Goal: Obtain resource: Obtain resource

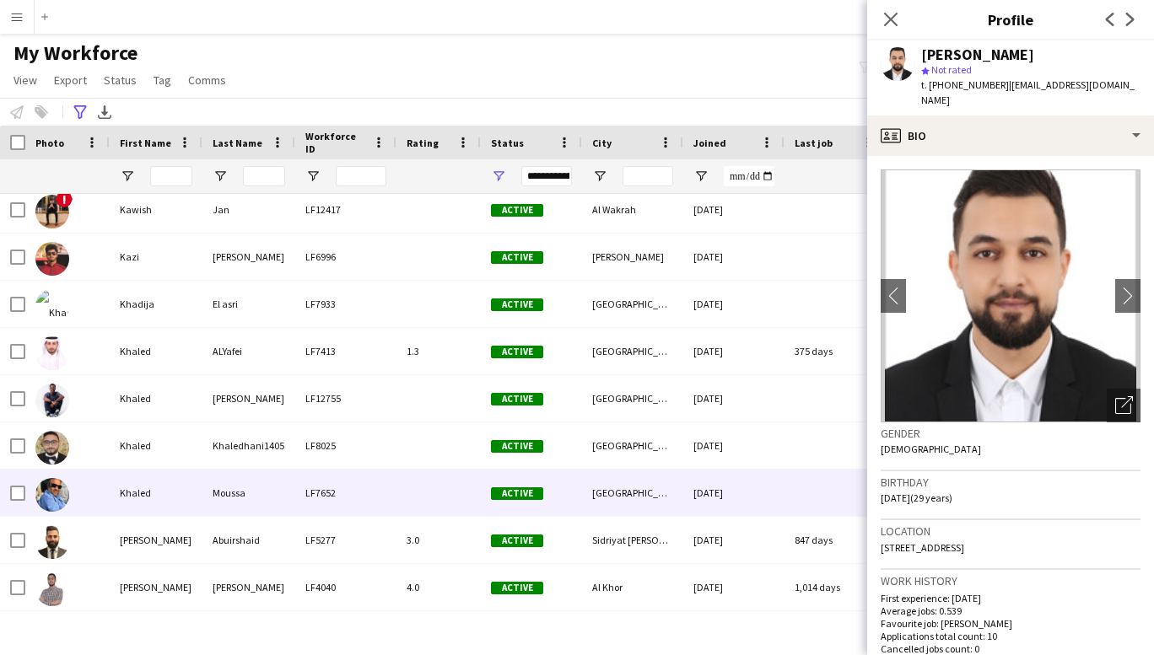
scroll to position [8812, 0]
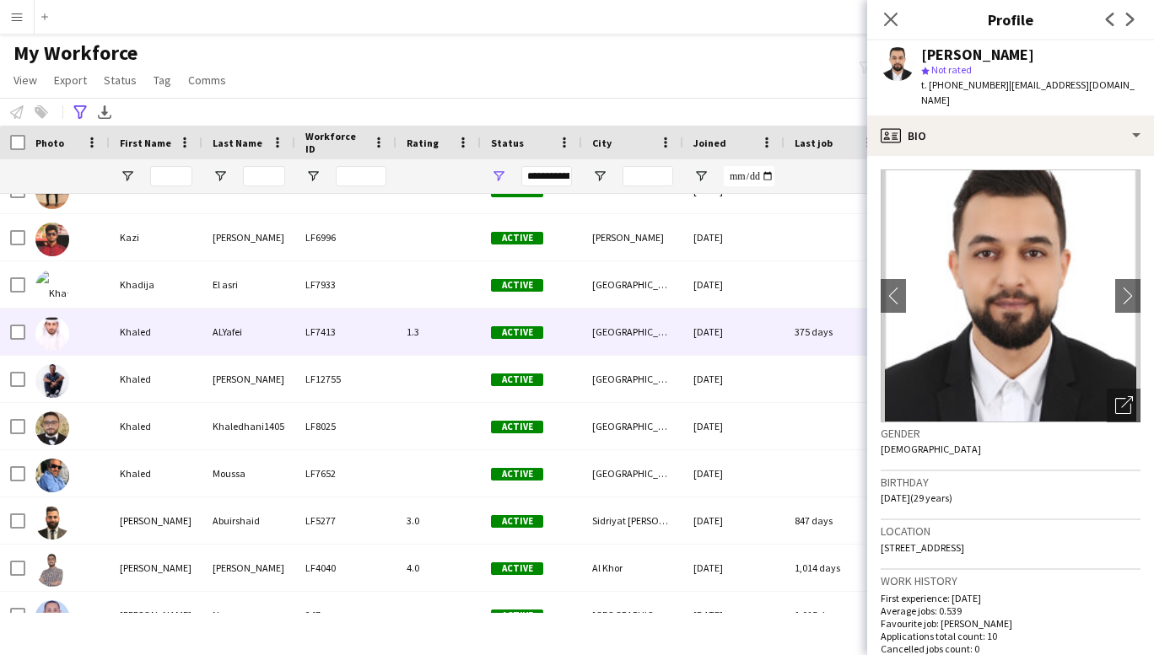
click at [153, 326] on div "Khaled" at bounding box center [156, 332] width 93 height 46
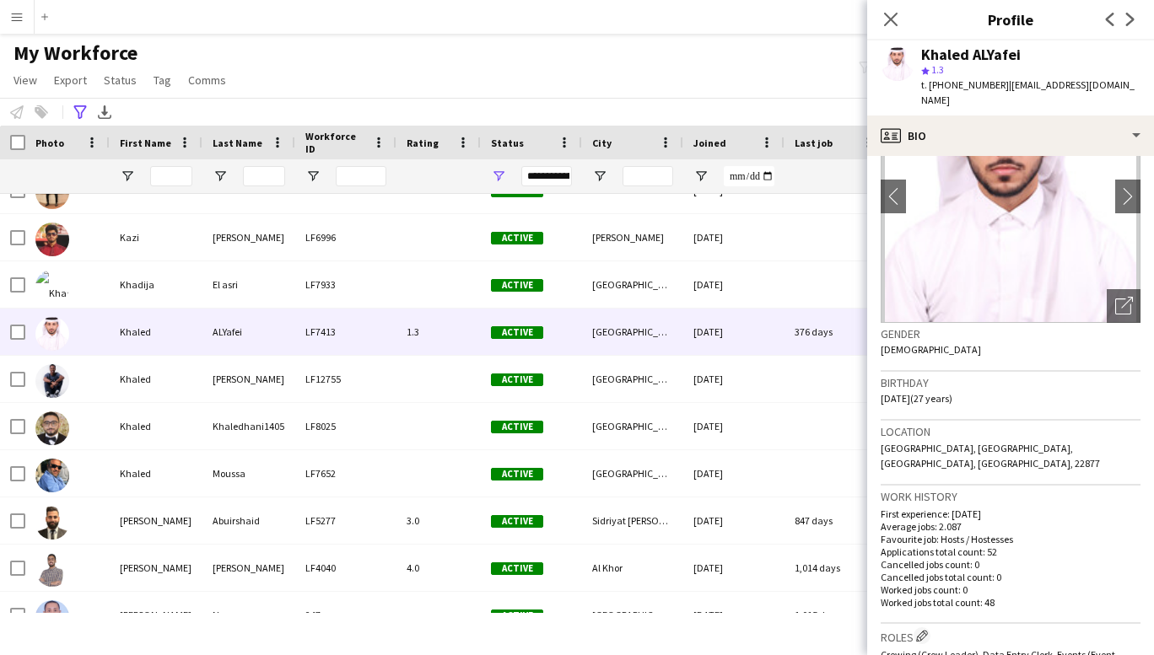
scroll to position [85, 0]
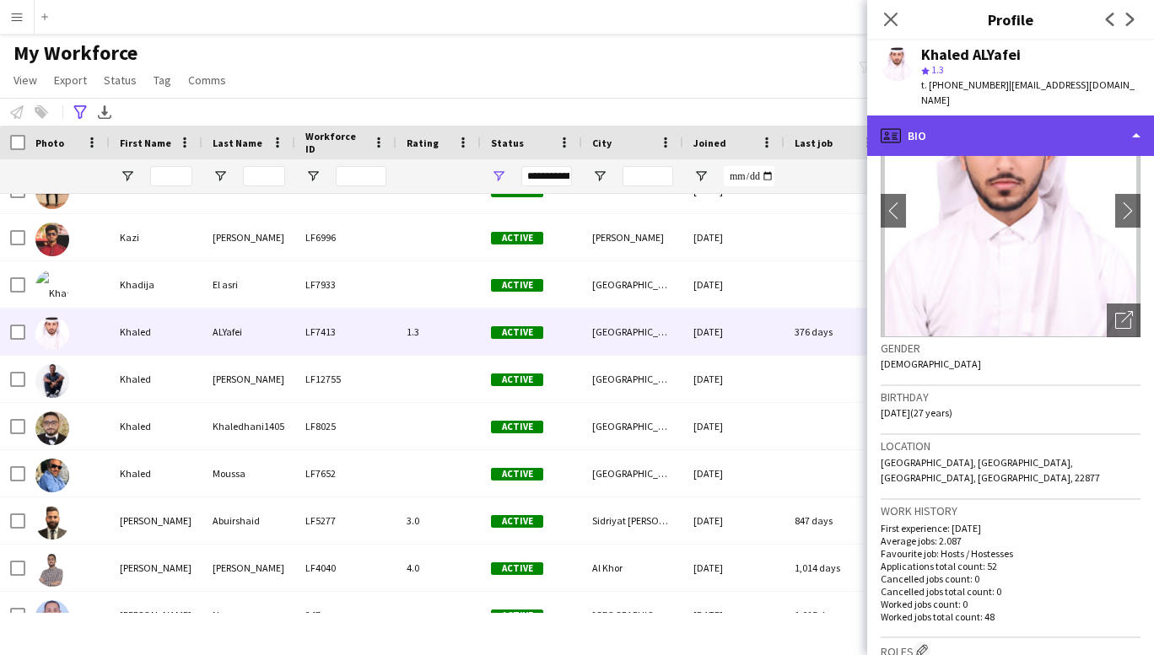
click at [1060, 119] on div "profile Bio" at bounding box center [1010, 136] width 287 height 40
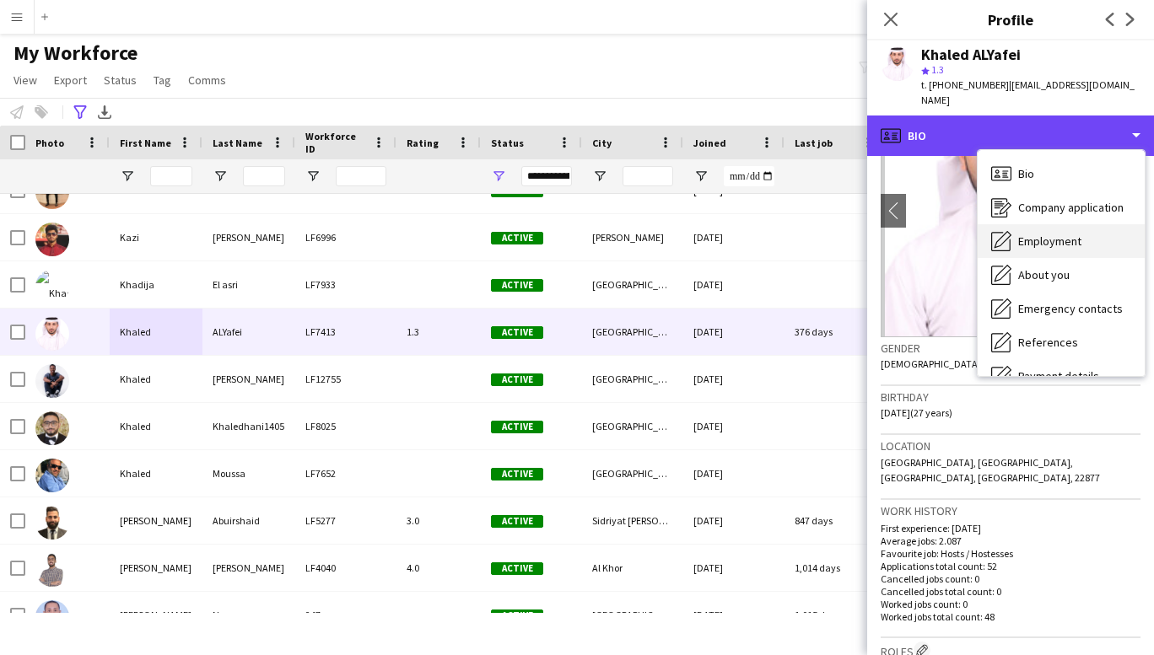
scroll to position [159, 0]
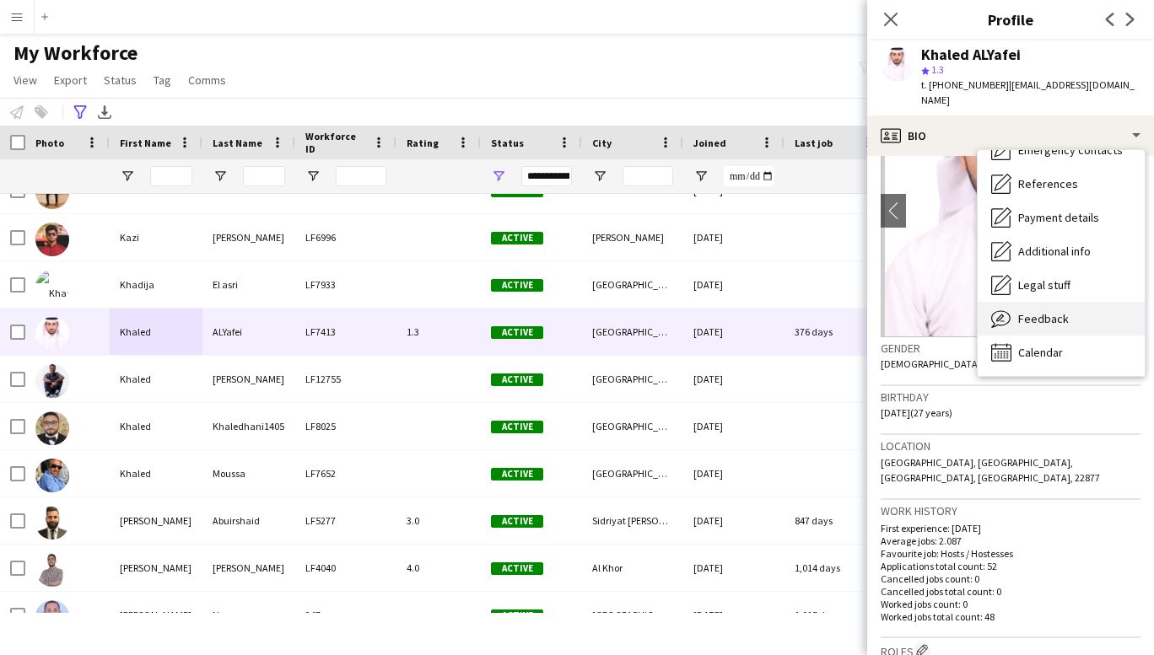
click at [1035, 311] on span "Feedback" at bounding box center [1043, 318] width 51 height 15
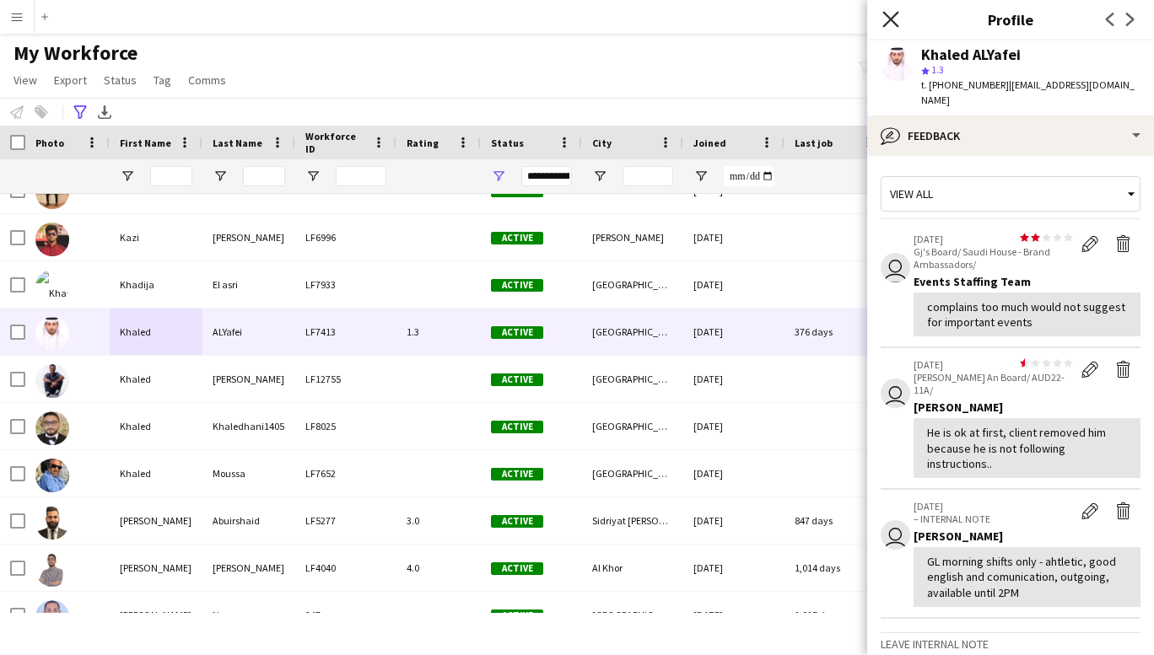
click at [886, 17] on icon "Close pop-in" at bounding box center [890, 19] width 16 height 16
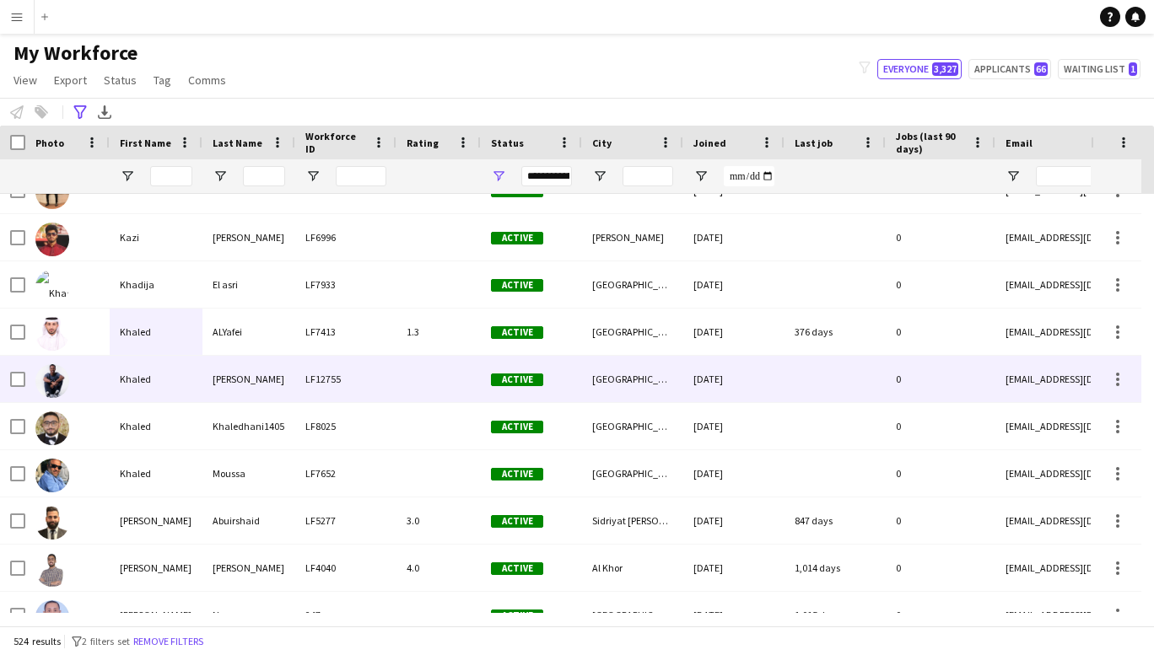
click at [154, 388] on div "Khaled" at bounding box center [156, 379] width 93 height 46
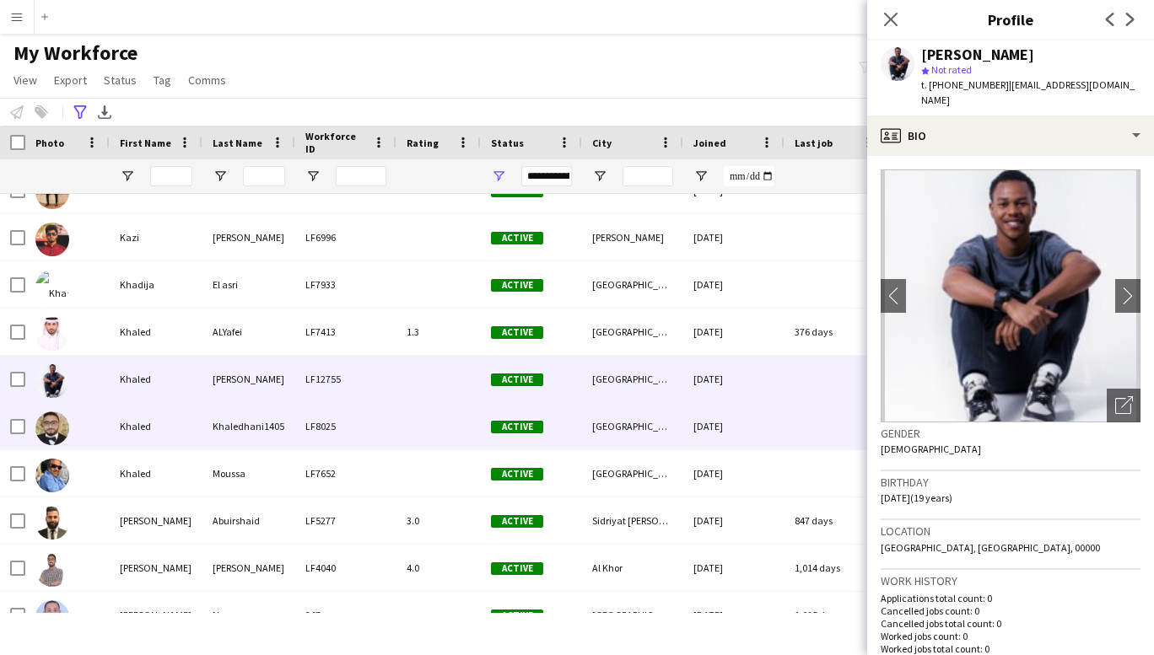
click at [125, 425] on div "Khaled" at bounding box center [156, 426] width 93 height 46
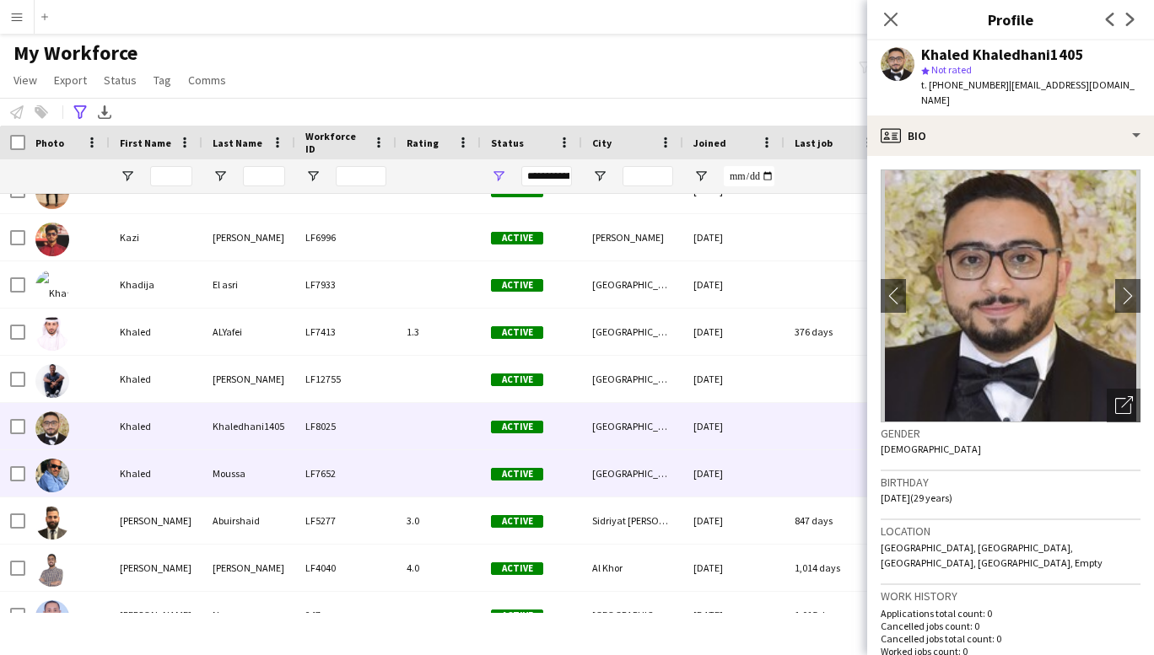
click at [131, 469] on div "Khaled" at bounding box center [156, 473] width 93 height 46
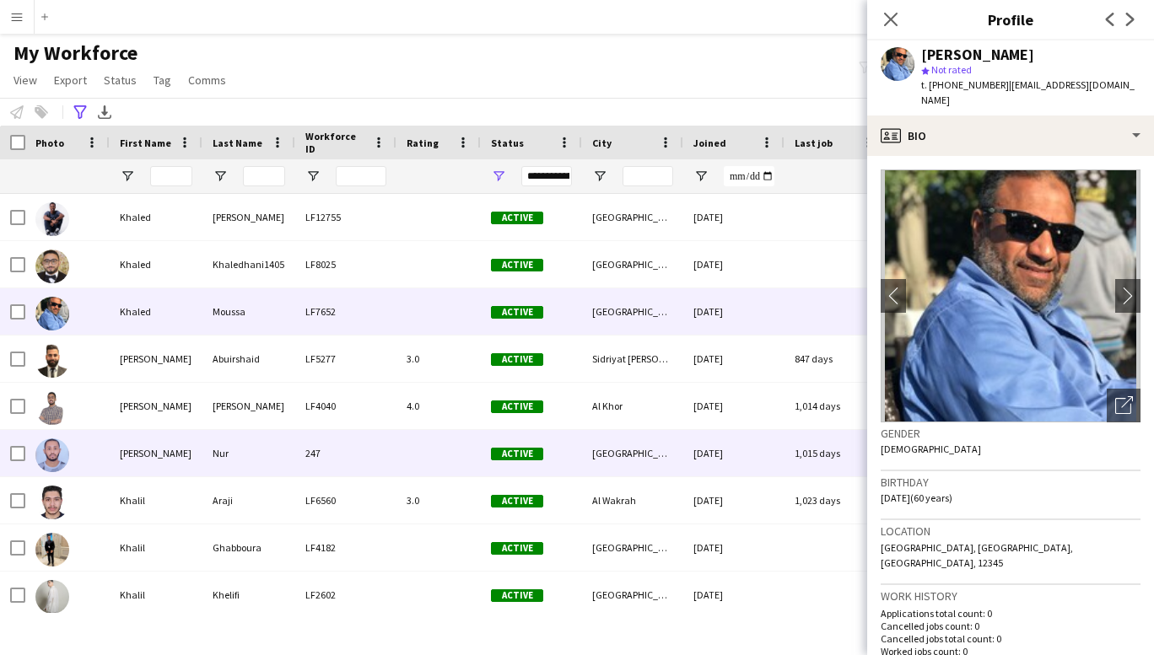
scroll to position [9038, 0]
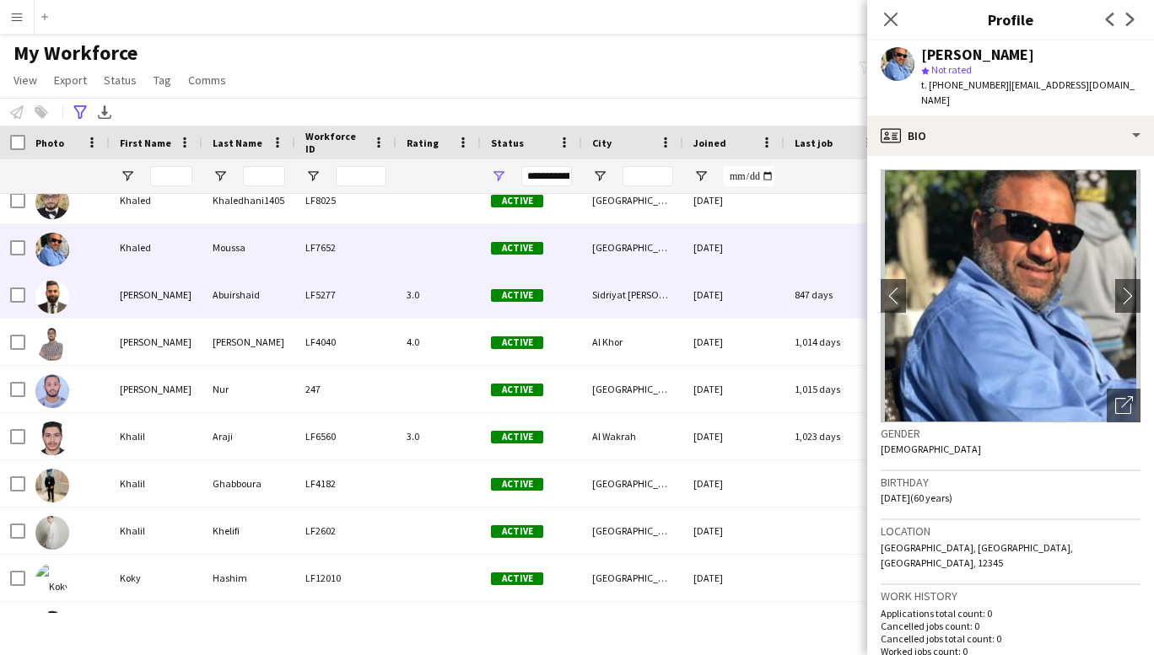
click at [142, 295] on div "[PERSON_NAME]" at bounding box center [156, 295] width 93 height 46
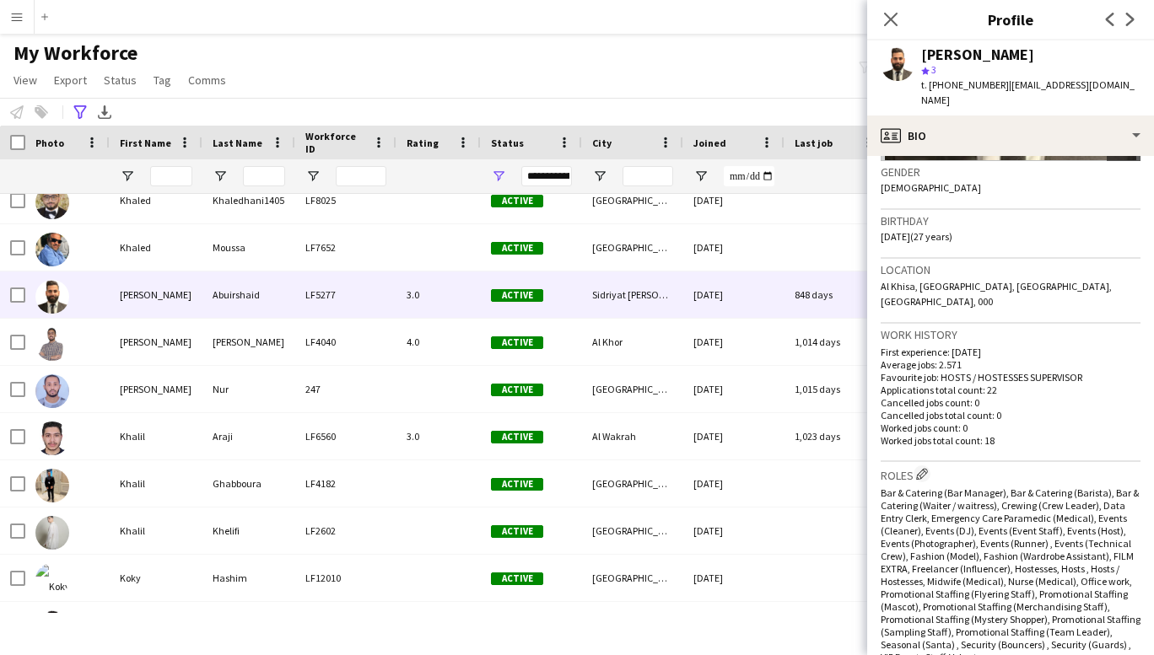
scroll to position [0, 0]
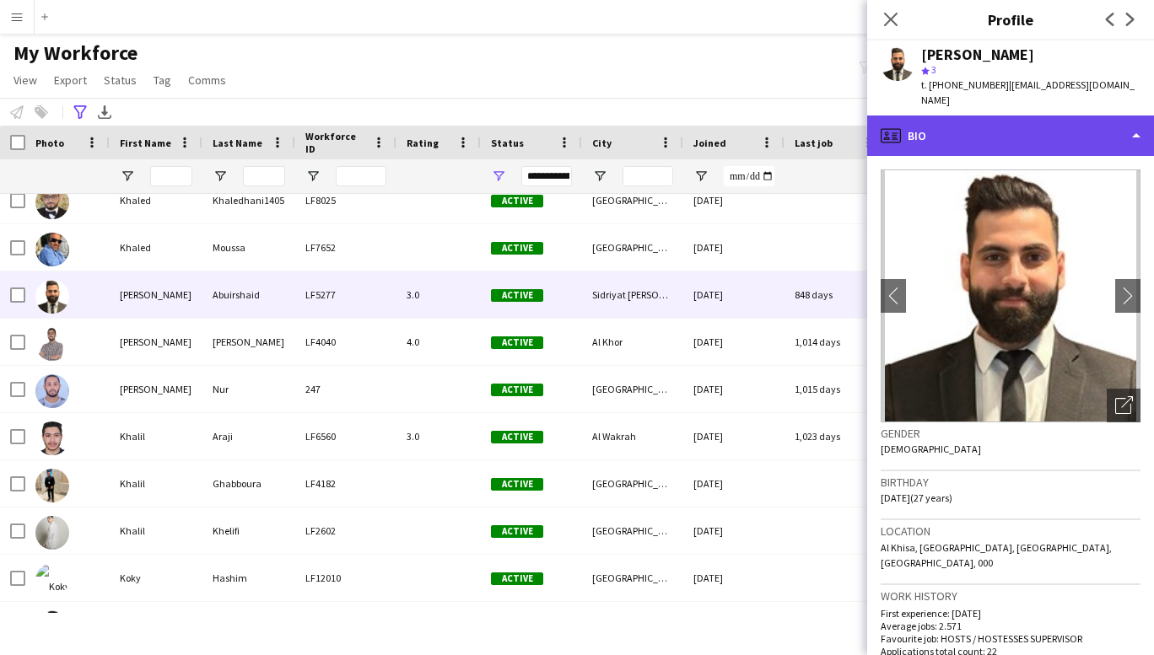
click at [1108, 116] on div "profile Bio" at bounding box center [1010, 136] width 287 height 40
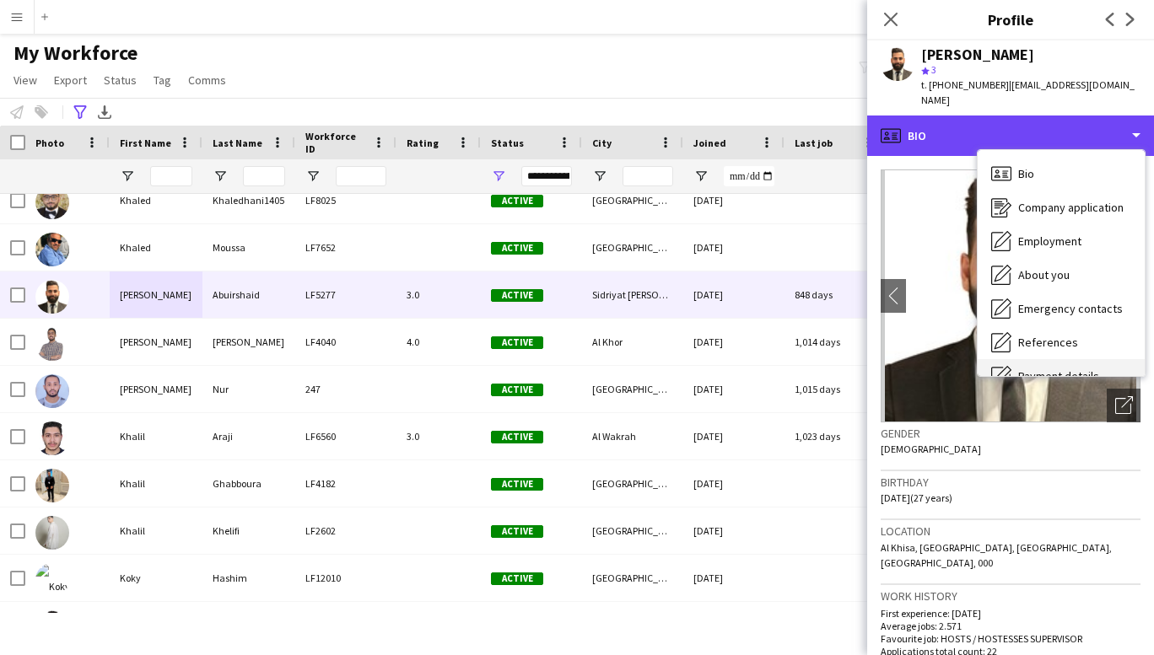
scroll to position [159, 0]
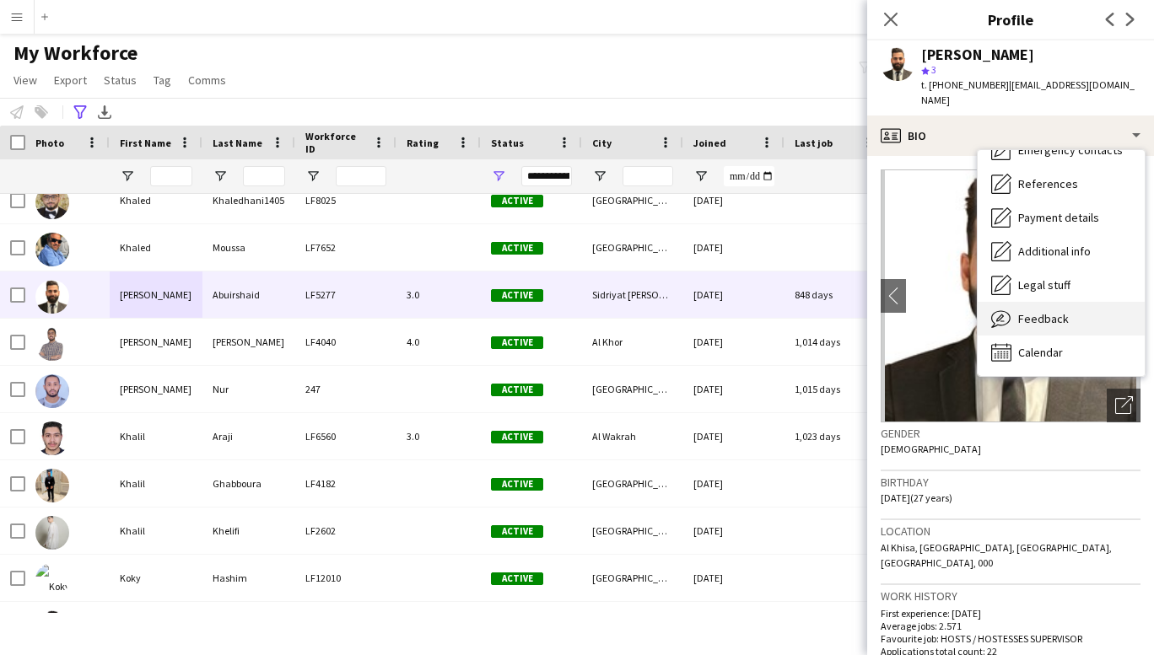
click at [1045, 311] on span "Feedback" at bounding box center [1043, 318] width 51 height 15
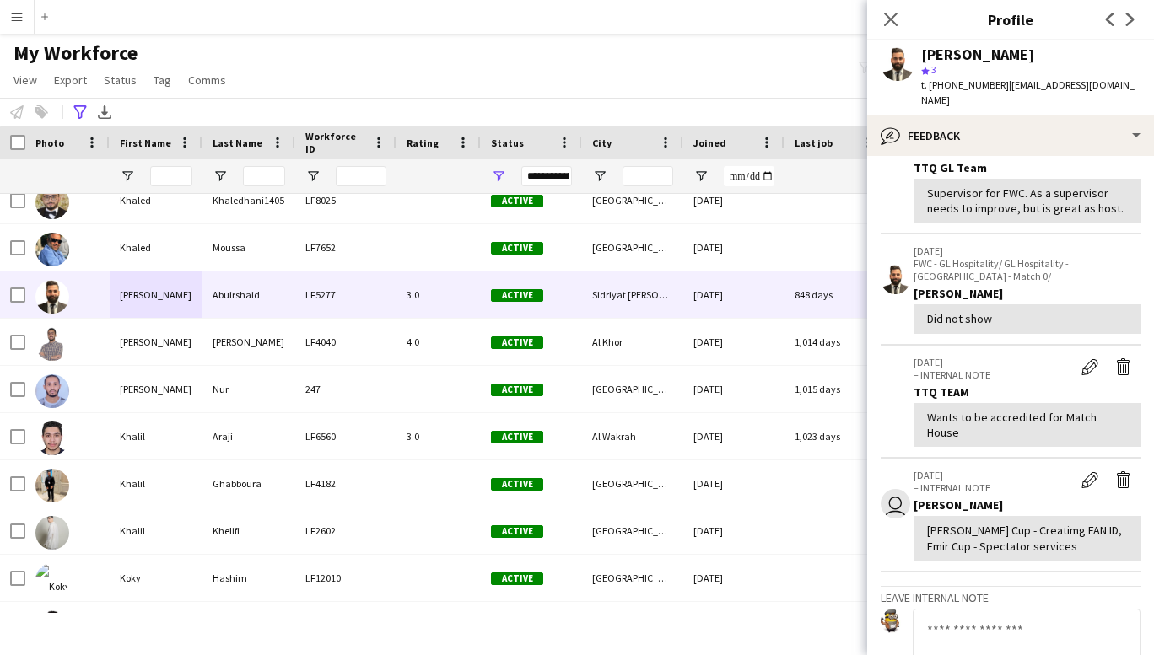
scroll to position [0, 0]
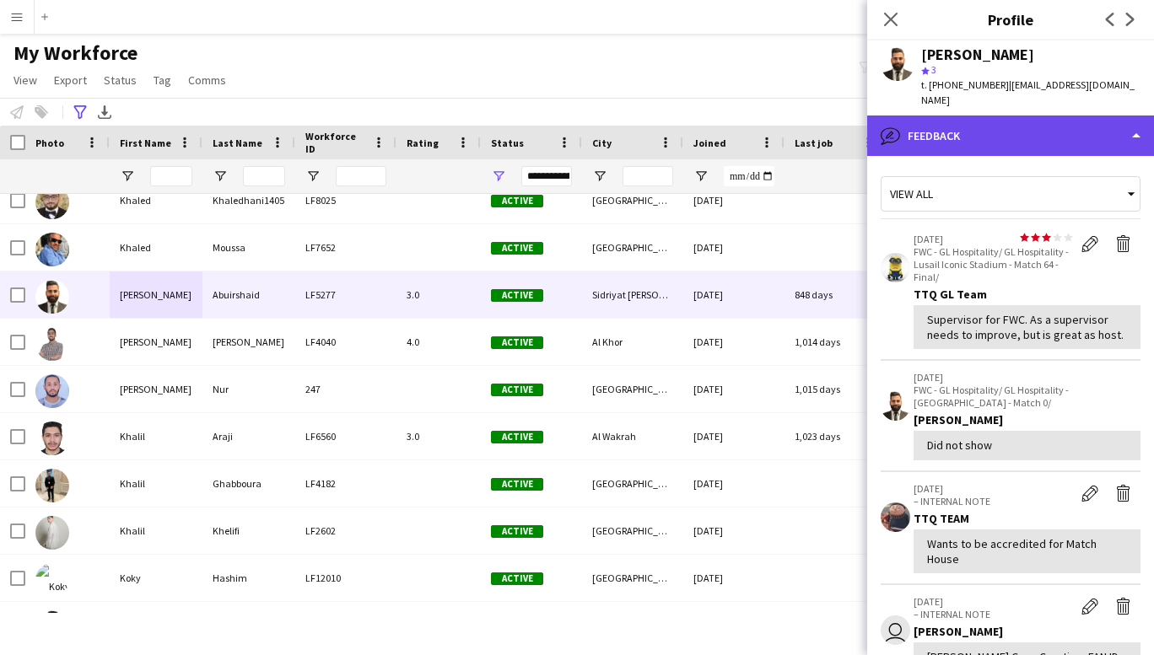
click at [1087, 119] on div "bubble-pencil Feedback" at bounding box center [1010, 136] width 287 height 40
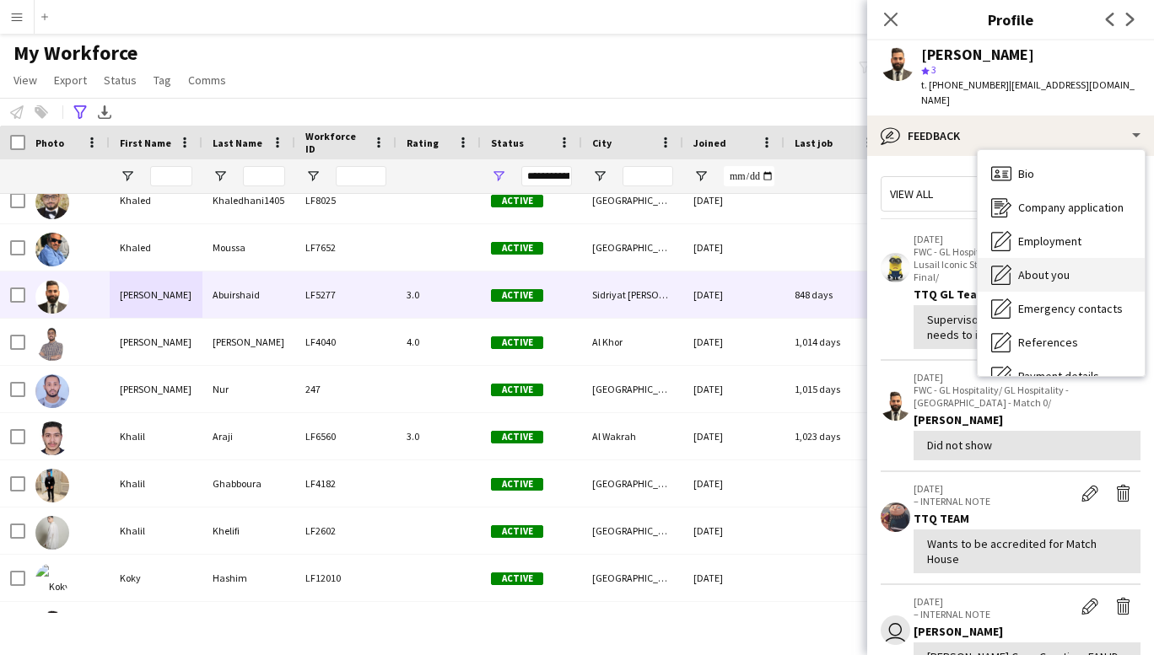
click at [1048, 267] on span "About you" at bounding box center [1043, 274] width 51 height 15
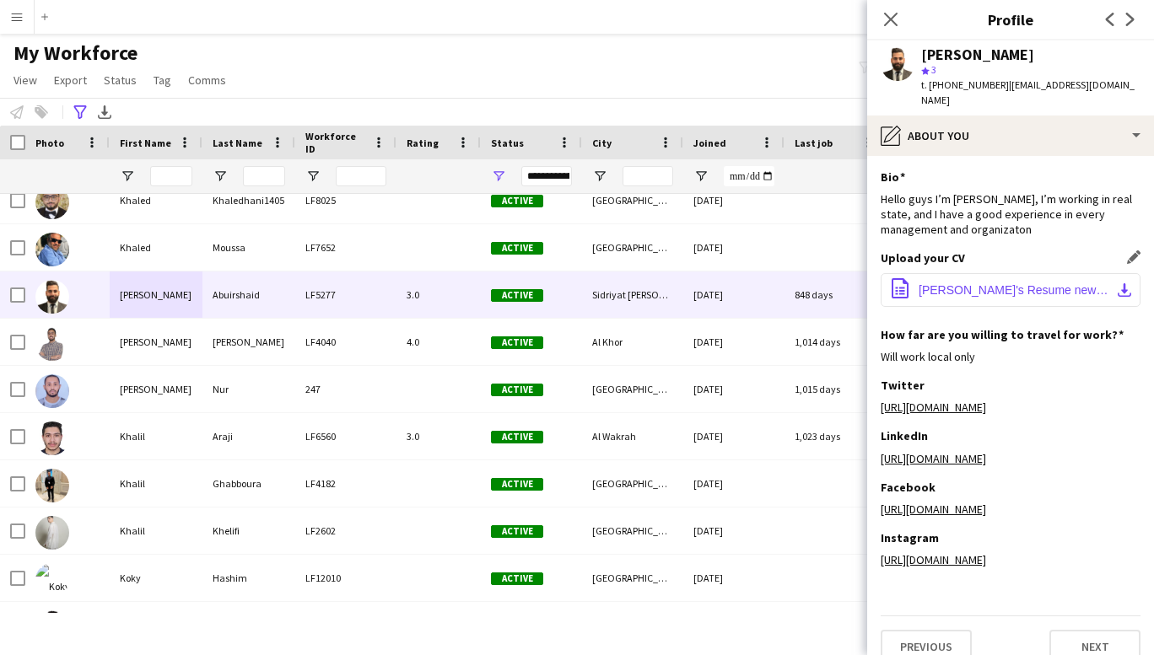
click at [1012, 283] on span "[PERSON_NAME]'s Resume new new 1.pdf" at bounding box center [1013, 289] width 191 height 13
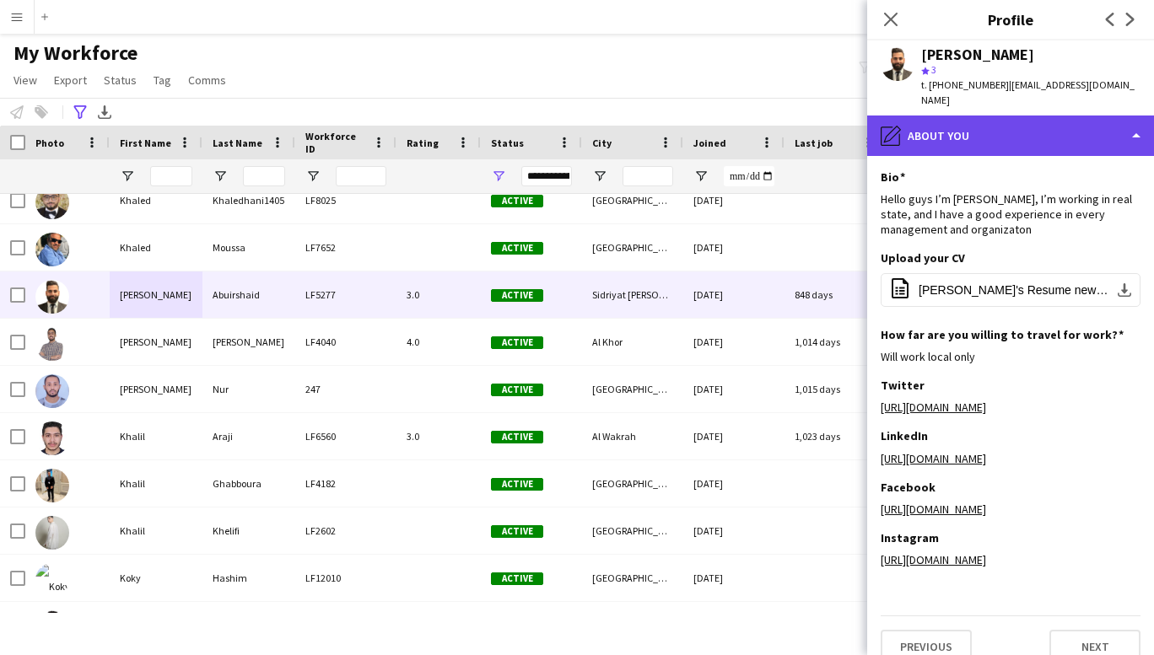
click at [1123, 118] on div "pencil4 About you" at bounding box center [1010, 136] width 287 height 40
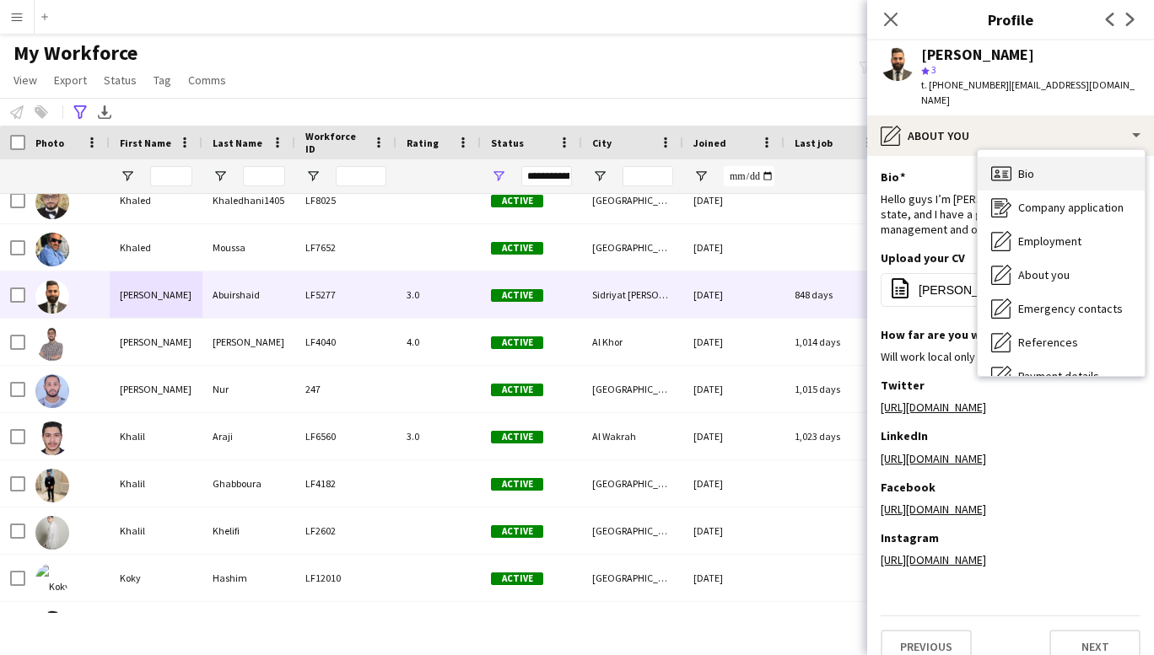
click at [1031, 166] on span "Bio" at bounding box center [1026, 173] width 16 height 15
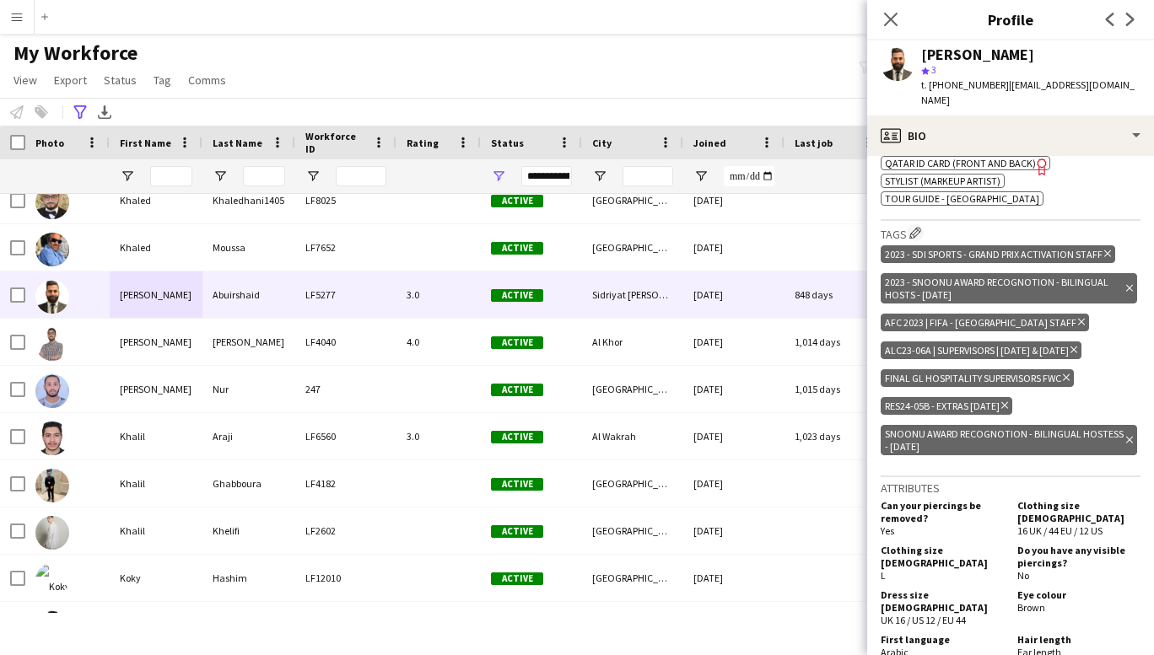
scroll to position [1111, 0]
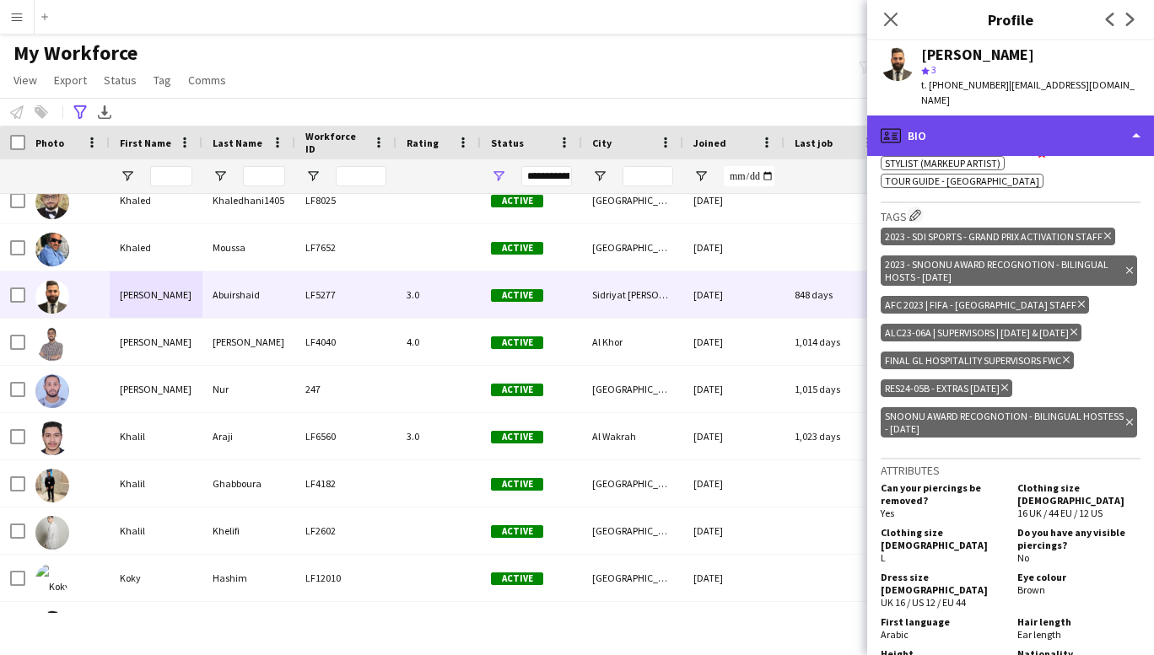
click at [1123, 122] on div "profile Bio" at bounding box center [1010, 136] width 287 height 40
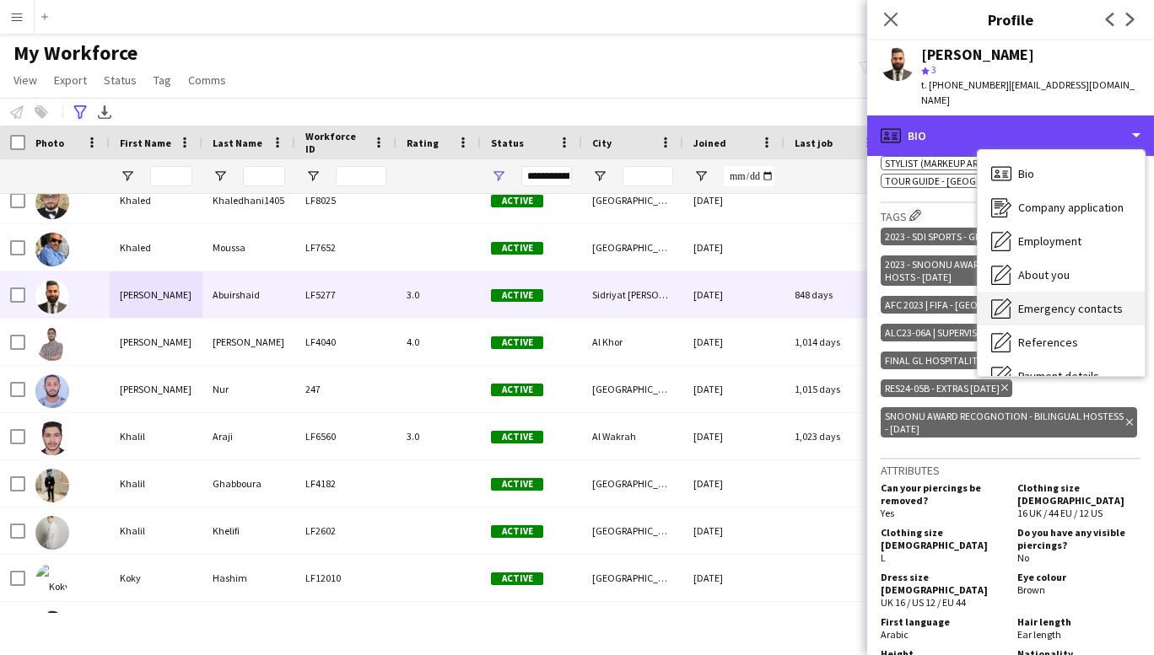
scroll to position [159, 0]
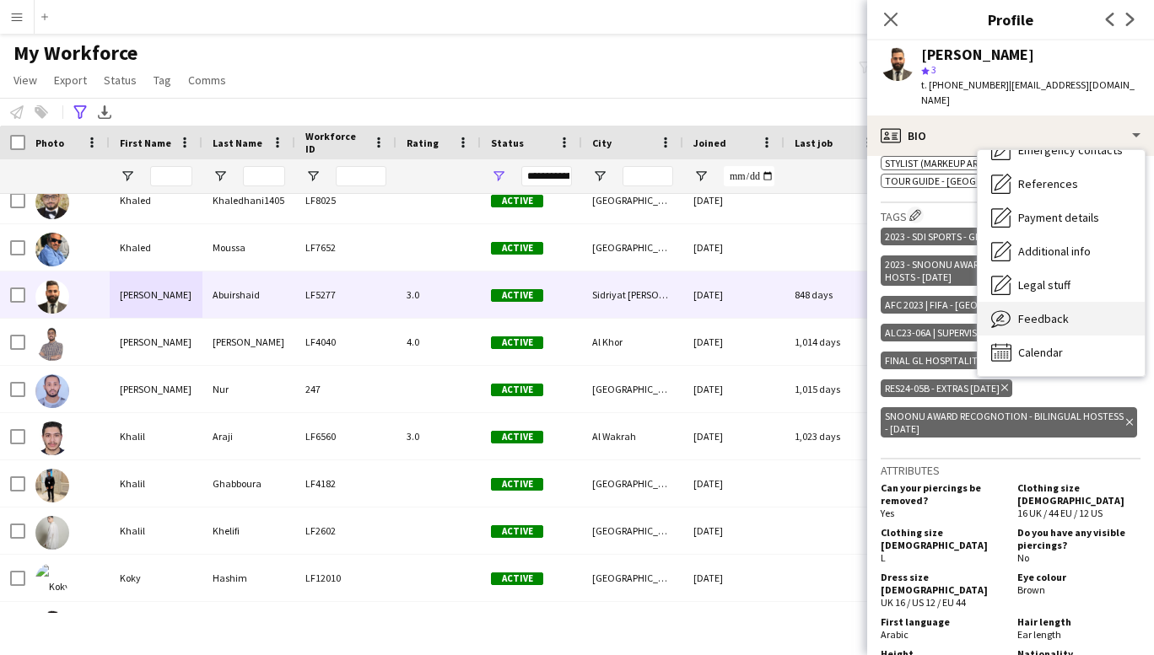
click at [1046, 311] on span "Feedback" at bounding box center [1043, 318] width 51 height 15
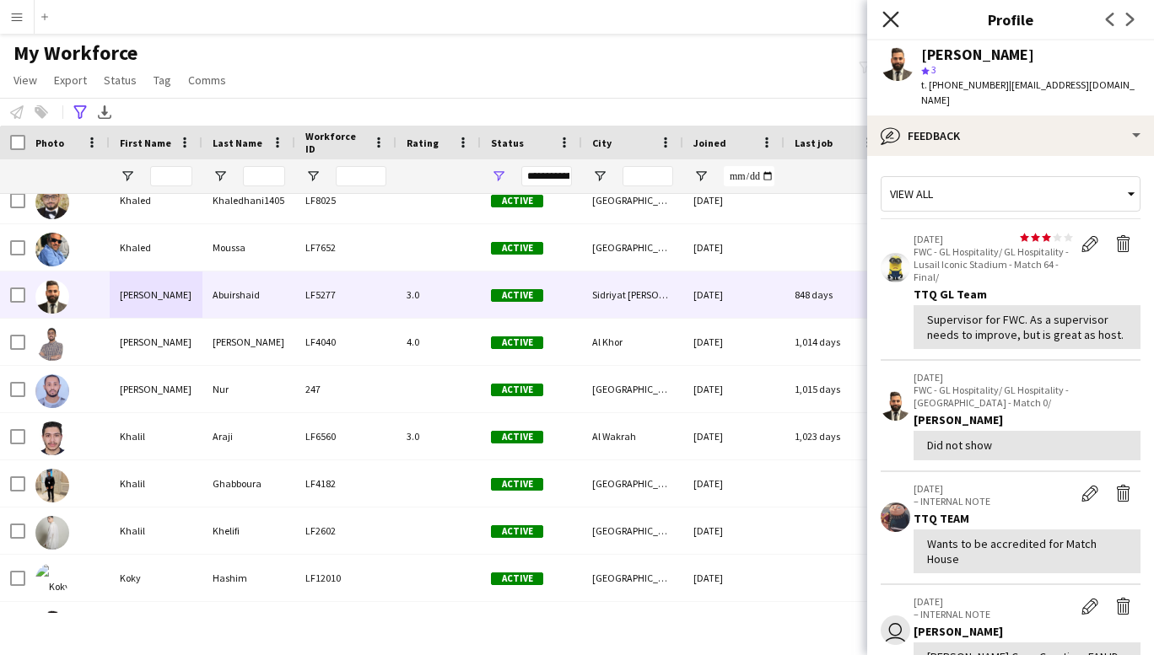
click at [892, 14] on icon "Close pop-in" at bounding box center [890, 19] width 16 height 16
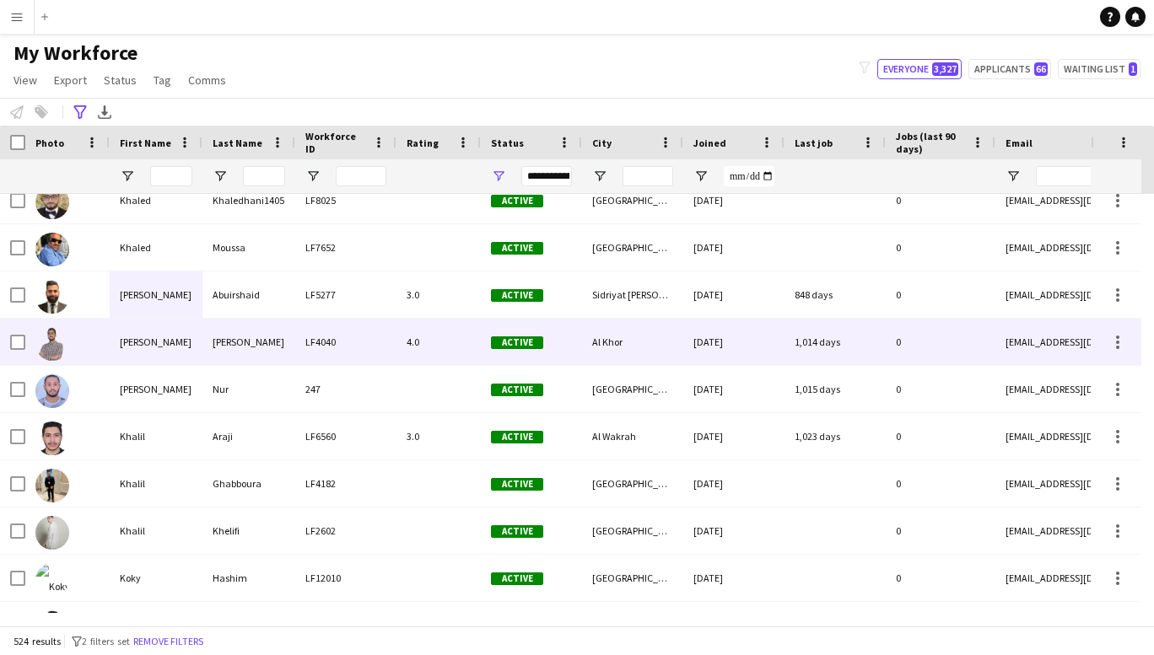
click at [135, 344] on div "[PERSON_NAME]" at bounding box center [156, 342] width 93 height 46
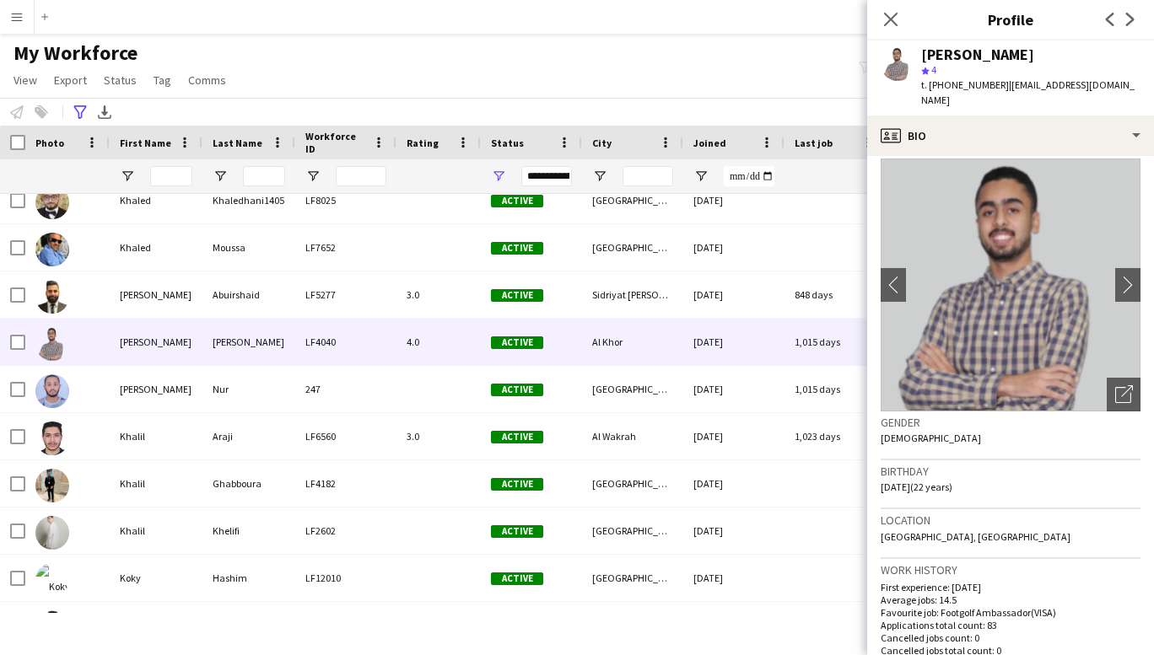
scroll to position [0, 0]
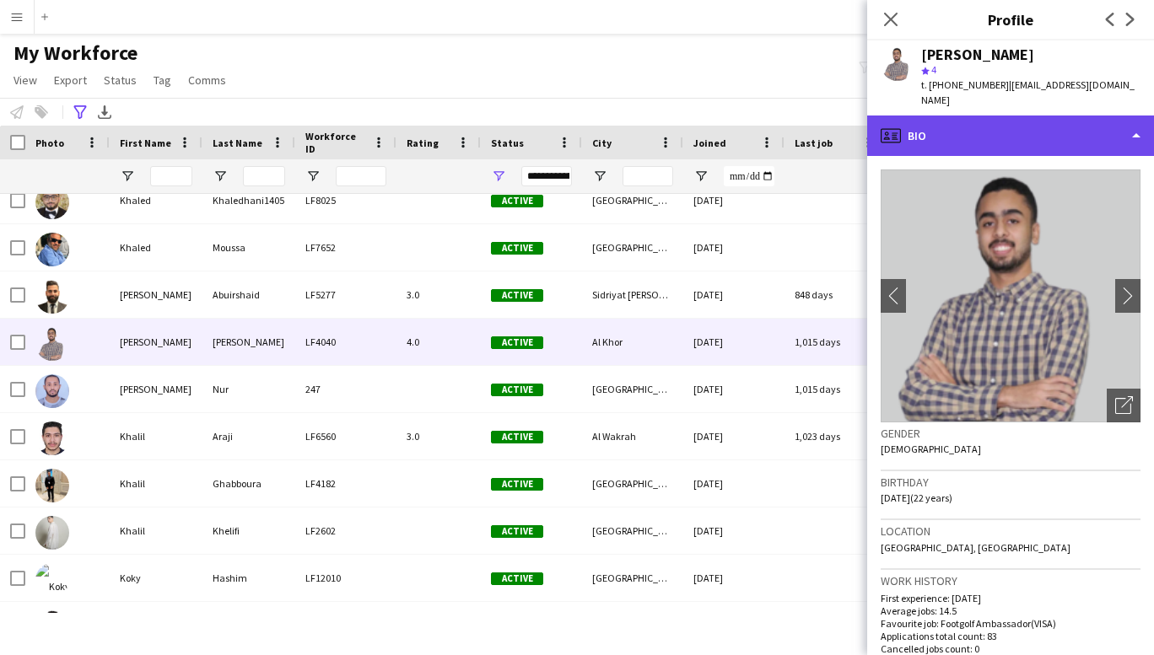
click at [1089, 127] on div "profile Bio" at bounding box center [1010, 136] width 287 height 40
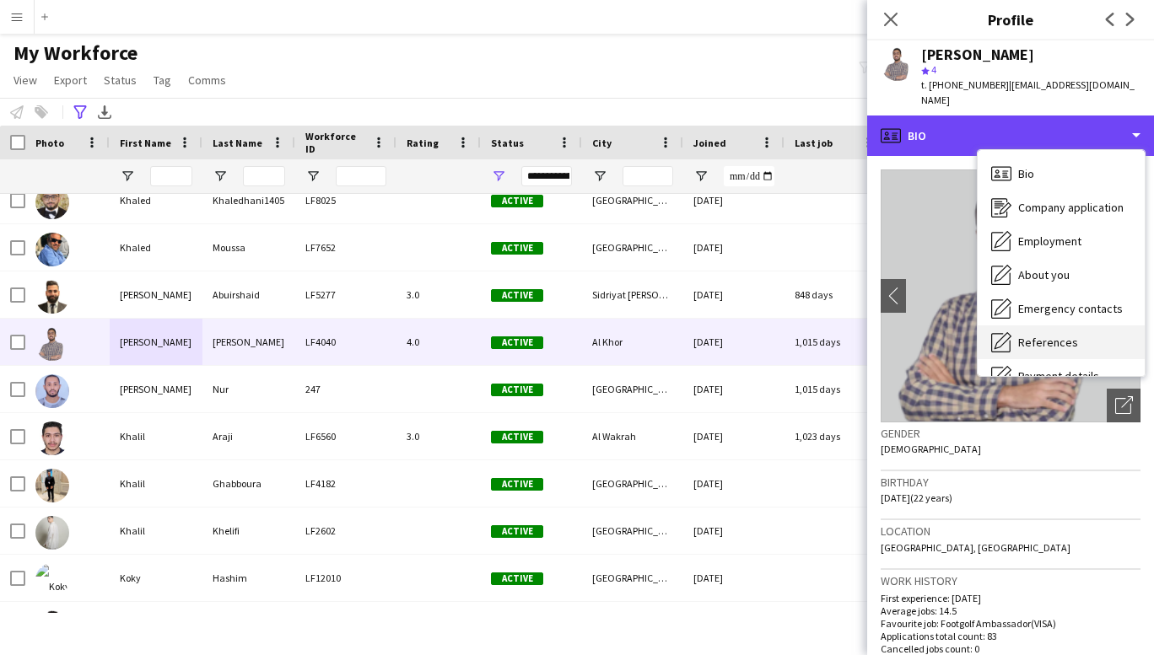
scroll to position [159, 0]
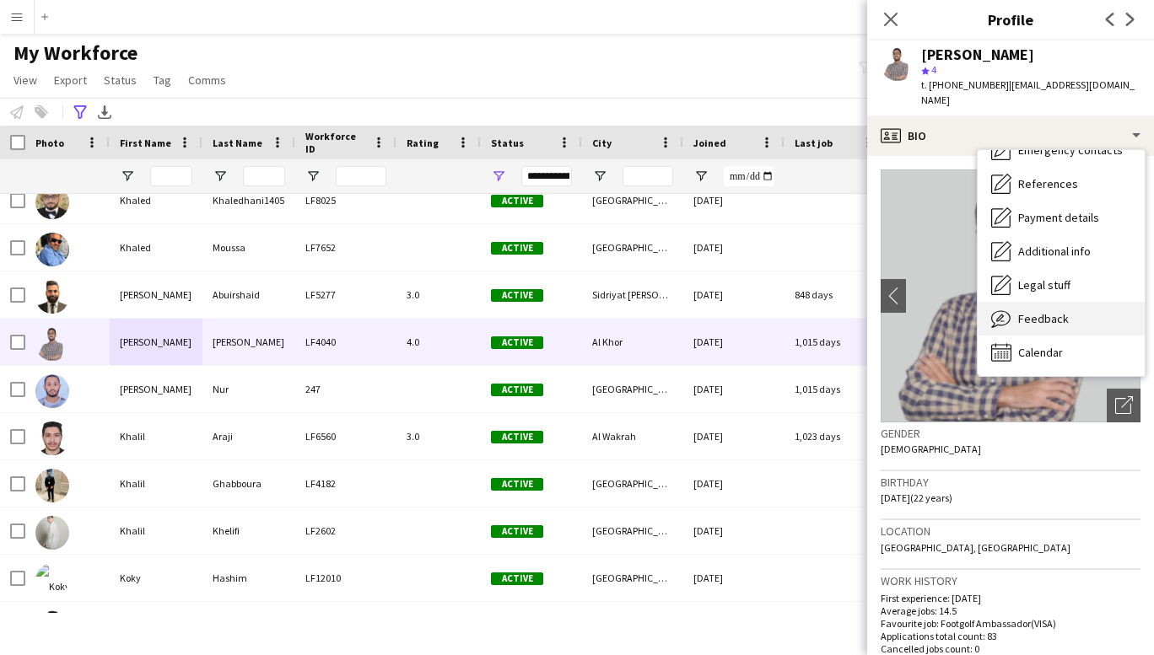
click at [1053, 311] on span "Feedback" at bounding box center [1043, 318] width 51 height 15
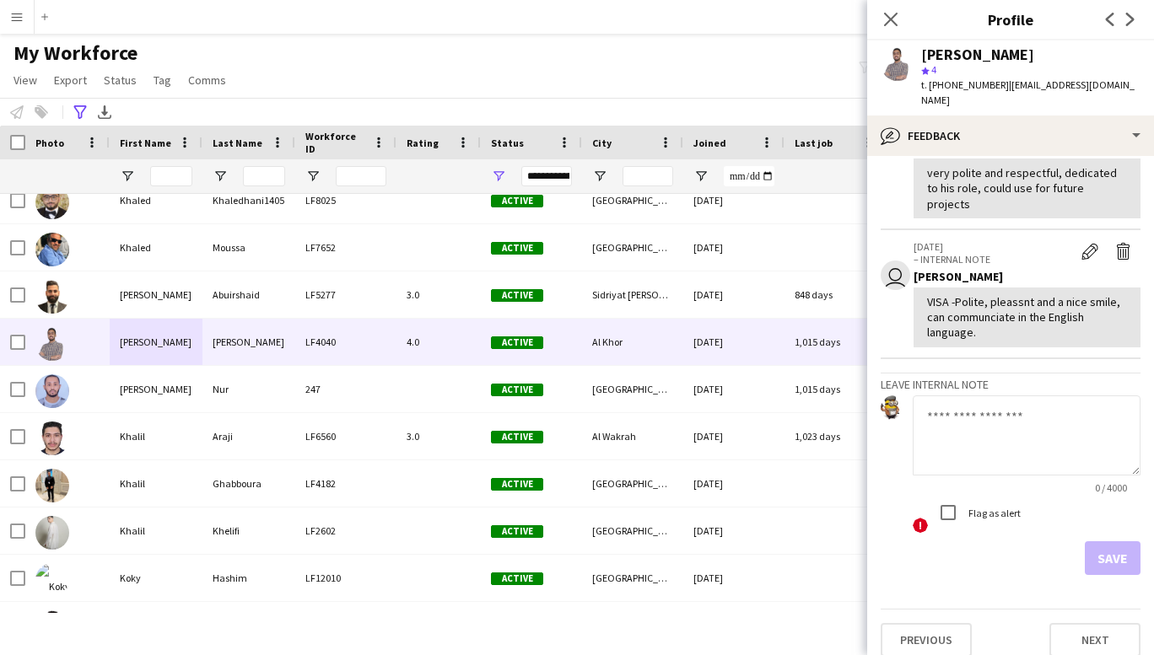
scroll to position [0, 0]
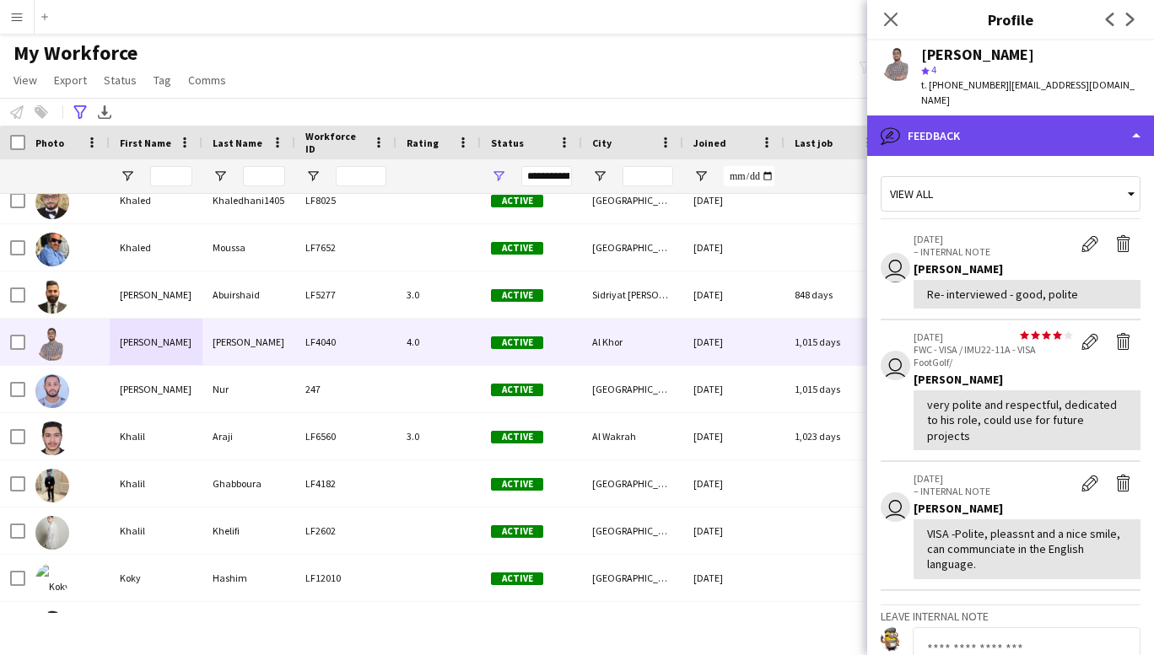
click at [1081, 127] on div "bubble-pencil Feedback" at bounding box center [1010, 136] width 287 height 40
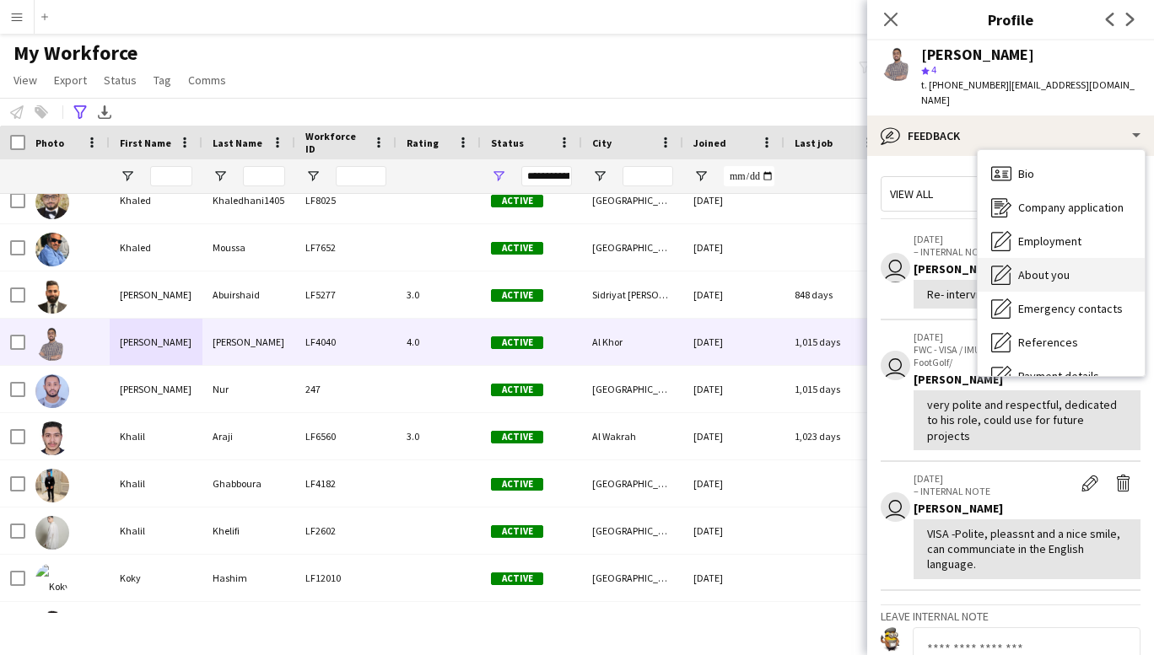
click at [1049, 267] on span "About you" at bounding box center [1043, 274] width 51 height 15
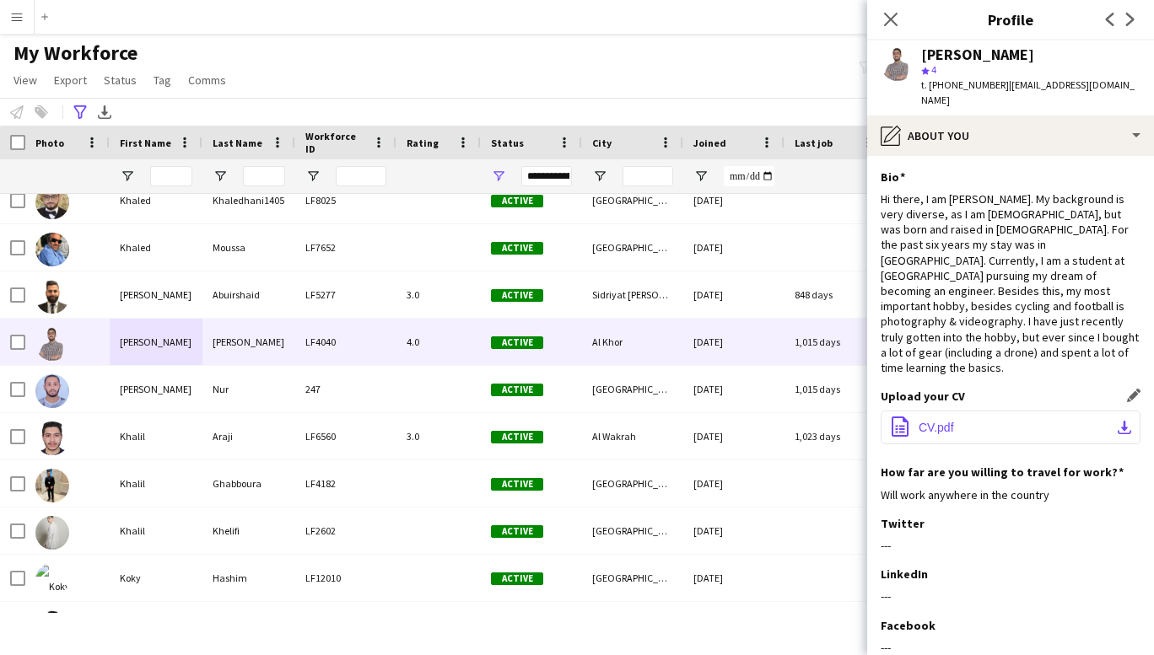
click at [990, 411] on button "office-file-sheet CV.pdf download-bottom" at bounding box center [1011, 428] width 260 height 34
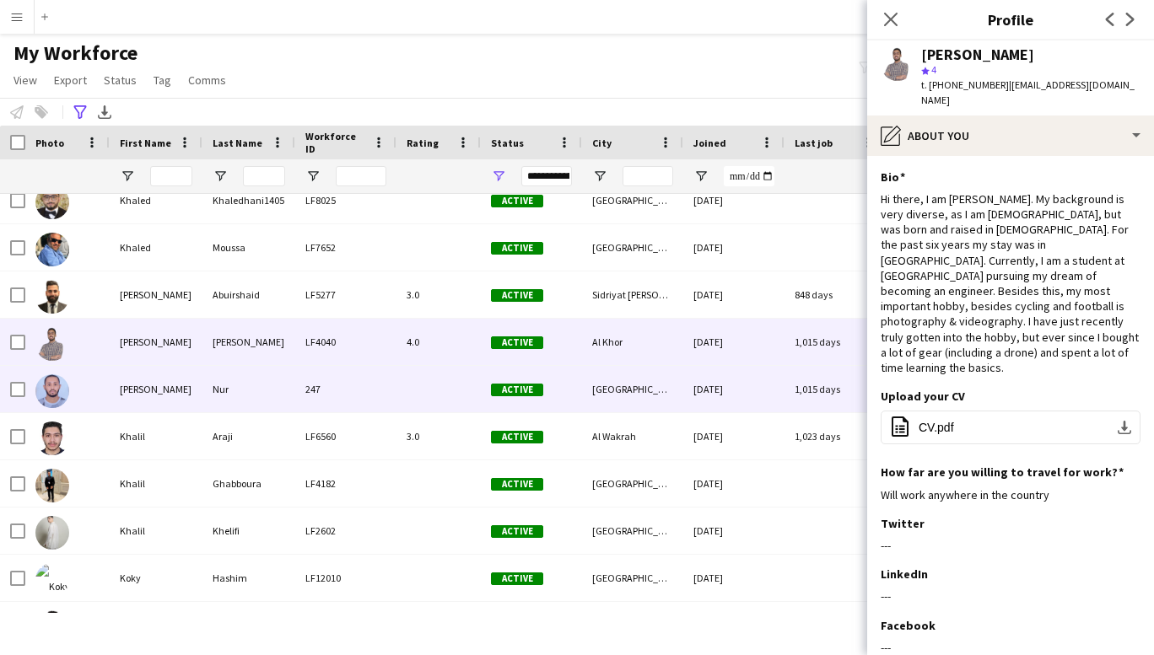
click at [138, 387] on div "[PERSON_NAME]" at bounding box center [156, 389] width 93 height 46
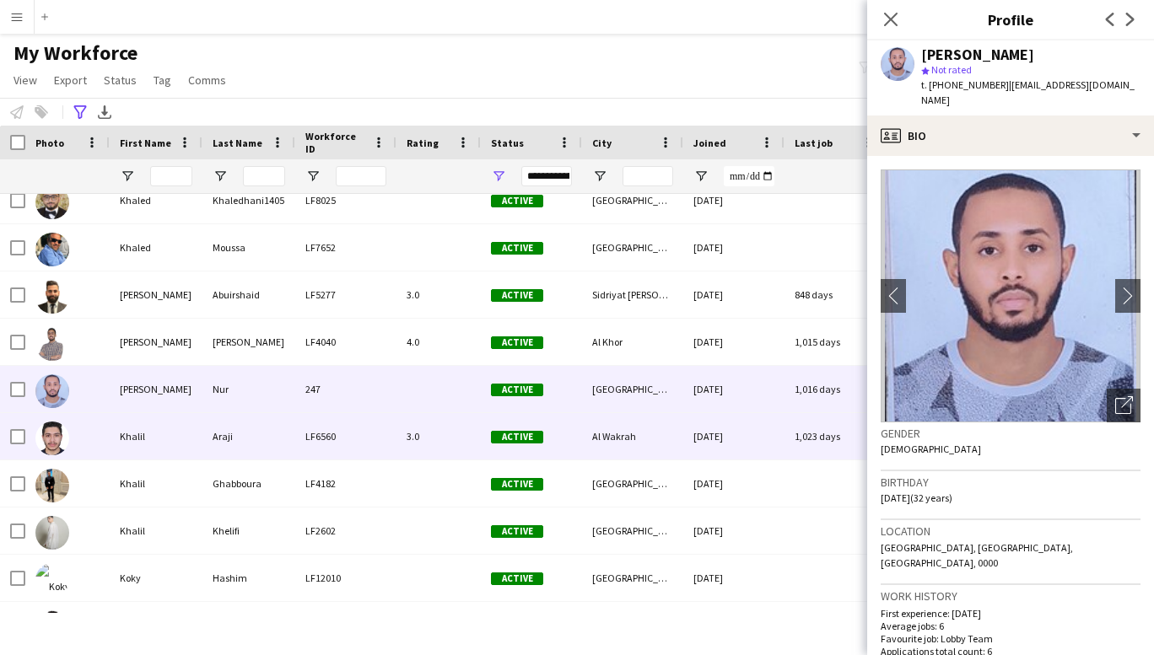
click at [140, 440] on div "Khalil" at bounding box center [156, 436] width 93 height 46
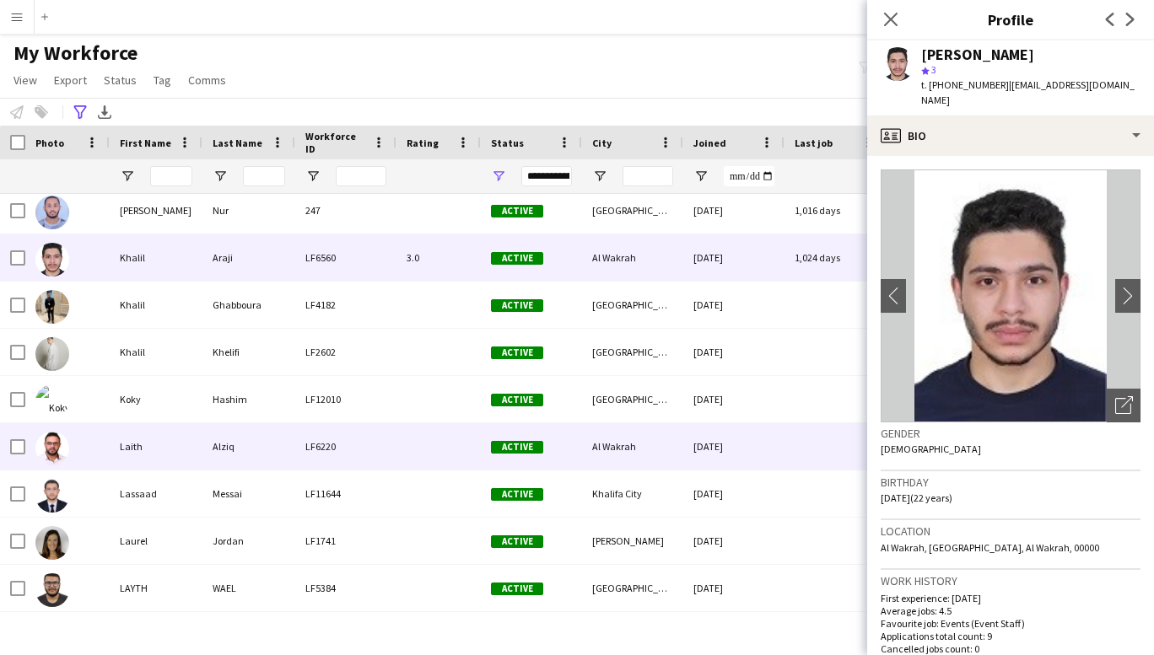
scroll to position [9236, 0]
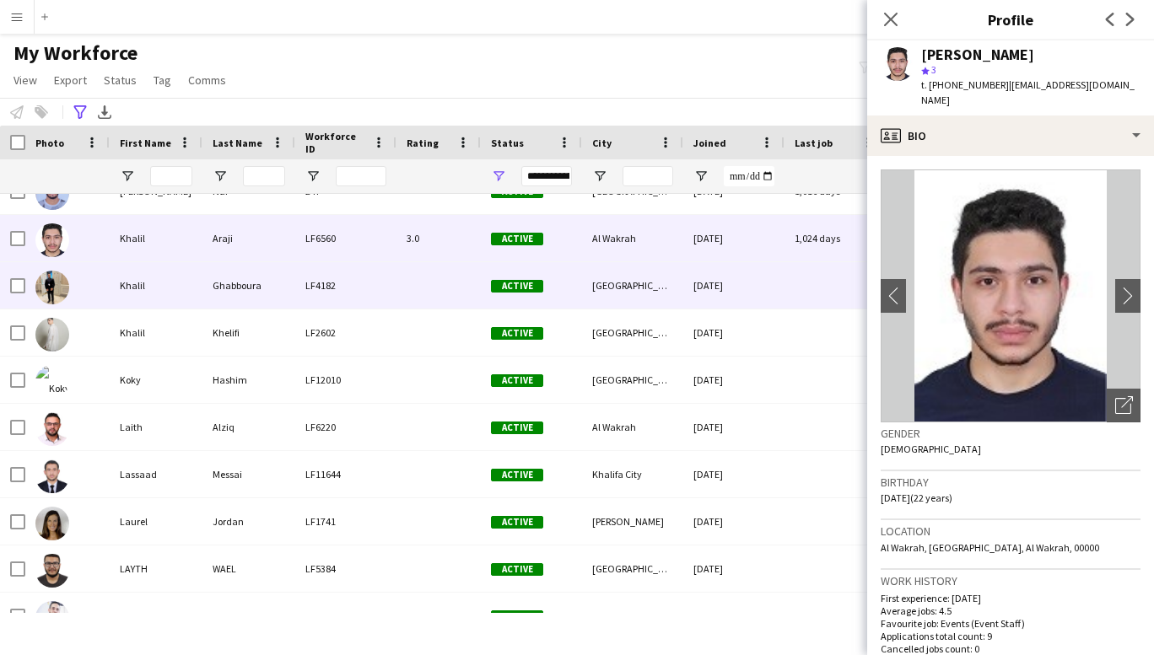
click at [141, 280] on div "Khalil" at bounding box center [156, 285] width 93 height 46
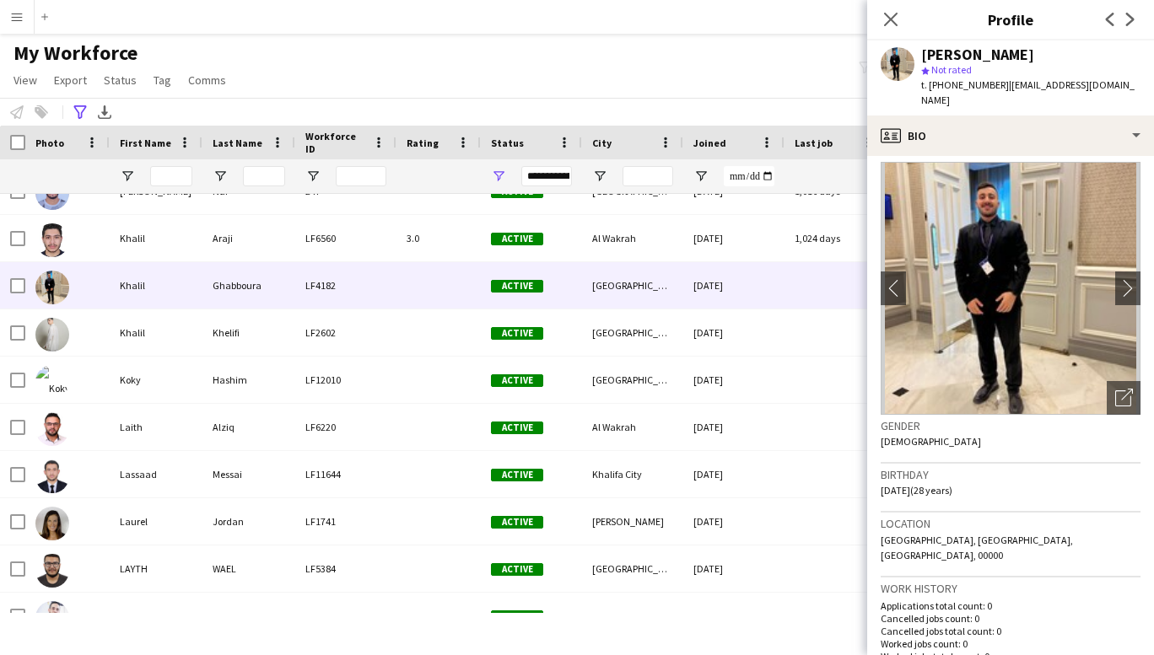
scroll to position [0, 0]
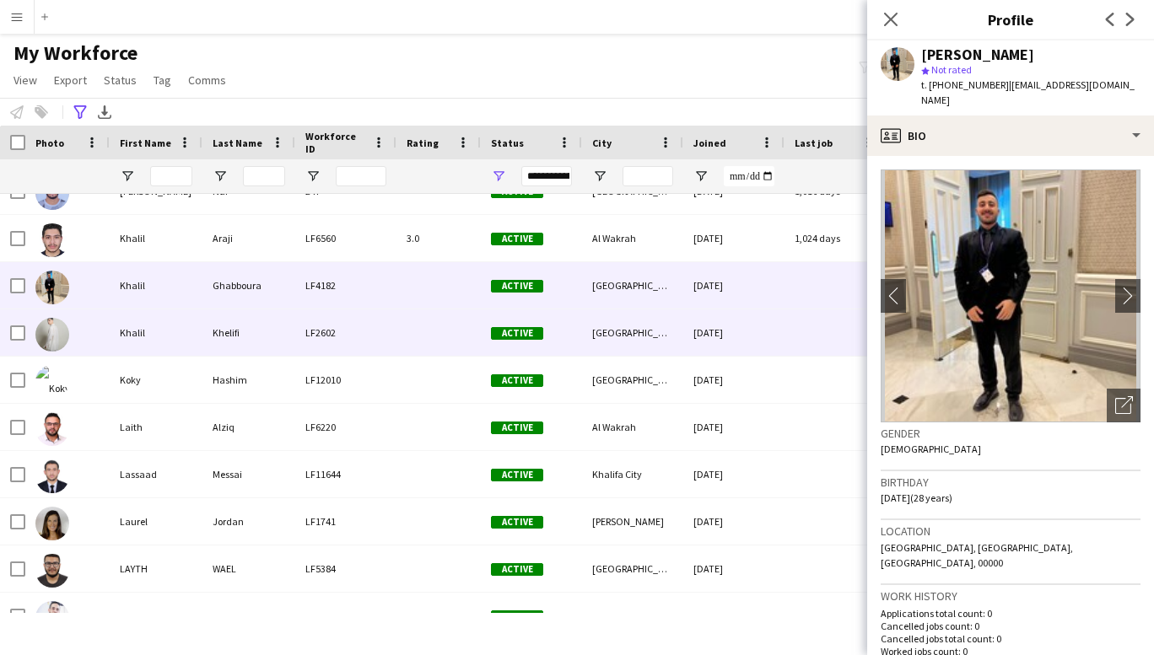
click at [132, 342] on div "Khalil" at bounding box center [156, 333] width 93 height 46
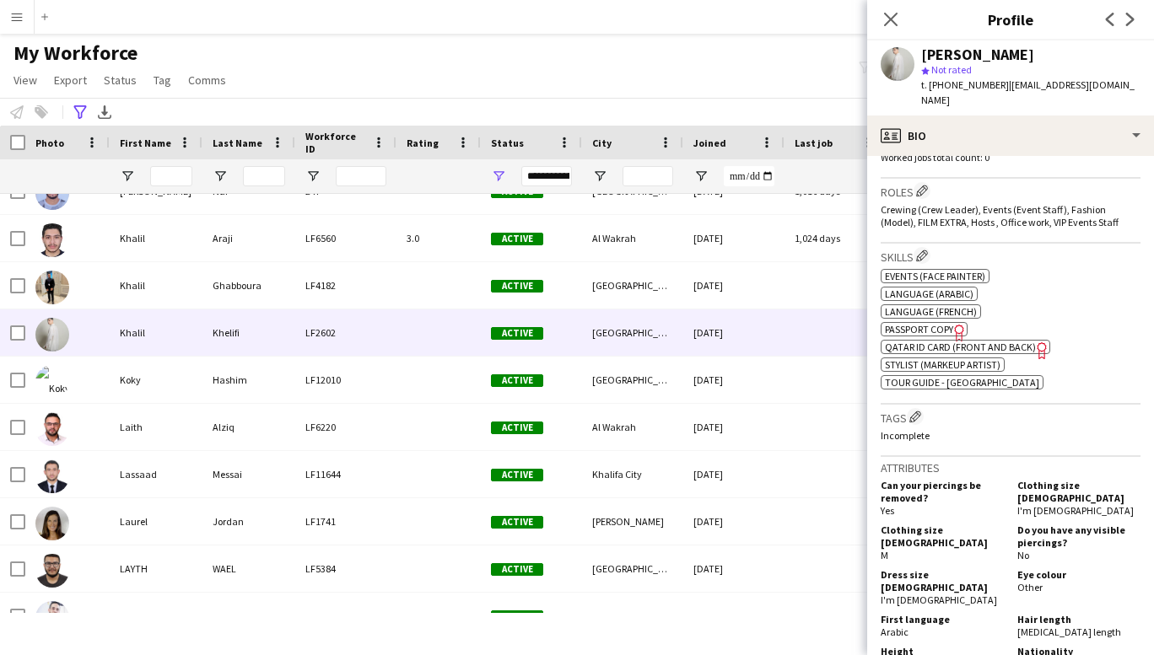
scroll to position [508, 0]
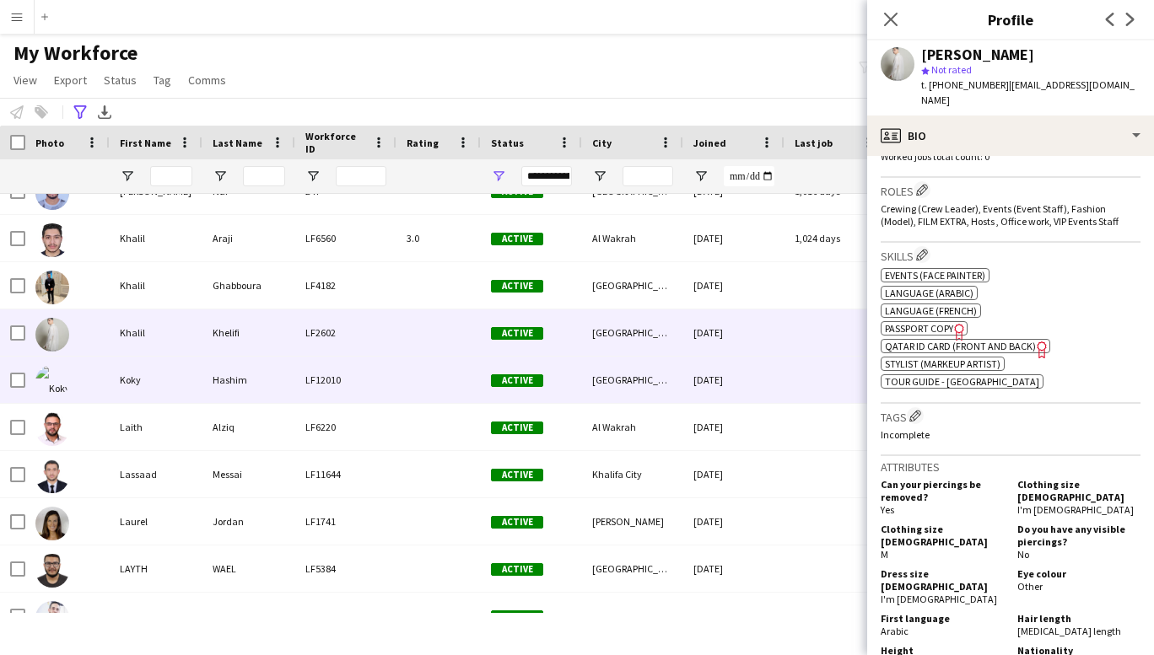
click at [132, 377] on div "Koky" at bounding box center [156, 380] width 93 height 46
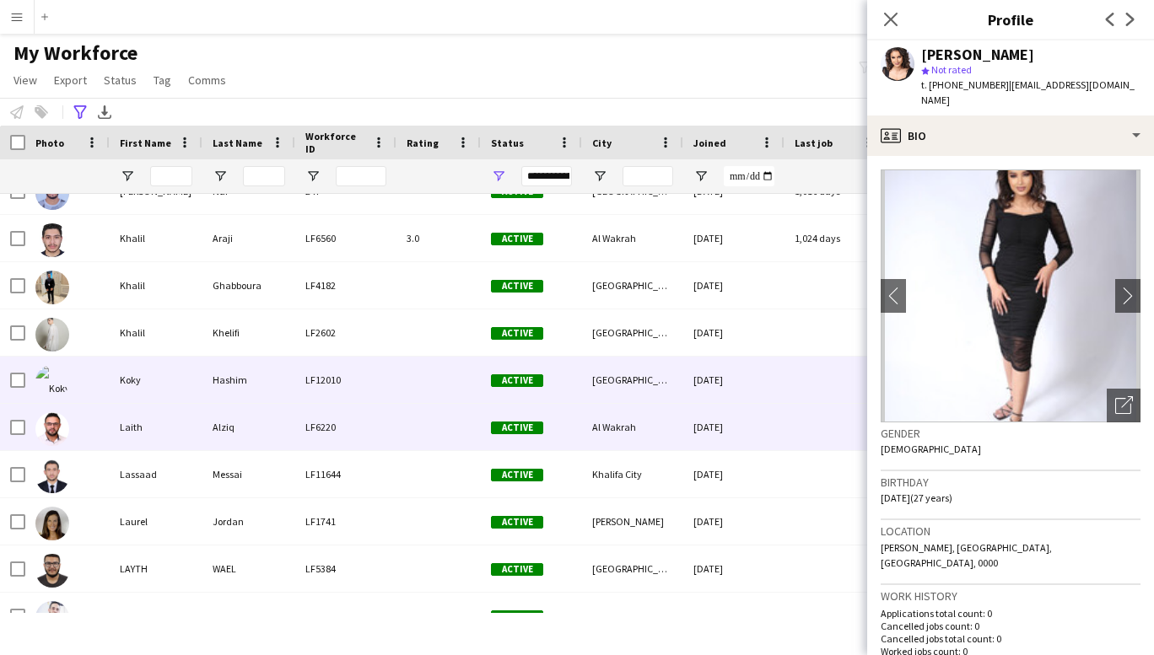
click at [137, 427] on div "Laith" at bounding box center [156, 427] width 93 height 46
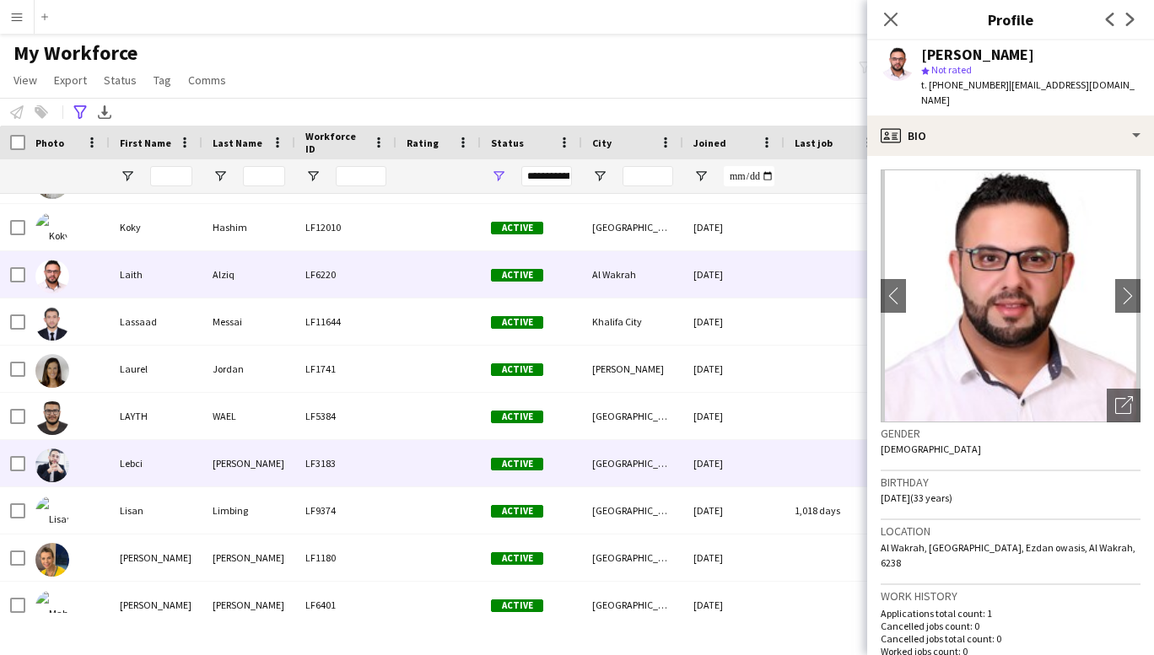
scroll to position [9391, 0]
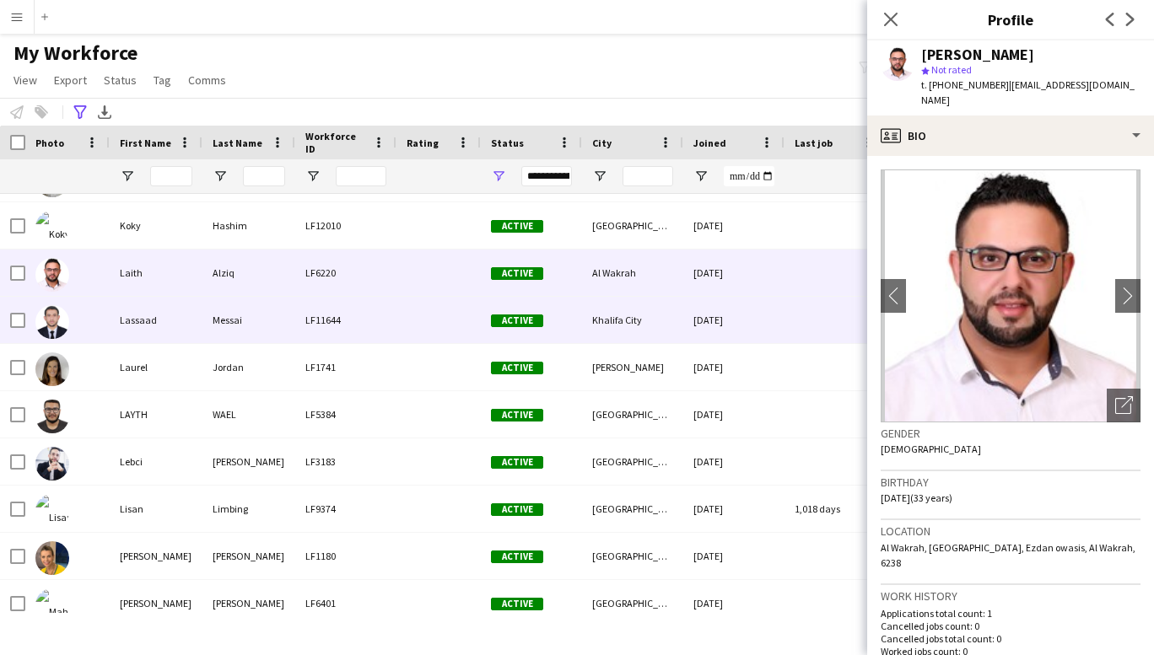
click at [137, 320] on div "Lassaad" at bounding box center [156, 320] width 93 height 46
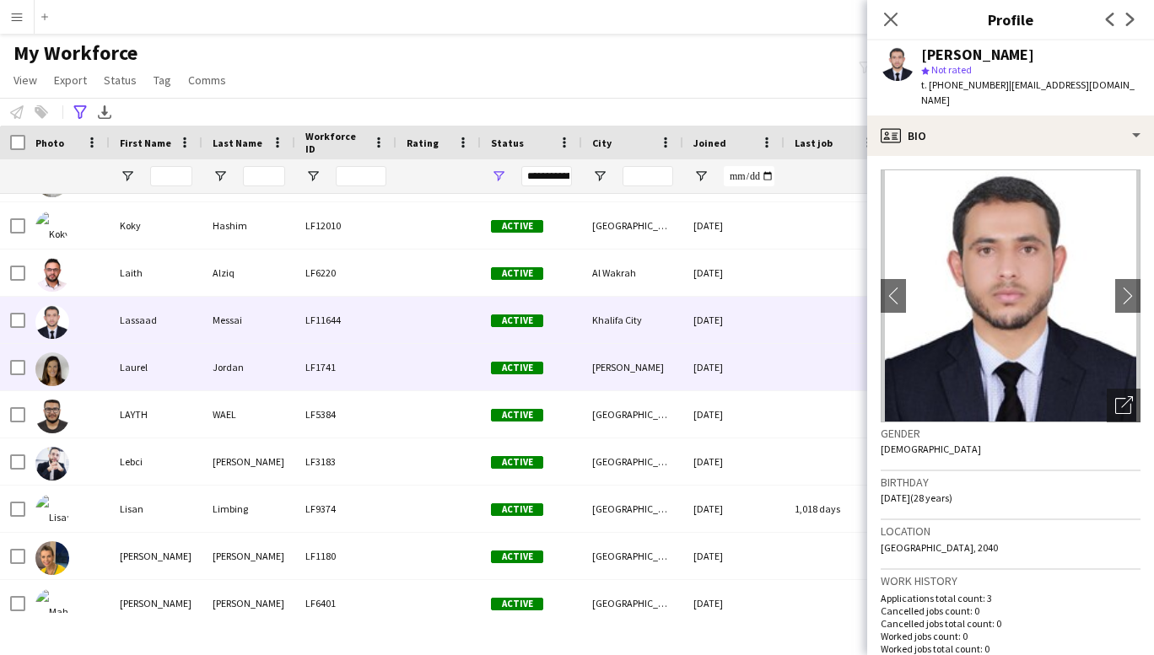
click at [141, 358] on div "Laurel" at bounding box center [156, 367] width 93 height 46
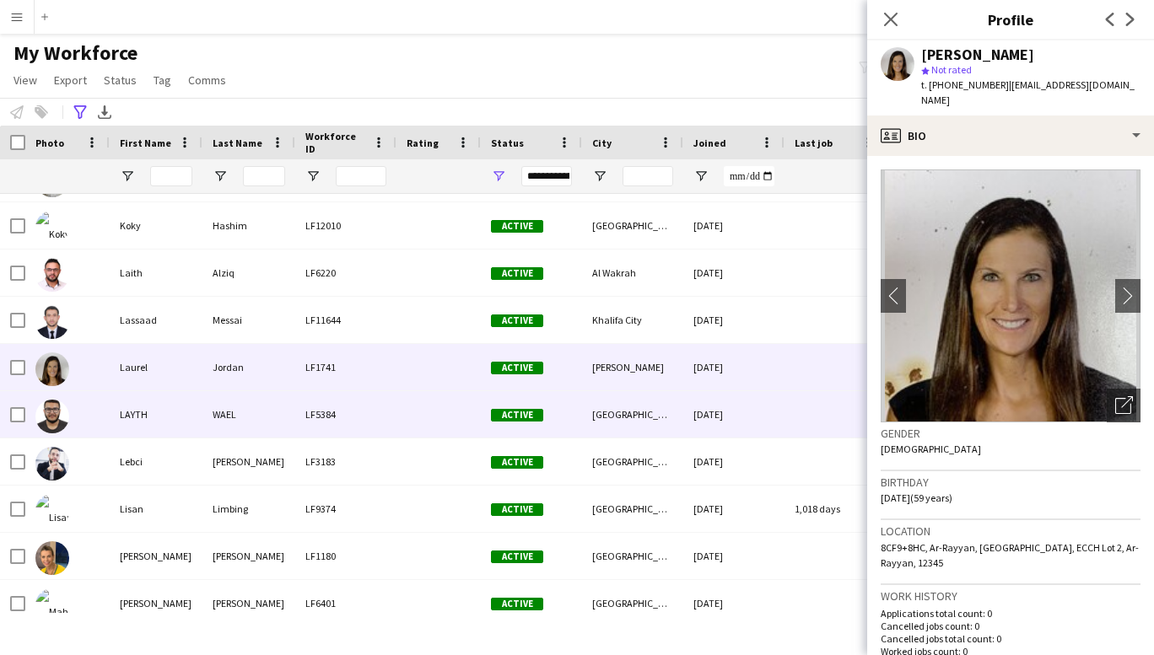
click at [123, 412] on div "LAYTH" at bounding box center [156, 414] width 93 height 46
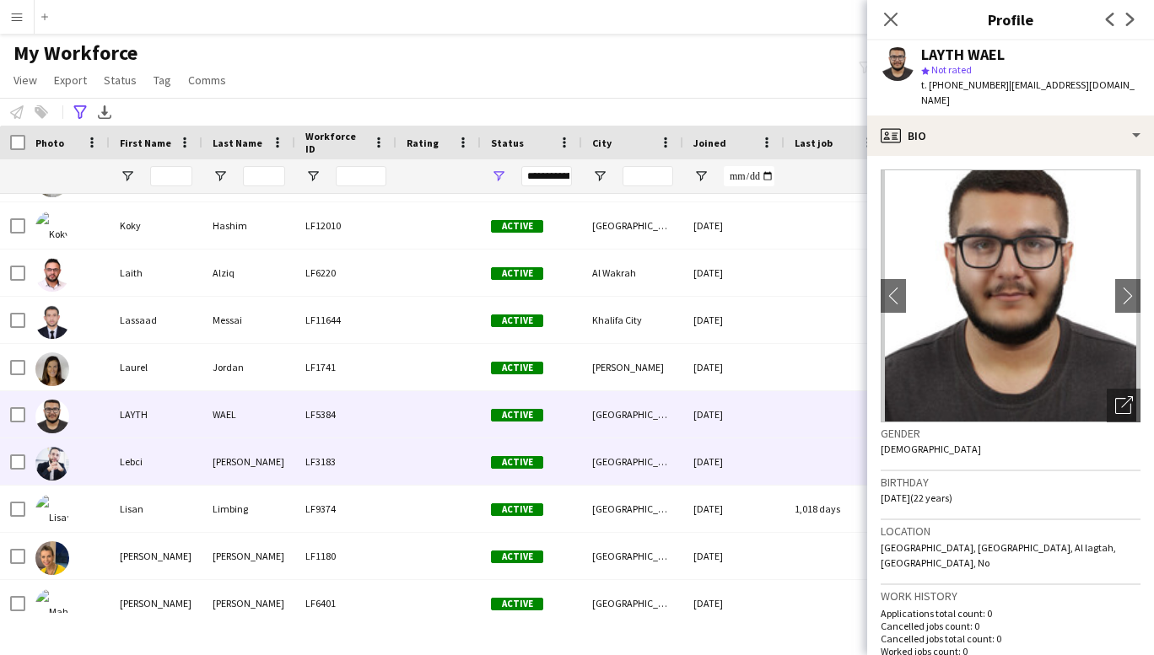
click at [126, 463] on div "Lebci" at bounding box center [156, 462] width 93 height 46
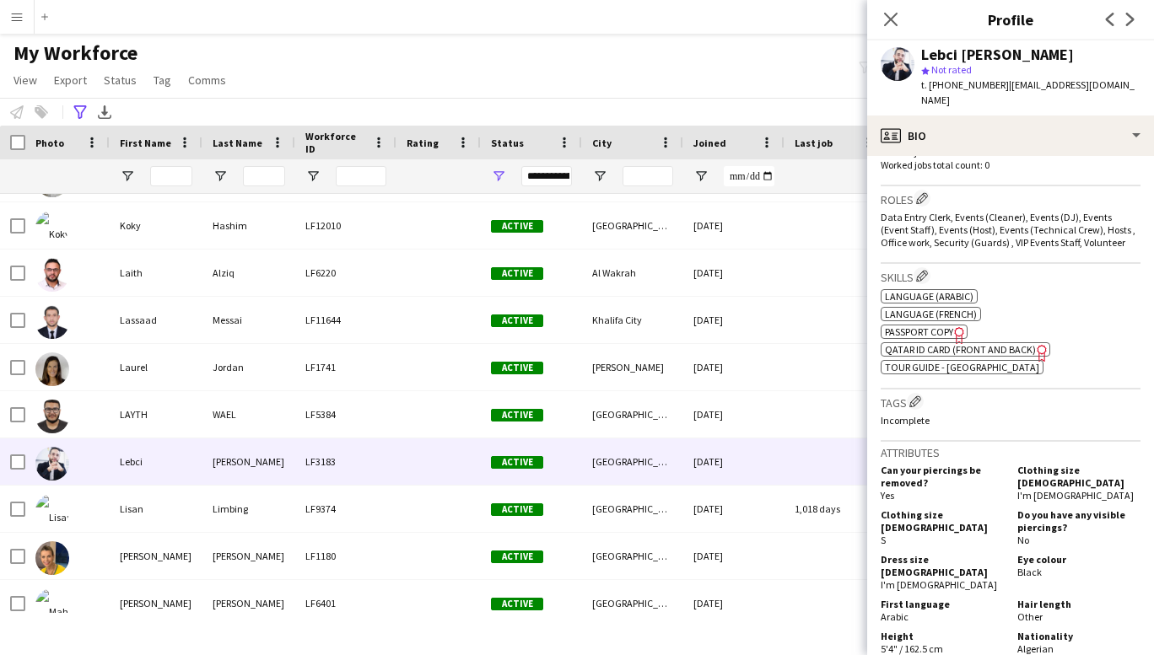
scroll to position [0, 0]
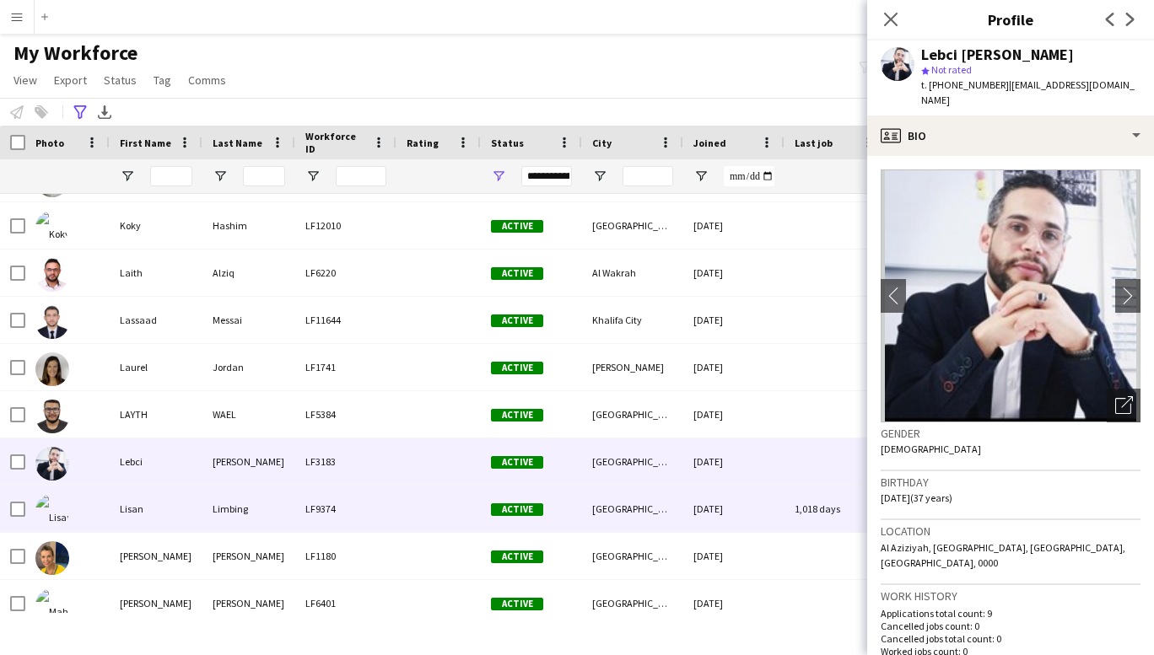
click at [146, 513] on div "Lisan" at bounding box center [156, 509] width 93 height 46
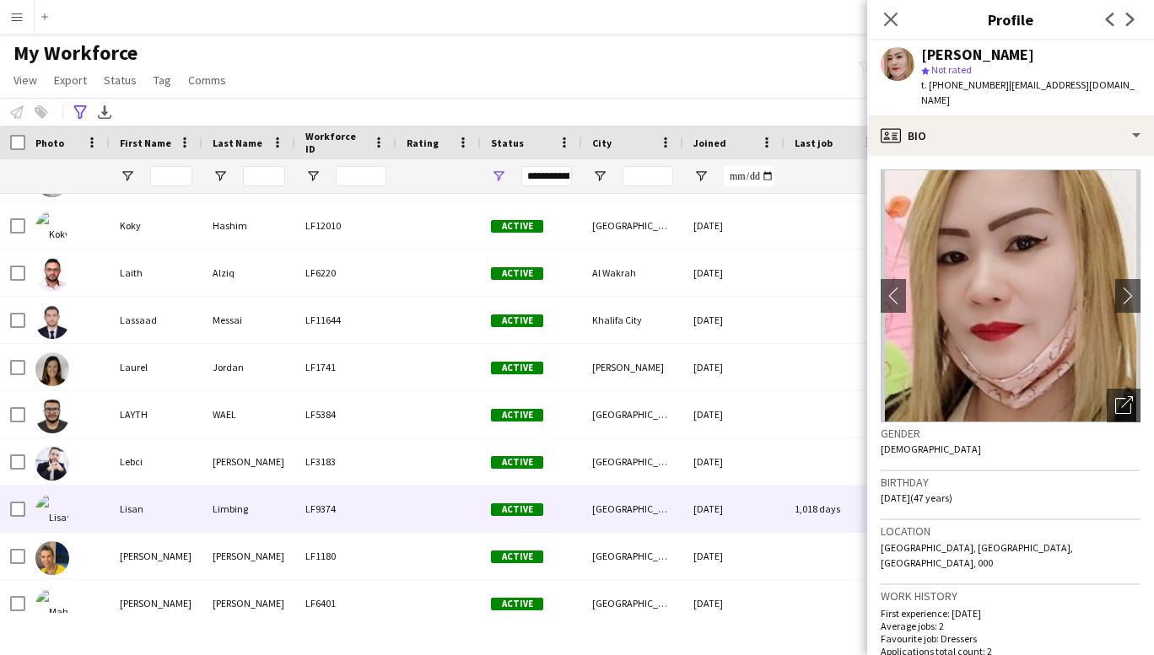
scroll to position [9677, 0]
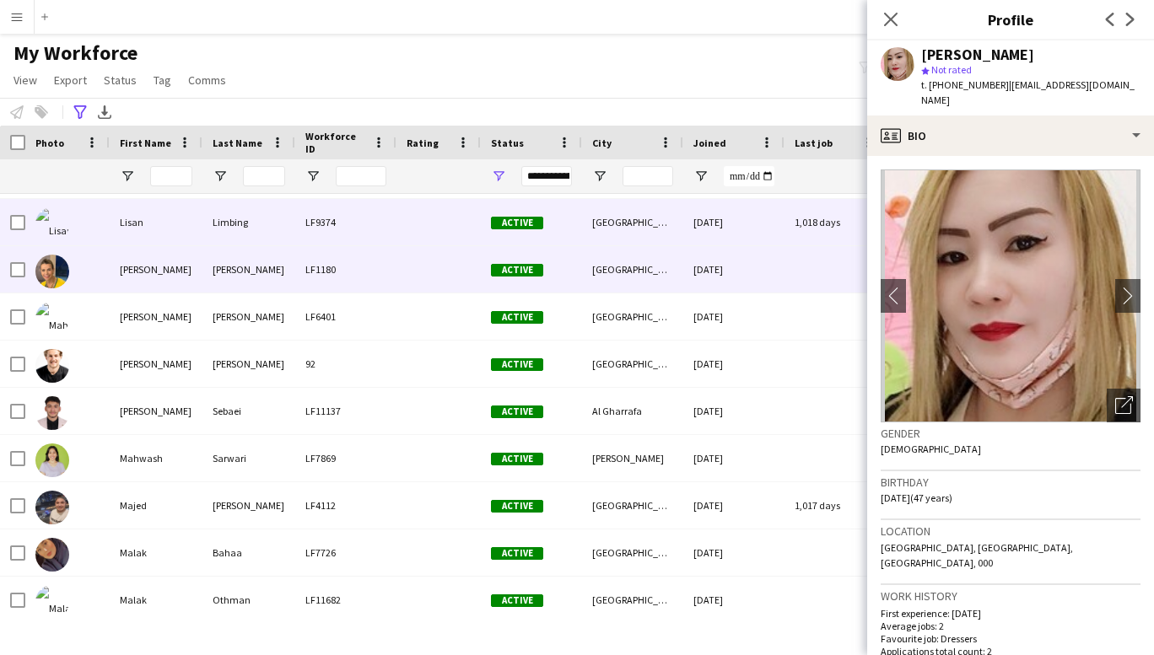
click at [145, 278] on div "[PERSON_NAME]" at bounding box center [156, 269] width 93 height 46
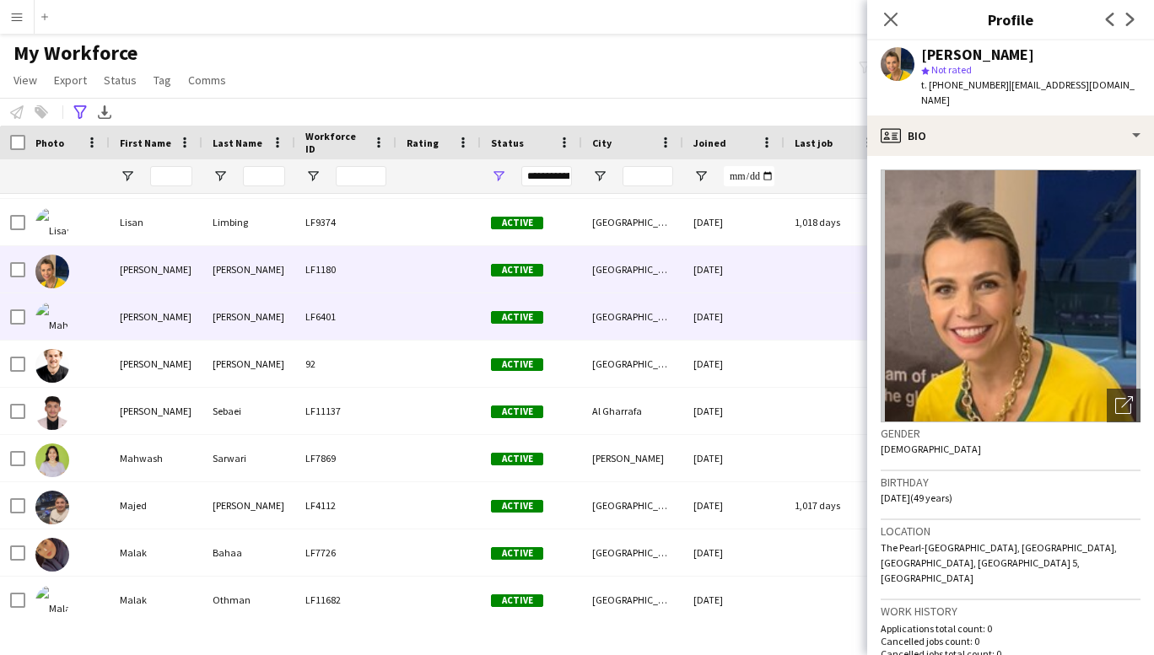
click at [144, 313] on div "[PERSON_NAME]" at bounding box center [156, 317] width 93 height 46
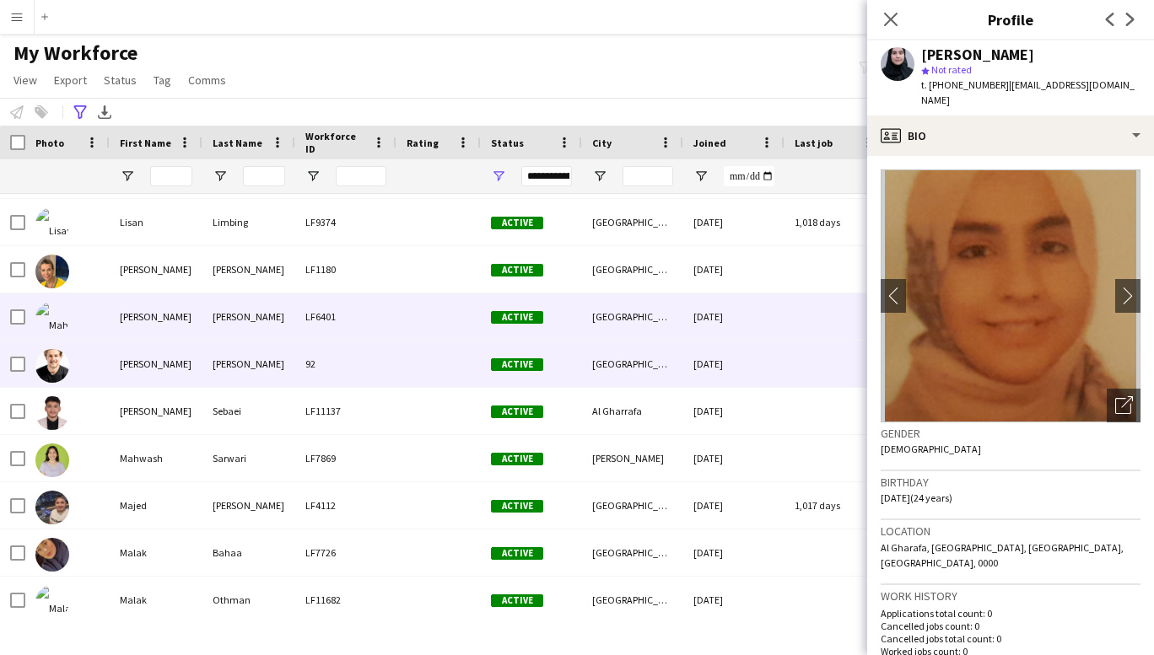
click at [145, 368] on div "[PERSON_NAME]" at bounding box center [156, 364] width 93 height 46
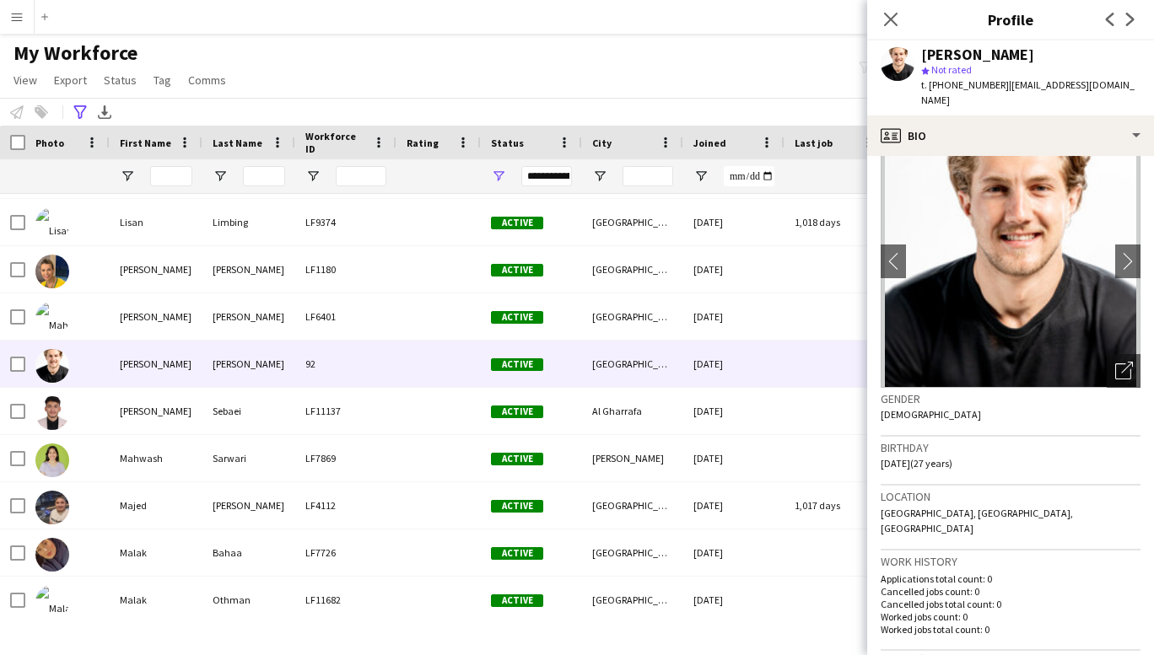
scroll to position [0, 0]
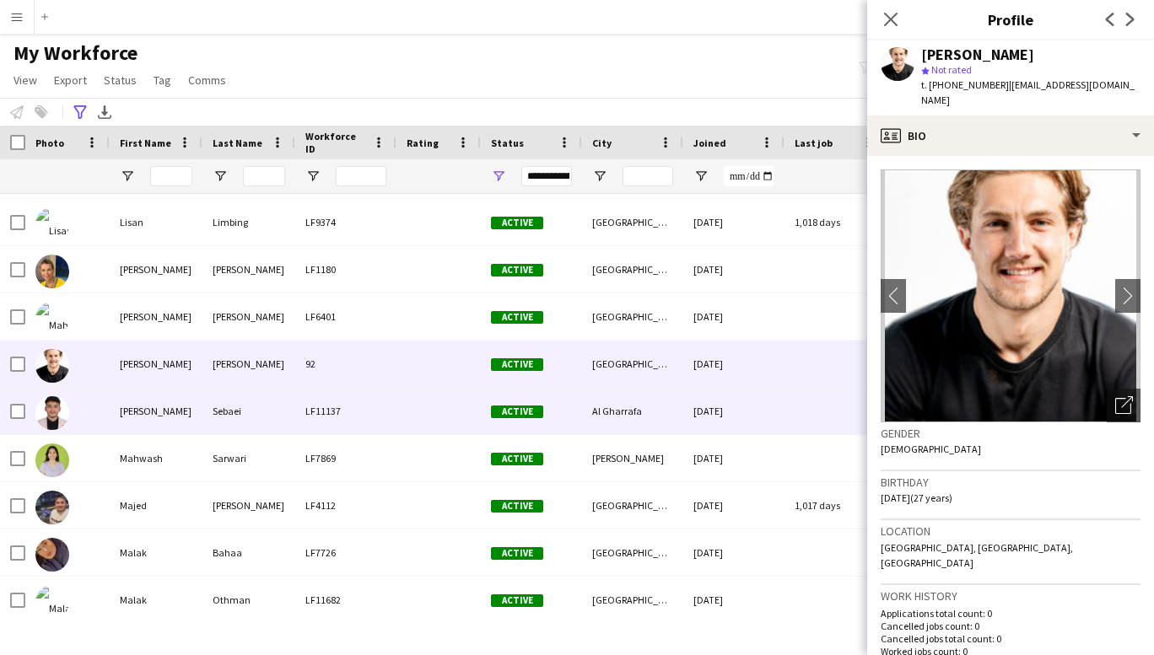
click at [143, 417] on div "[PERSON_NAME]" at bounding box center [156, 411] width 93 height 46
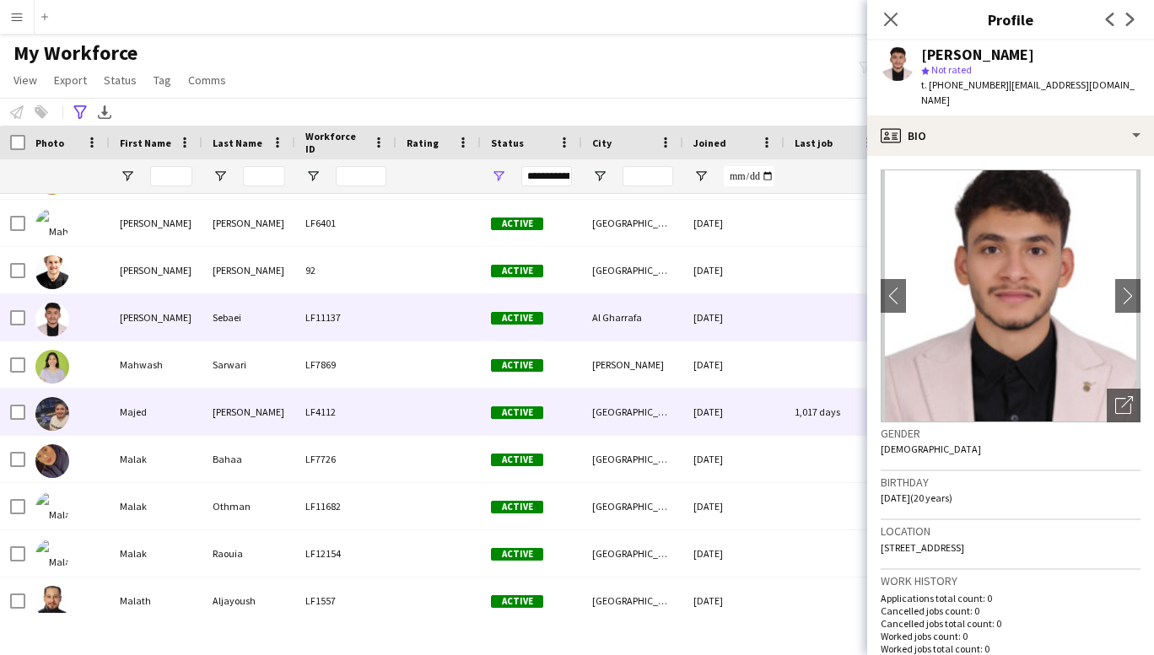
scroll to position [9824, 0]
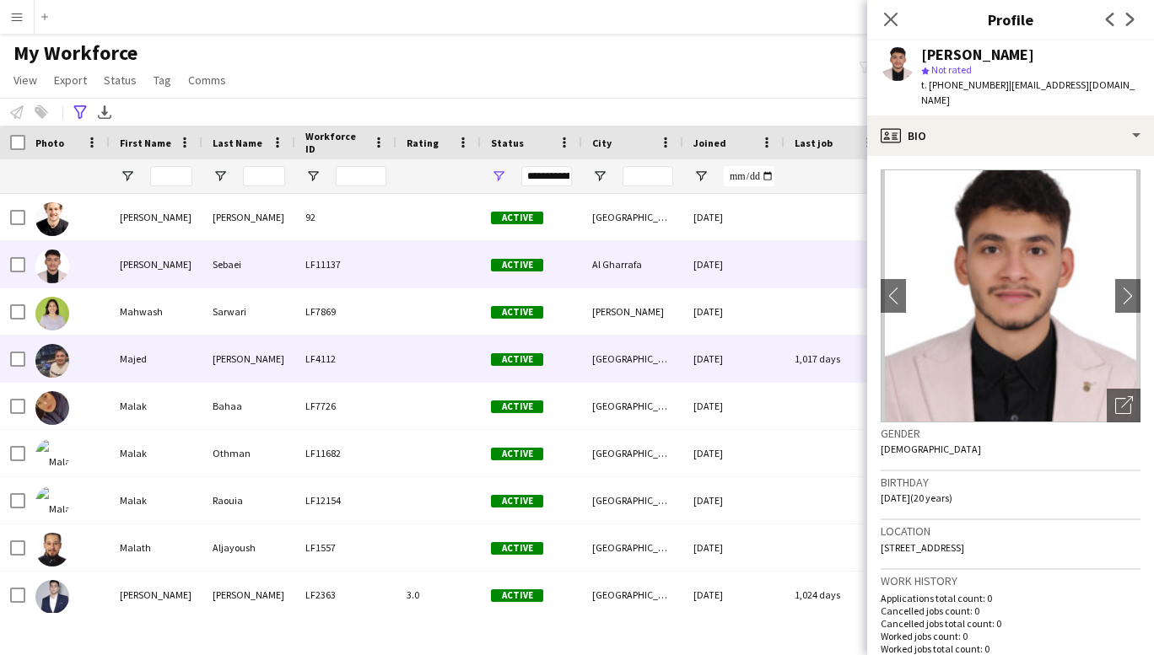
click at [140, 369] on div "Majed" at bounding box center [156, 359] width 93 height 46
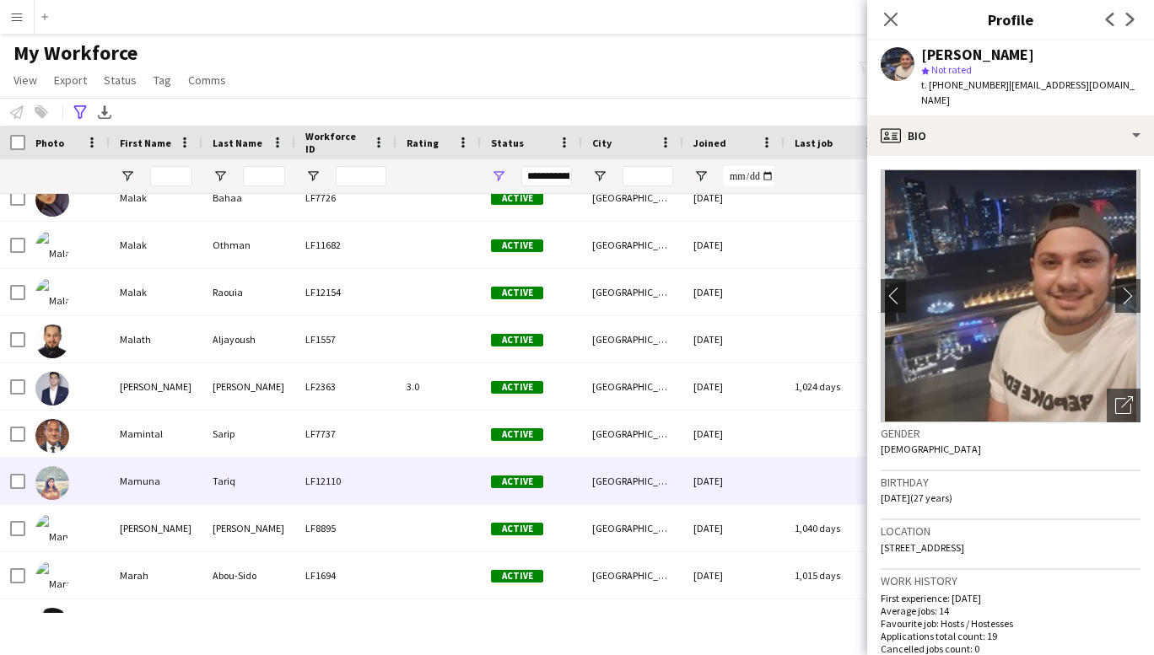
scroll to position [10033, 0]
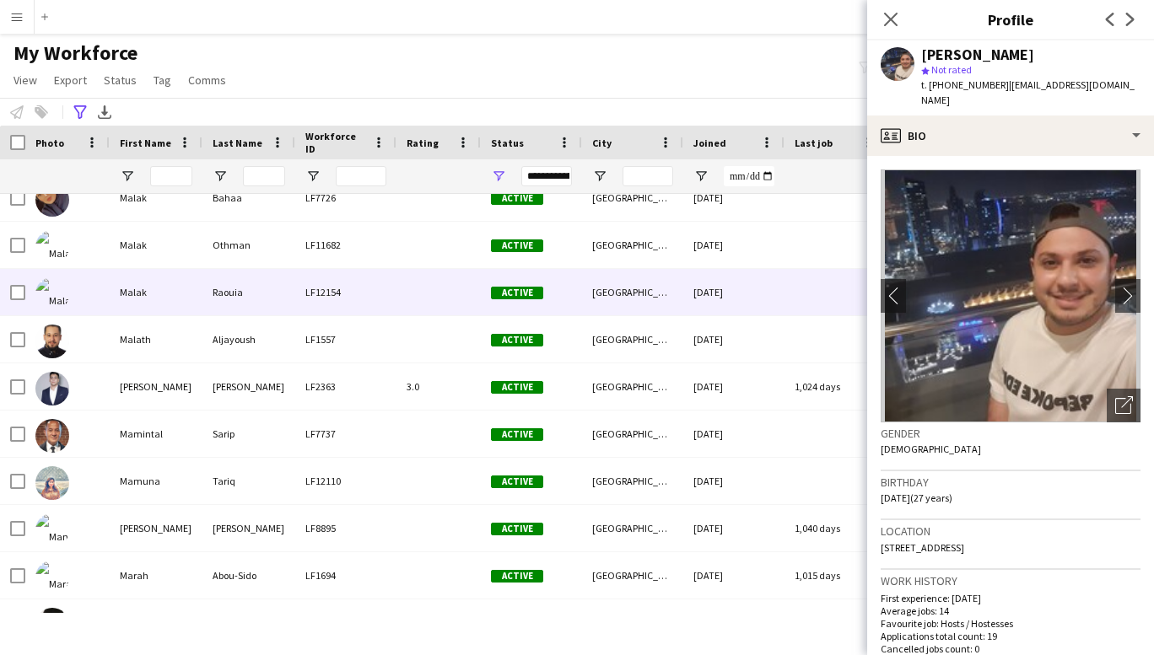
click at [137, 281] on div "Malak" at bounding box center [156, 292] width 93 height 46
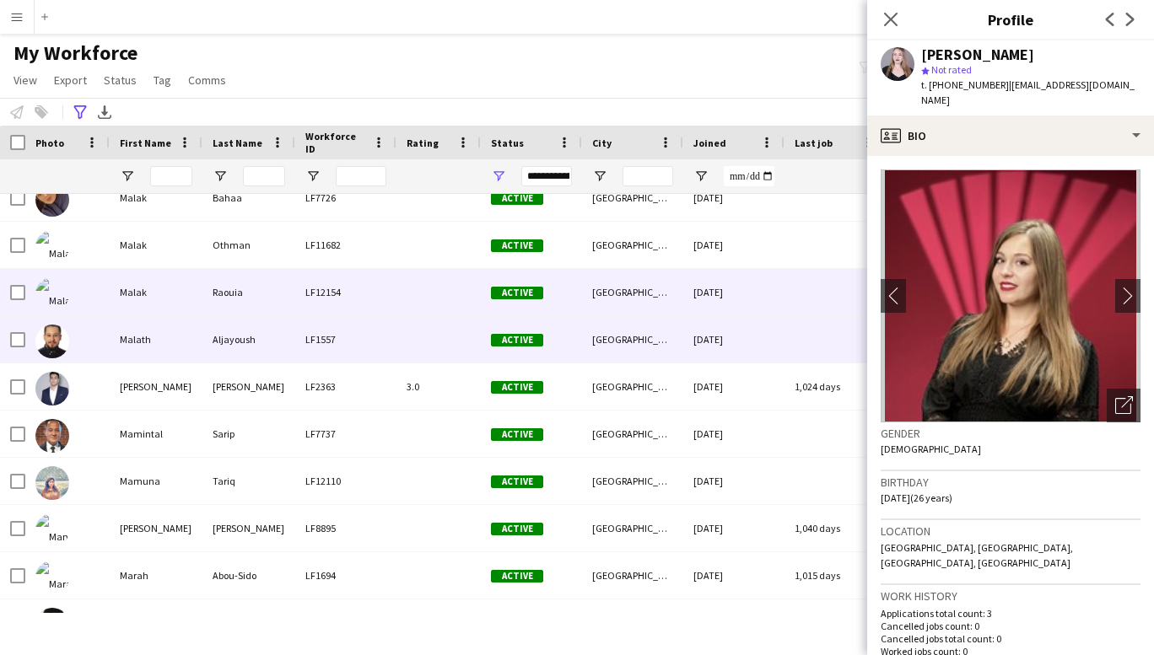
click at [132, 354] on div "Malath" at bounding box center [156, 339] width 93 height 46
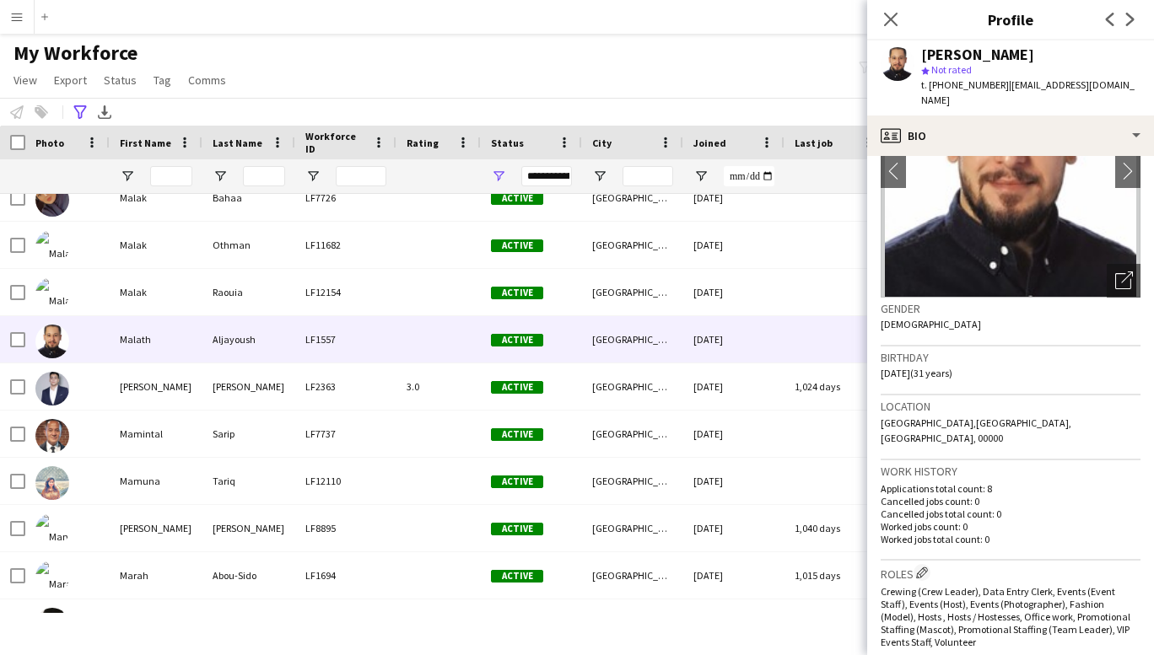
scroll to position [0, 0]
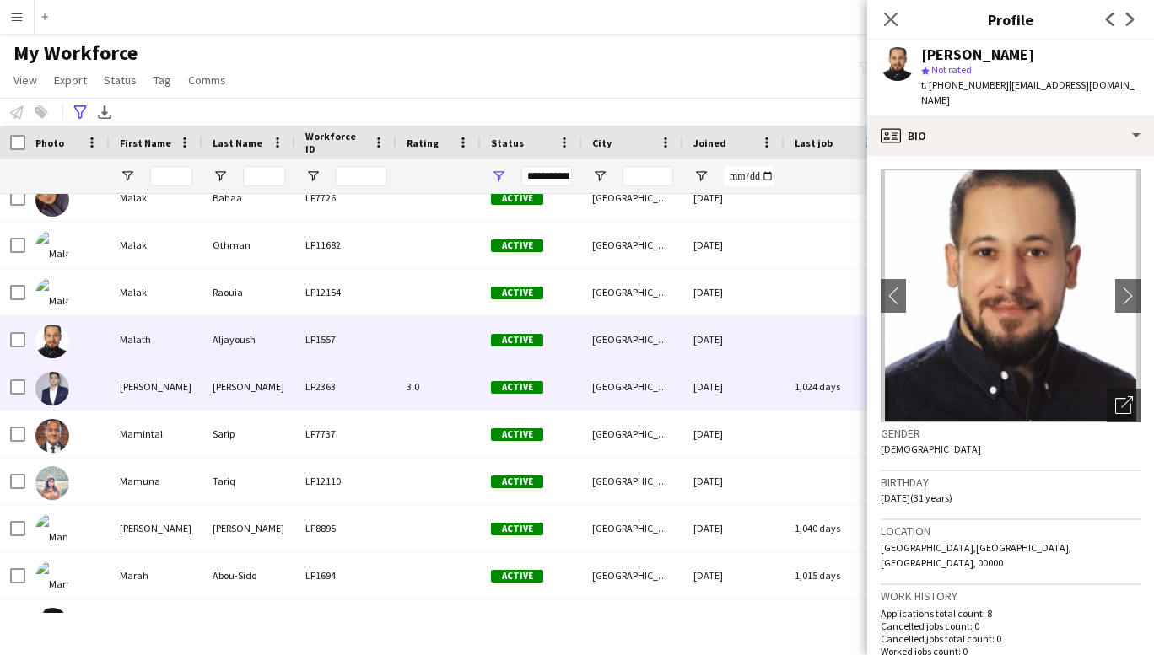
click at [140, 386] on div "[PERSON_NAME]" at bounding box center [156, 387] width 93 height 46
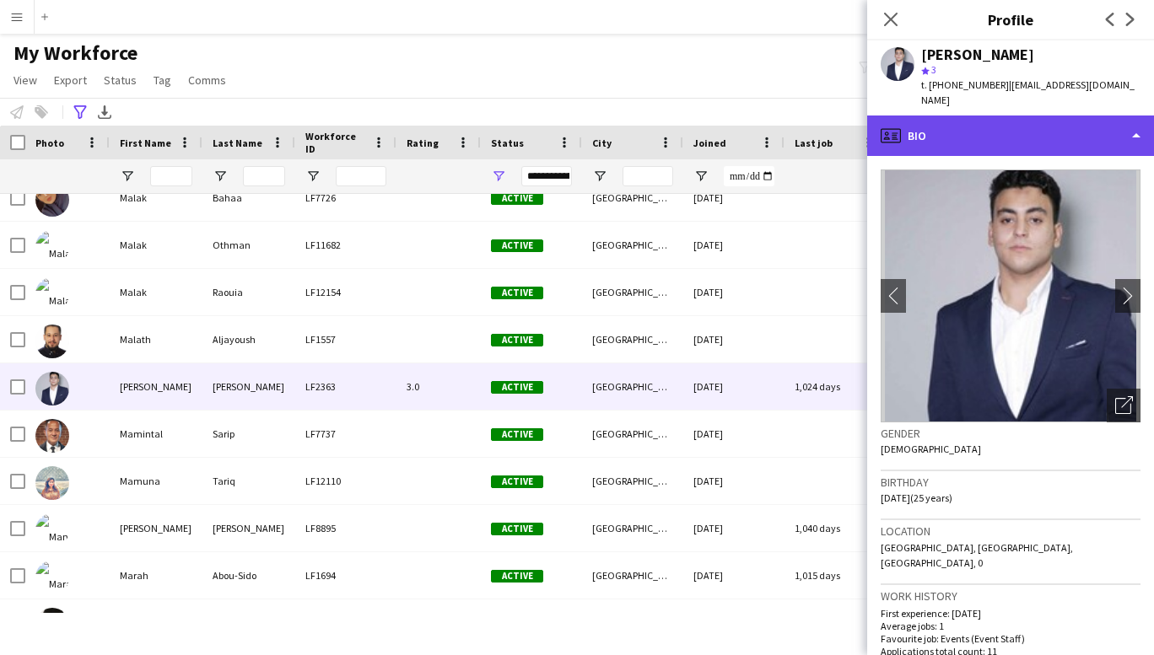
click at [1123, 126] on div "profile Bio" at bounding box center [1010, 136] width 287 height 40
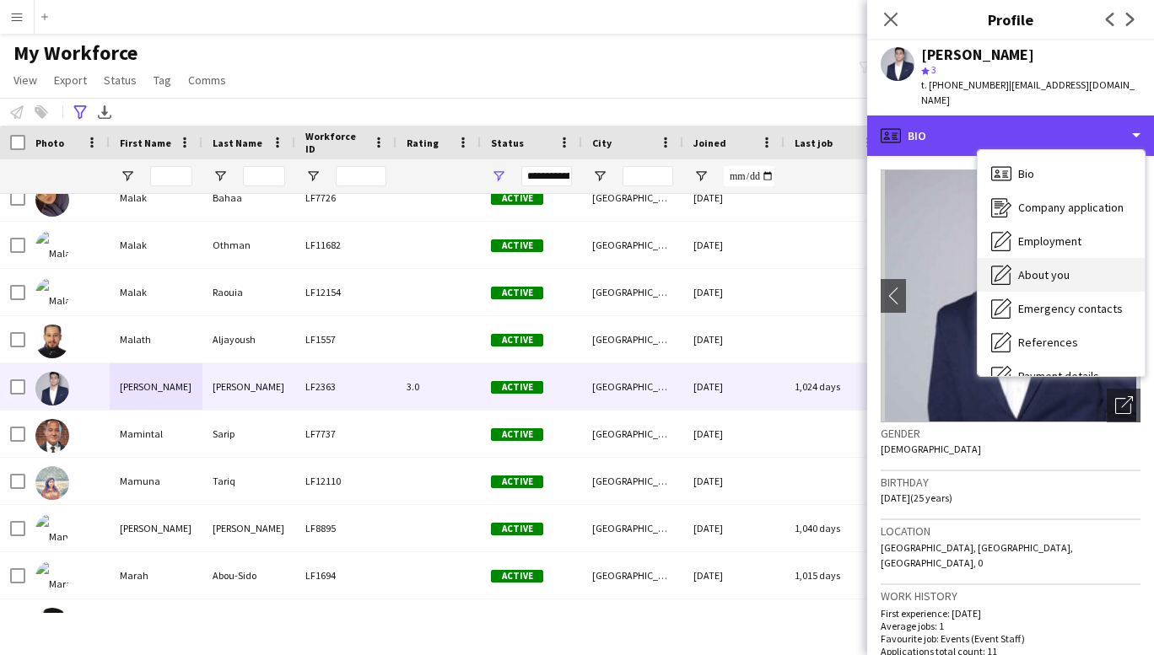
scroll to position [159, 0]
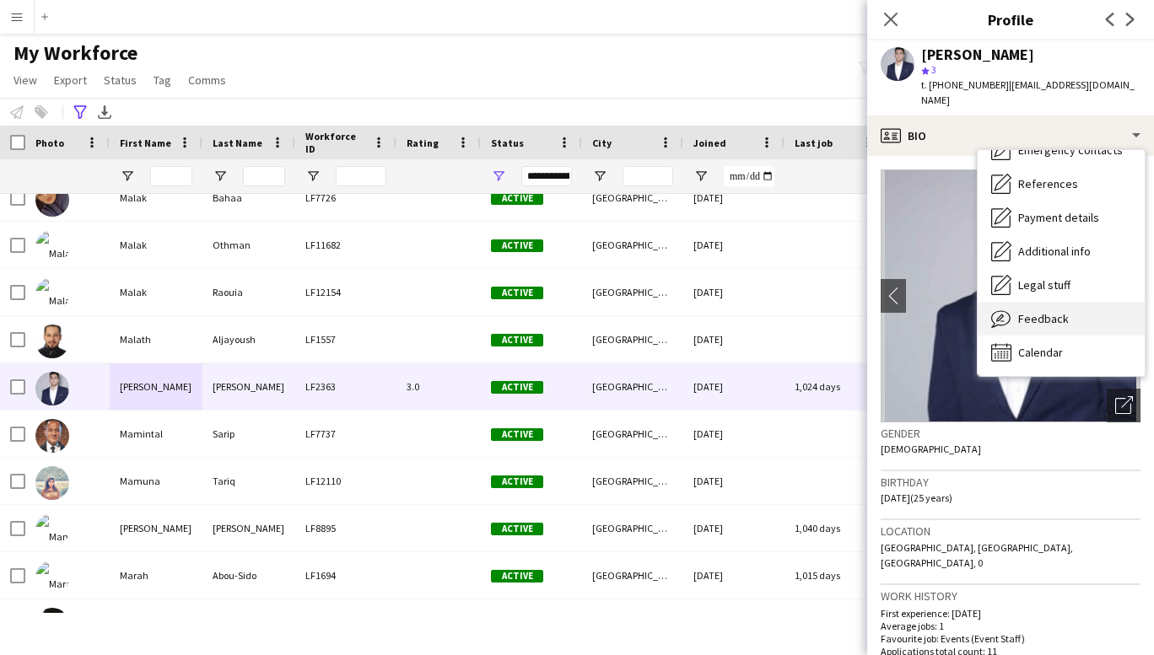
click at [1042, 311] on span "Feedback" at bounding box center [1043, 318] width 51 height 15
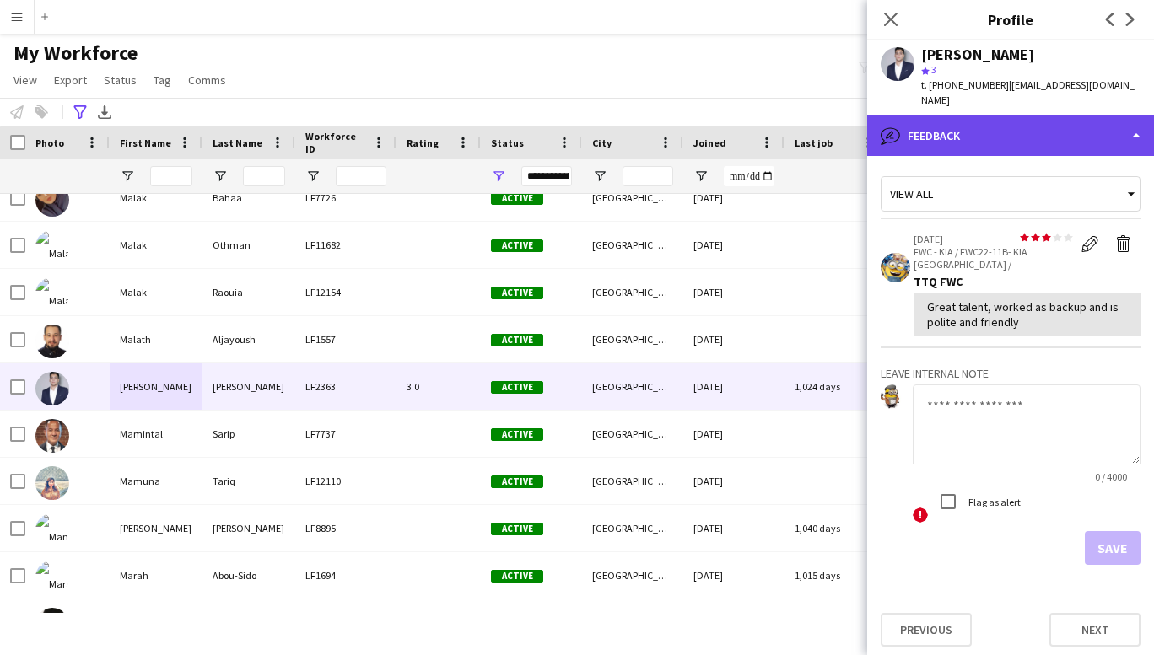
click at [1127, 122] on div "bubble-pencil Feedback" at bounding box center [1010, 136] width 287 height 40
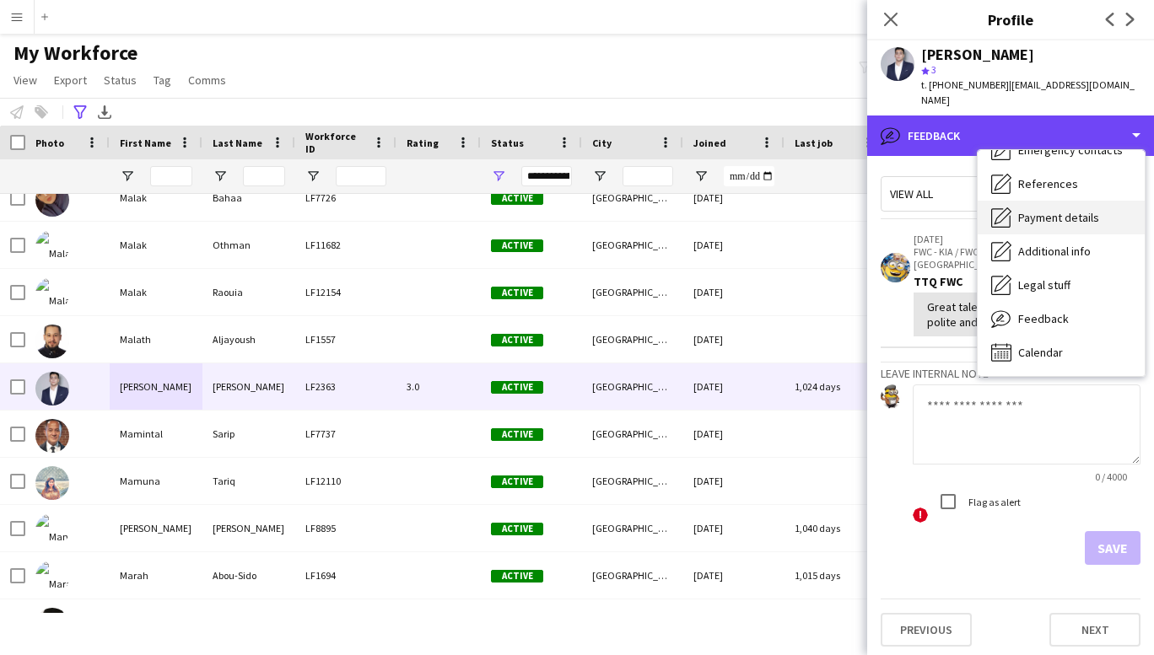
scroll to position [0, 0]
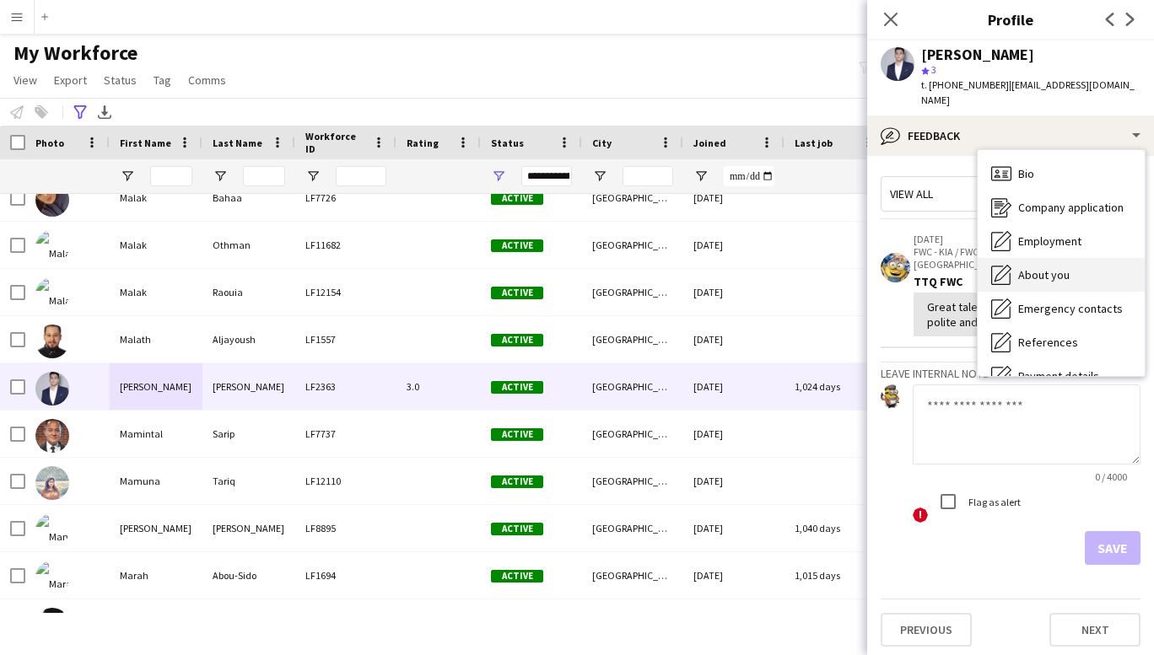
click at [1036, 267] on span "About you" at bounding box center [1043, 274] width 51 height 15
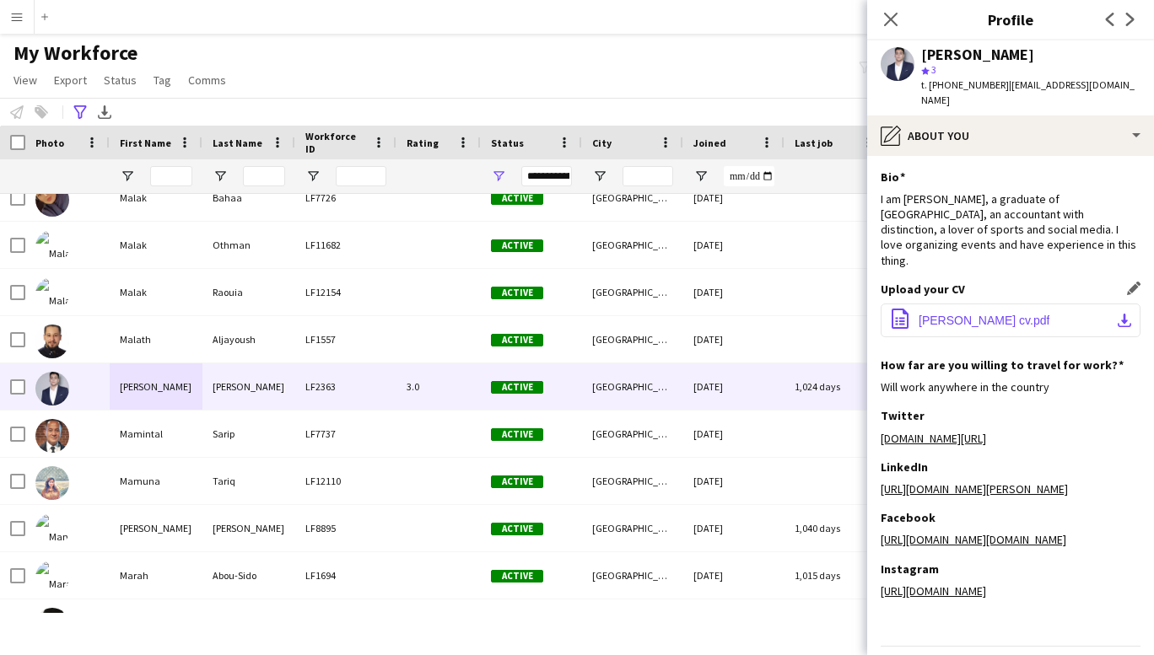
click at [994, 314] on span "[PERSON_NAME] cv.pdf" at bounding box center [983, 320] width 131 height 13
click at [1032, 214] on div "I am [PERSON_NAME], a graduate of [GEOGRAPHIC_DATA], an accountant with distinc…" at bounding box center [1011, 229] width 260 height 77
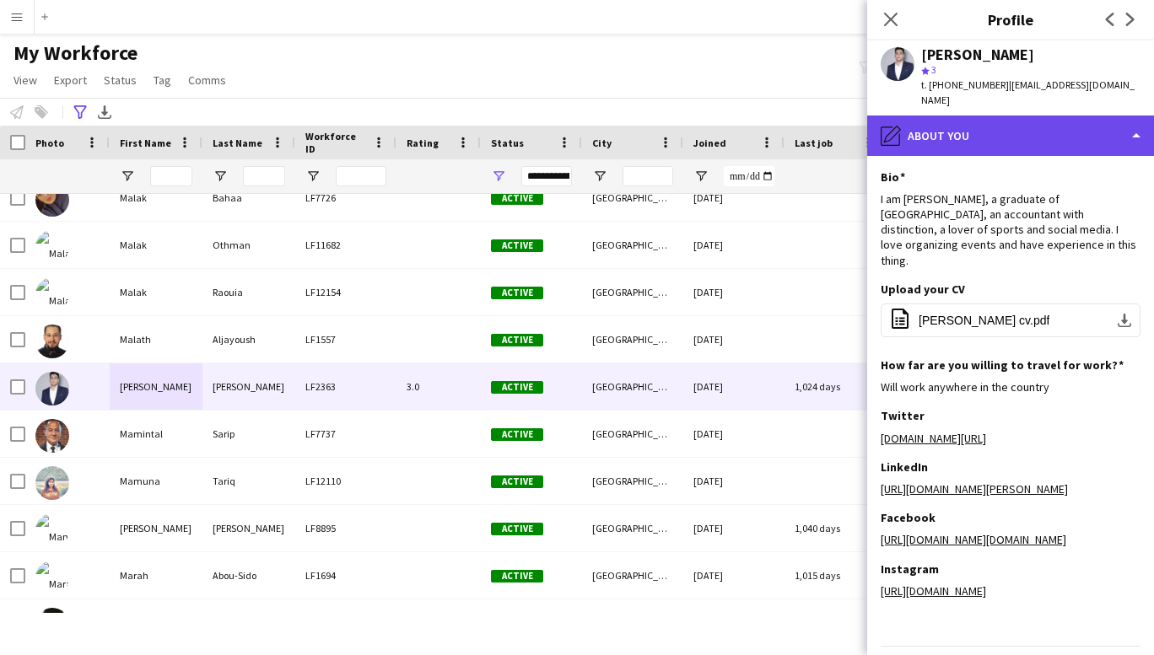
click at [1130, 126] on div "pencil4 About you" at bounding box center [1010, 136] width 287 height 40
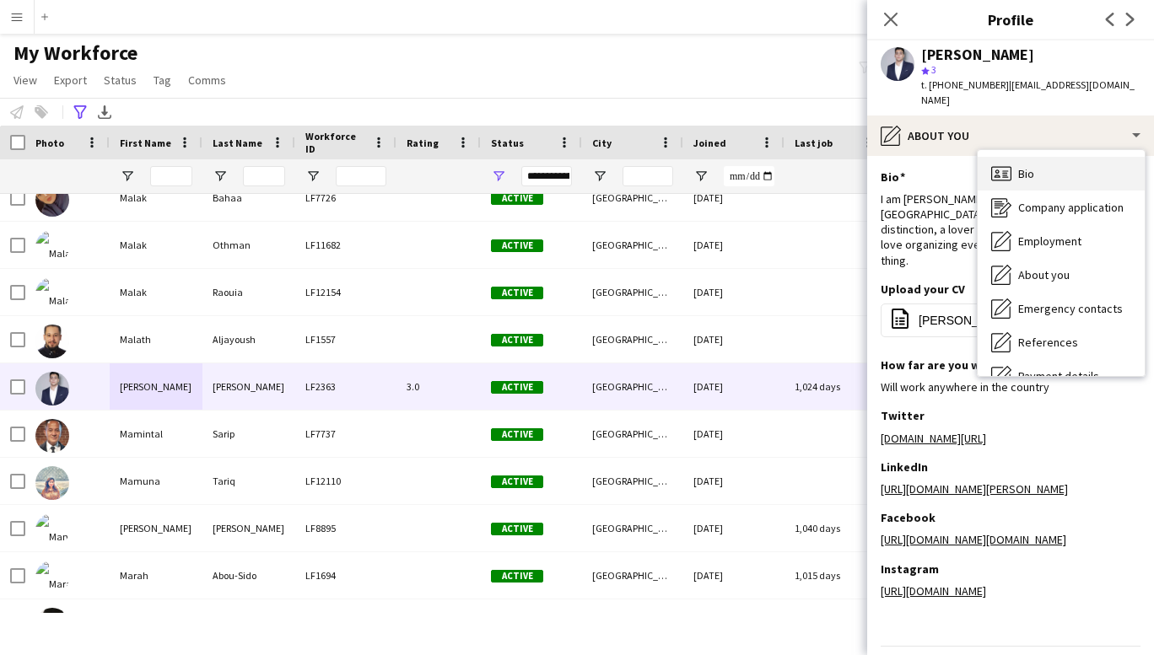
click at [1042, 159] on div "Bio Bio" at bounding box center [1061, 174] width 167 height 34
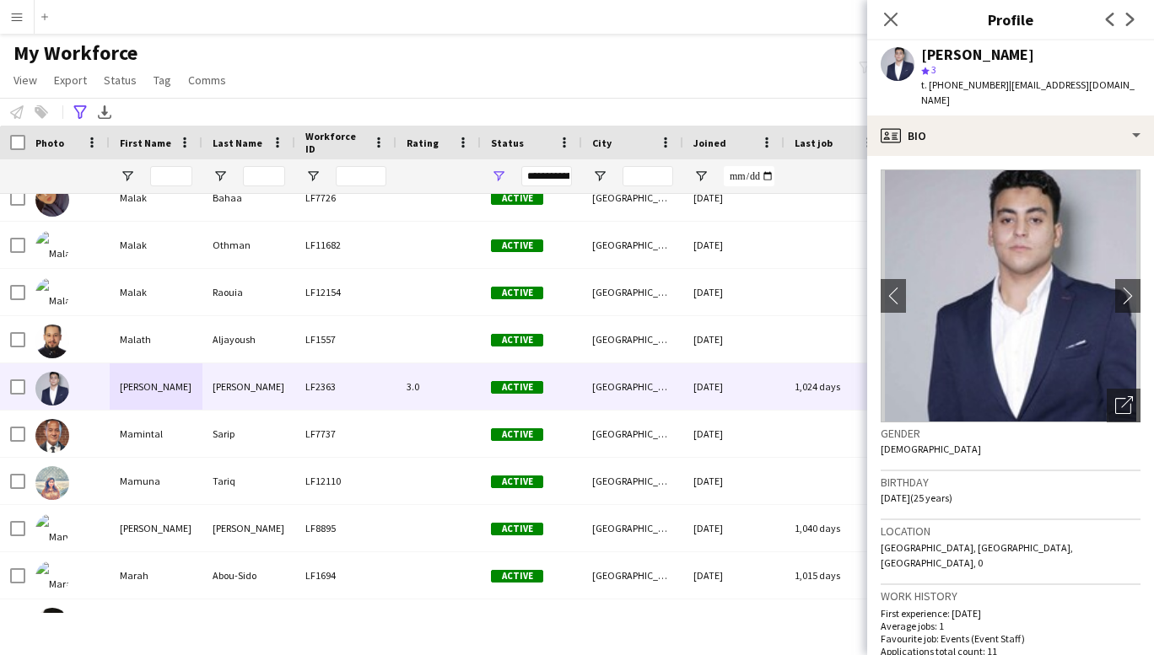
scroll to position [479, 0]
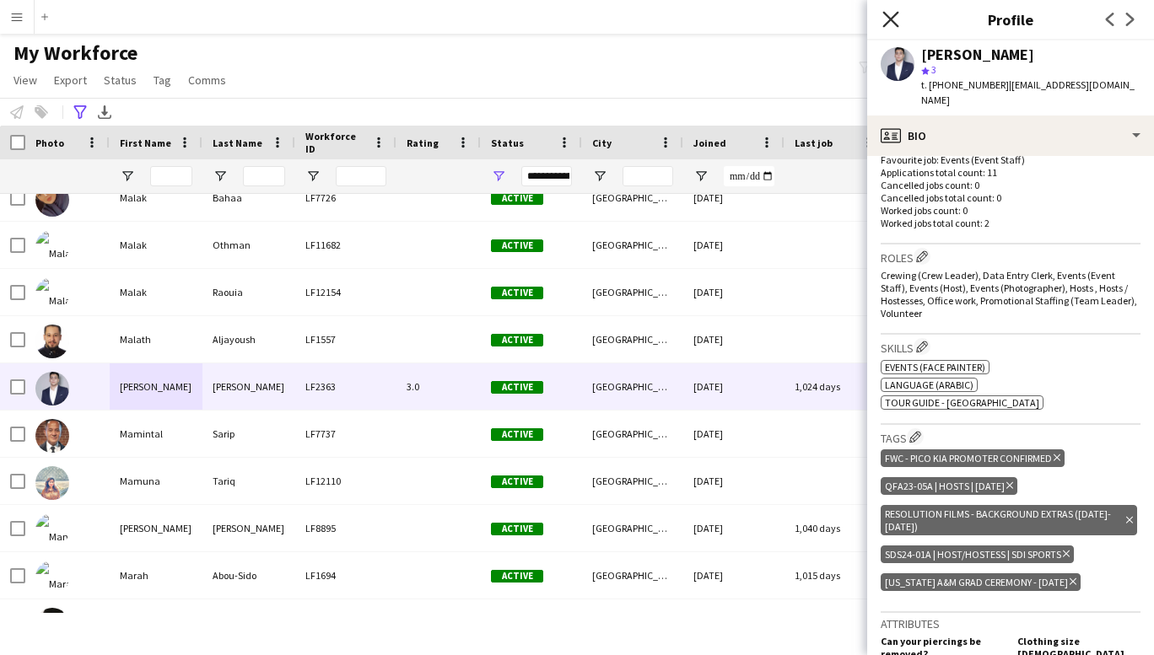
click at [885, 15] on icon at bounding box center [890, 19] width 16 height 16
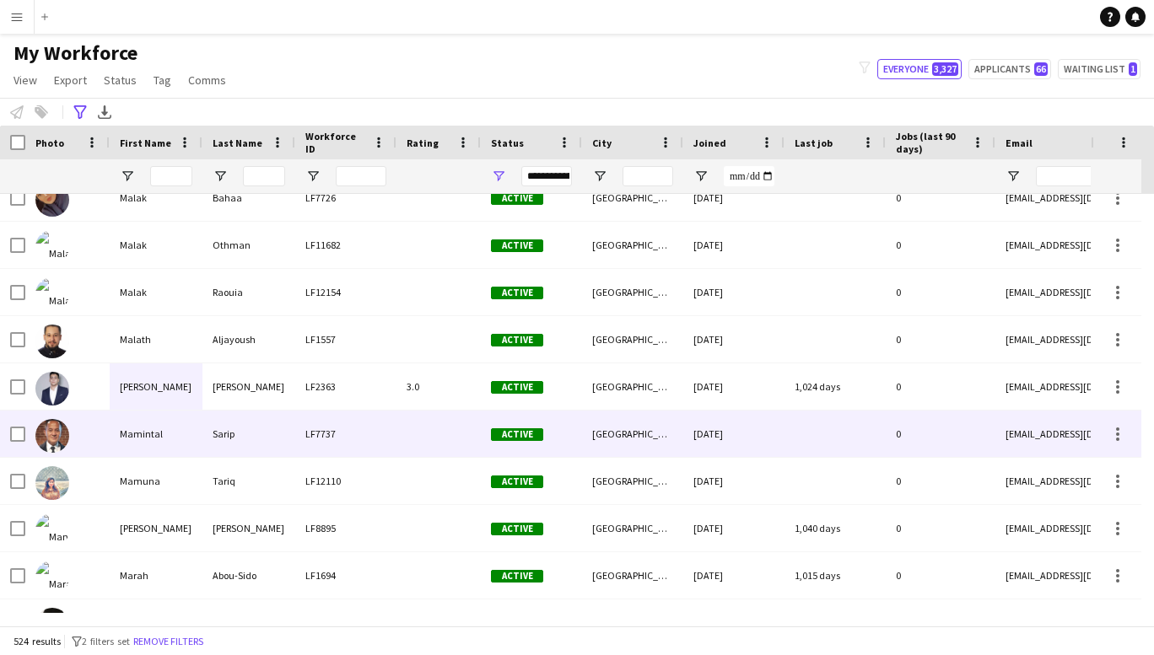
click at [131, 428] on div "Mamintal" at bounding box center [156, 434] width 93 height 46
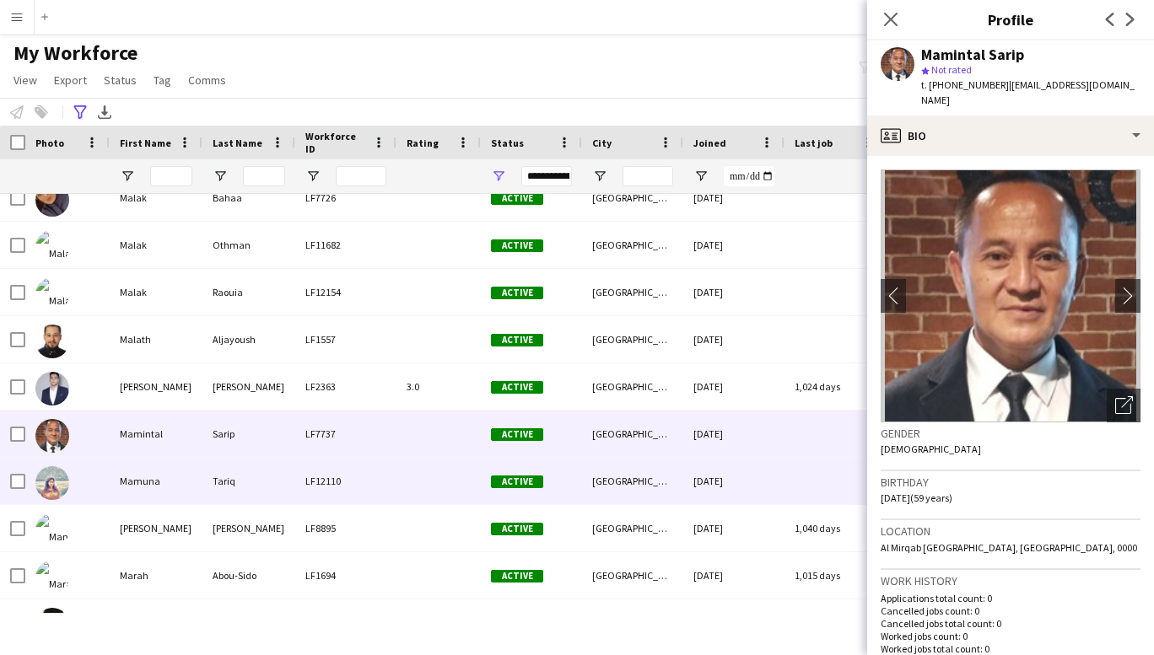
click at [147, 470] on div "Mamuna" at bounding box center [156, 481] width 93 height 46
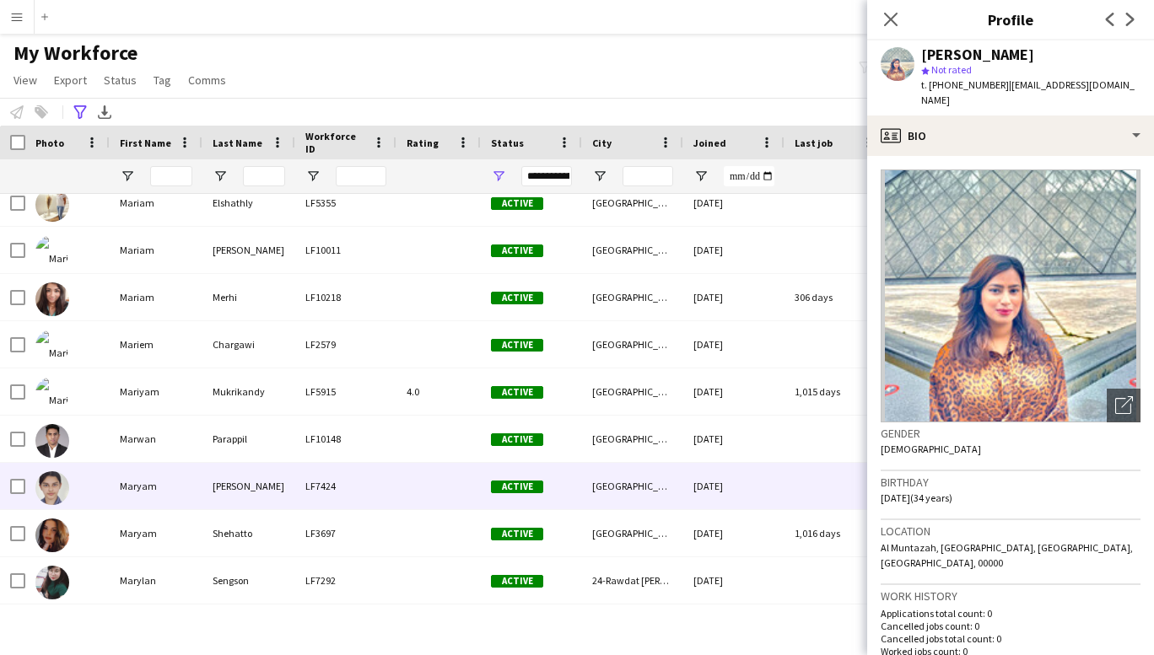
scroll to position [10558, 0]
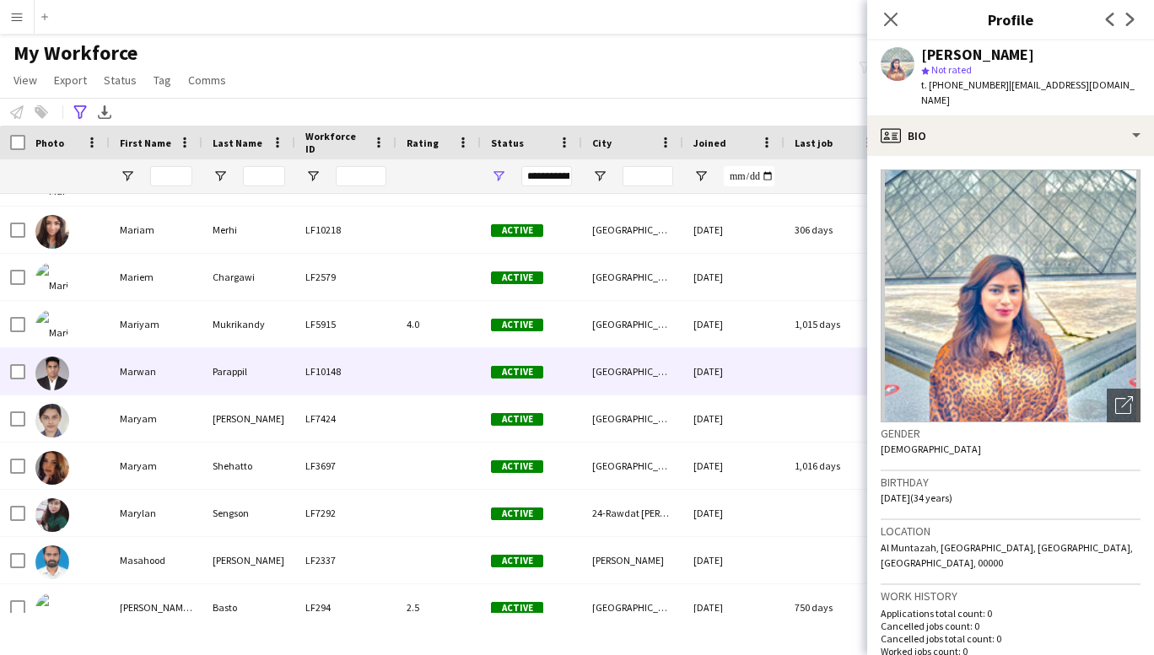
click at [145, 375] on div "Marwan" at bounding box center [156, 371] width 93 height 46
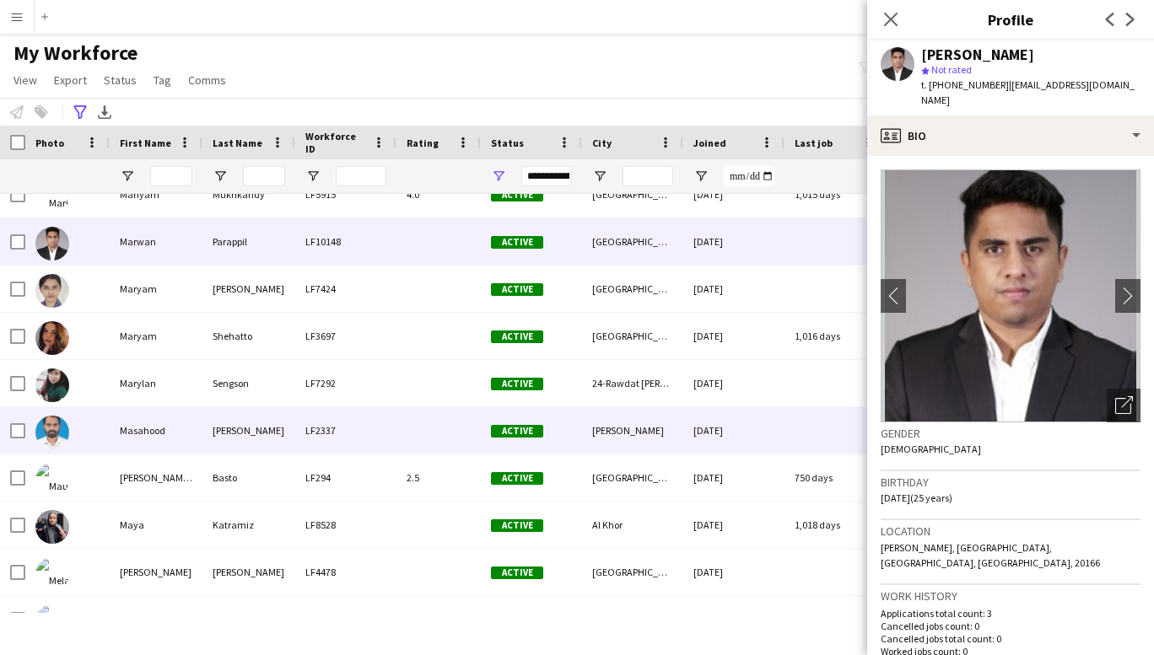
click at [141, 431] on div "Masahood" at bounding box center [156, 430] width 93 height 46
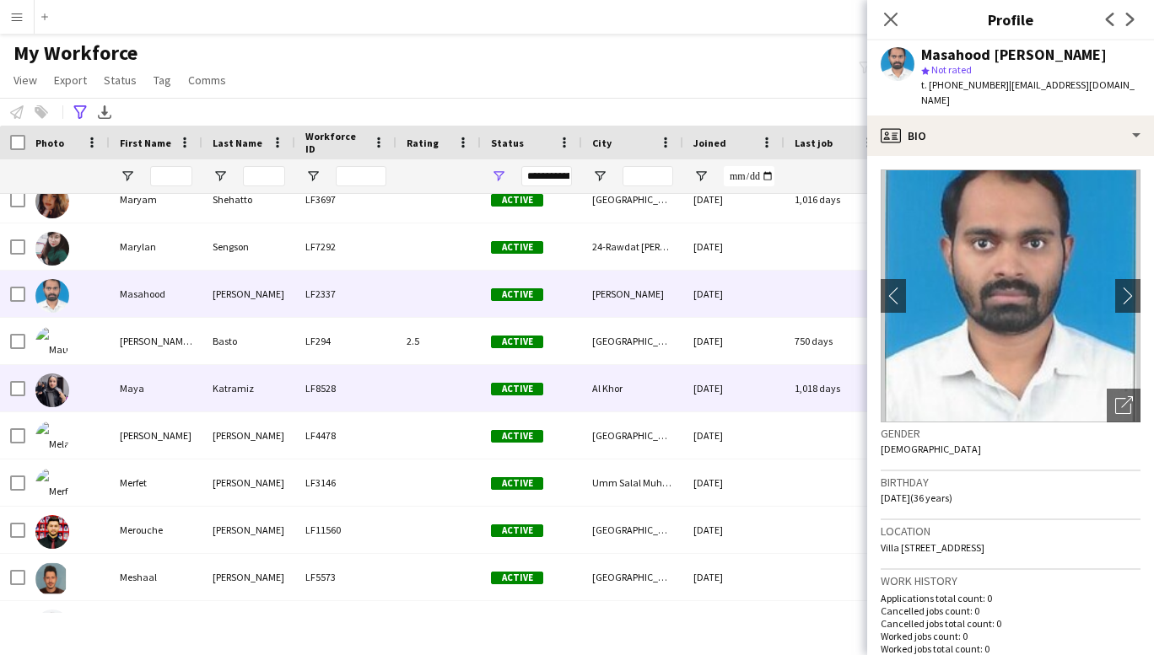
click at [143, 389] on div "Maya" at bounding box center [156, 388] width 93 height 46
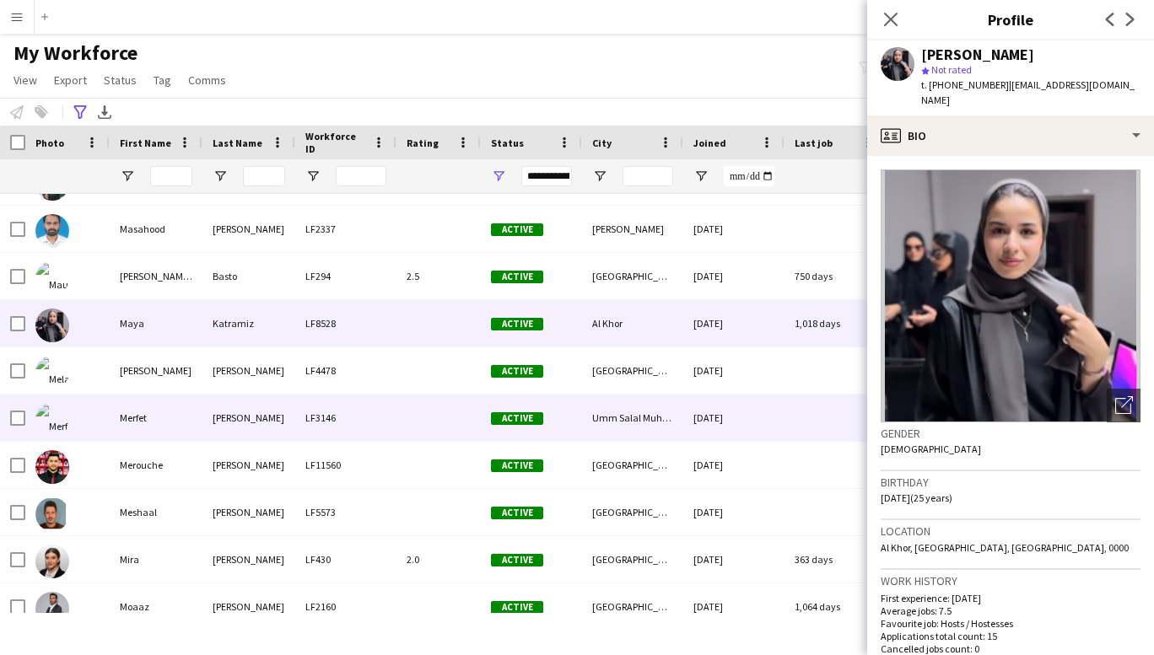
click at [143, 417] on div "Merfet" at bounding box center [156, 418] width 93 height 46
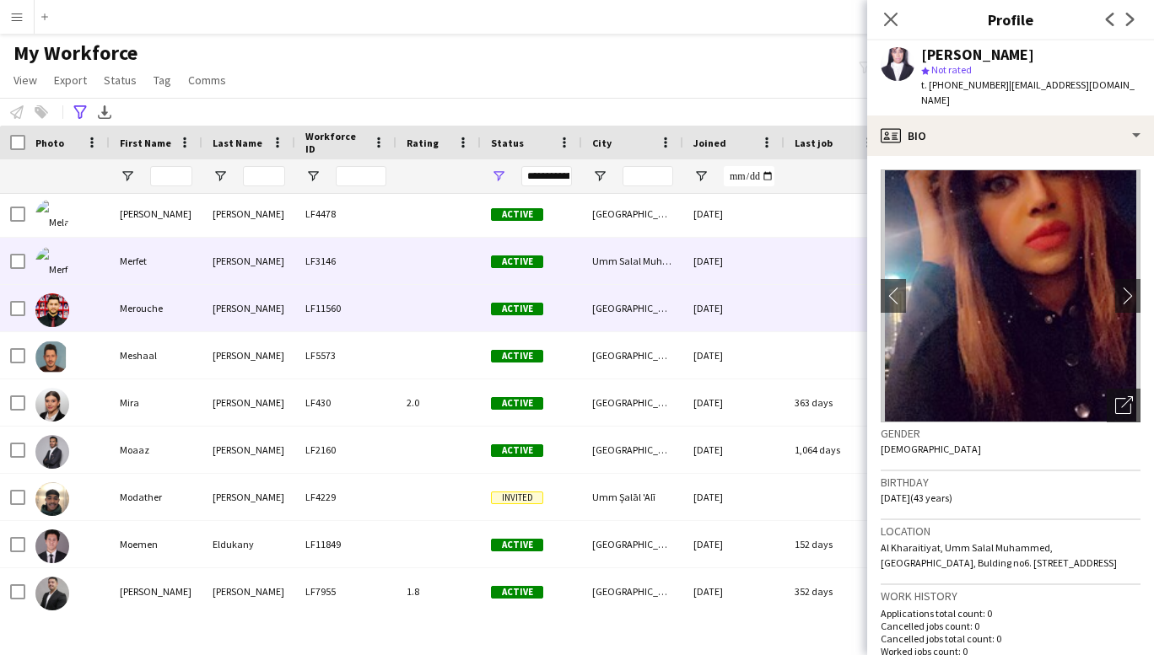
click at [160, 303] on div "Merouche" at bounding box center [156, 308] width 93 height 46
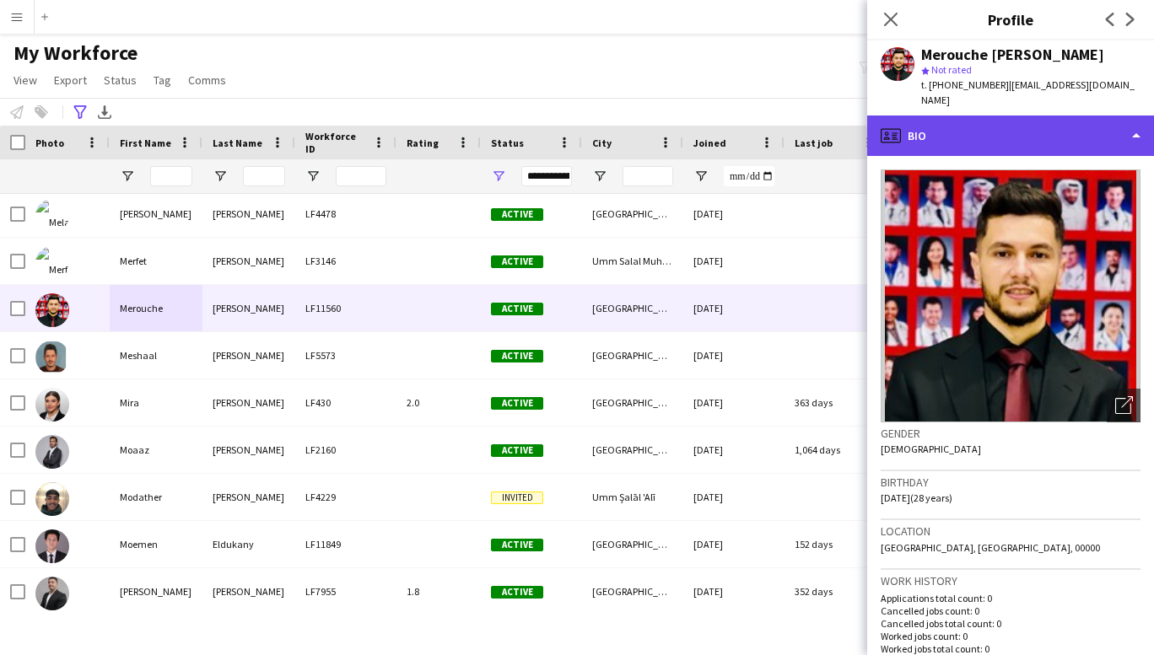
click at [1067, 116] on div "profile Bio" at bounding box center [1010, 136] width 287 height 40
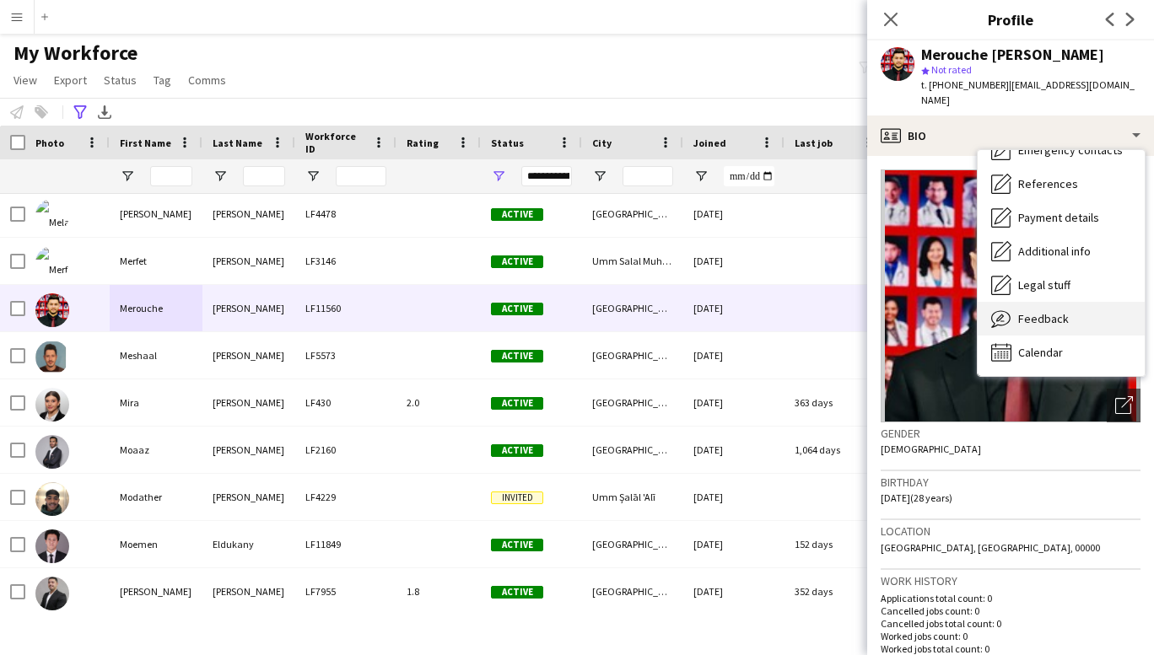
click at [1037, 311] on span "Feedback" at bounding box center [1043, 318] width 51 height 15
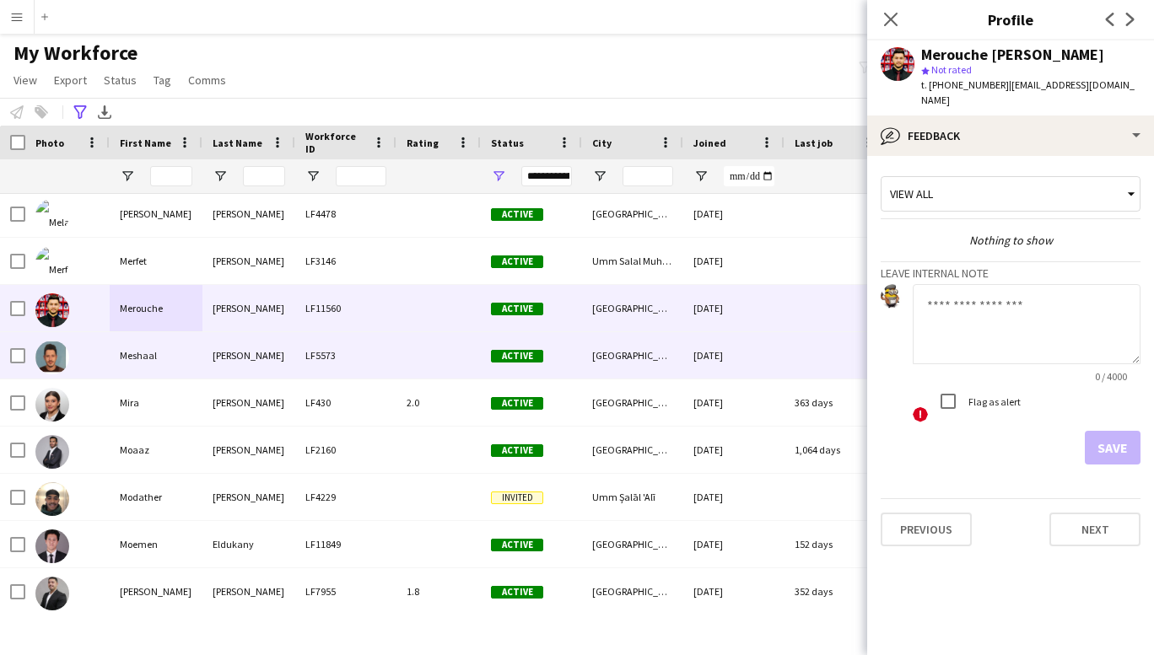
click at [143, 361] on div "Meshaal" at bounding box center [156, 355] width 93 height 46
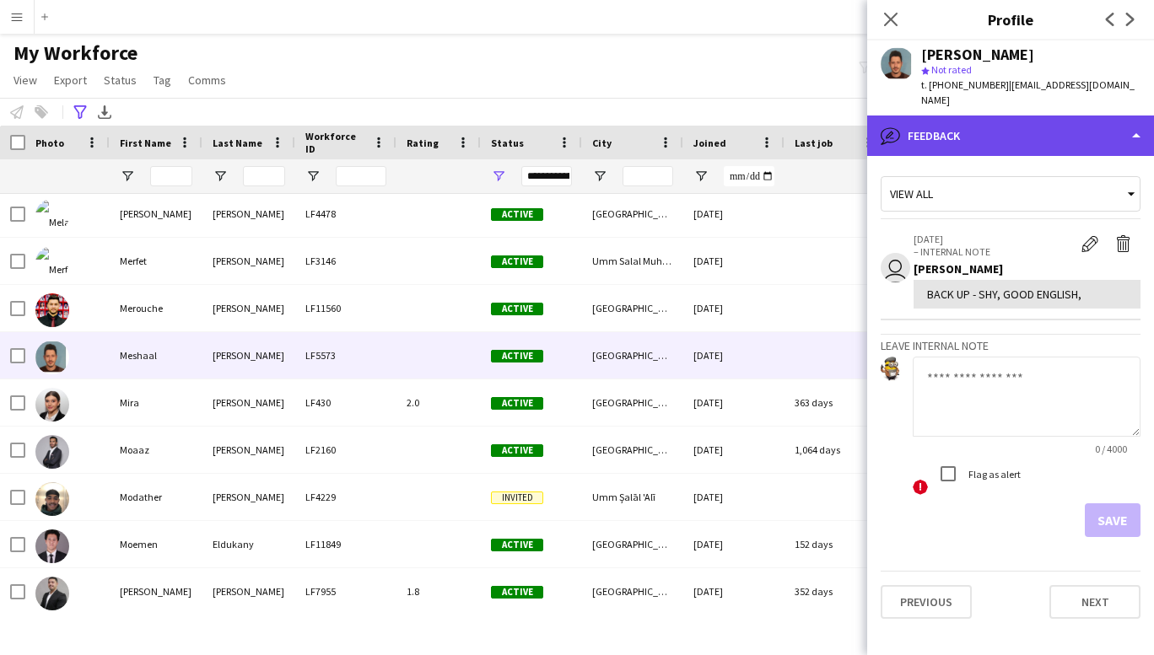
click at [1097, 128] on div "bubble-pencil Feedback" at bounding box center [1010, 136] width 287 height 40
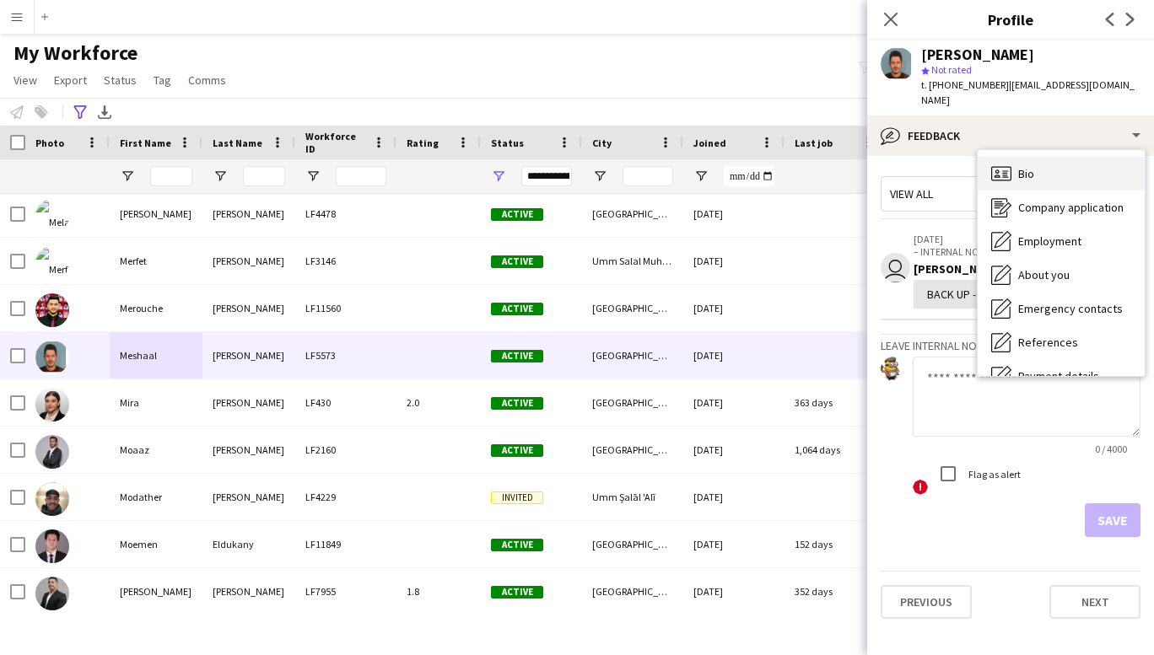
click at [1044, 163] on div "Bio Bio" at bounding box center [1061, 174] width 167 height 34
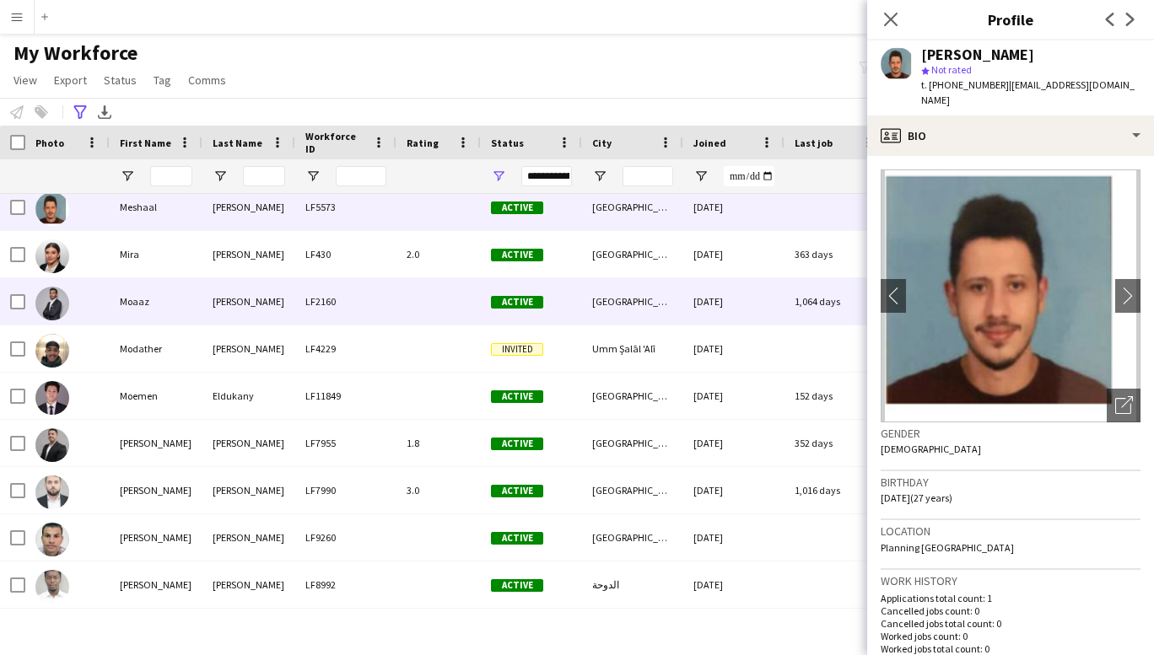
click at [142, 311] on div "Moaaz" at bounding box center [156, 301] width 93 height 46
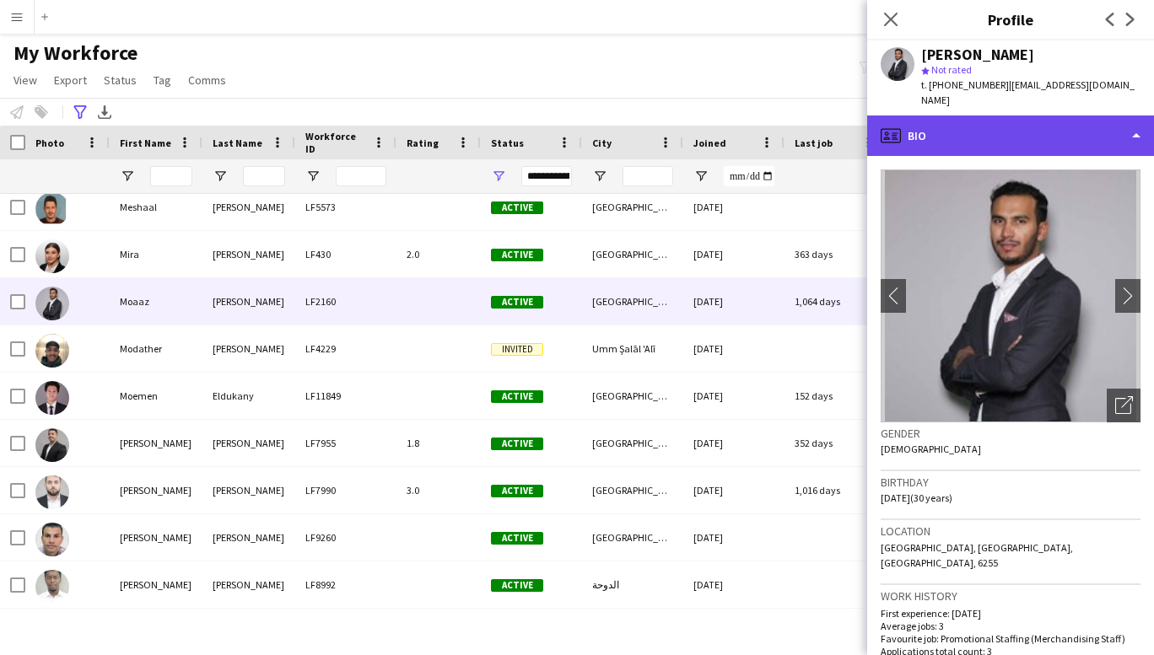
click at [1115, 119] on div "profile Bio" at bounding box center [1010, 136] width 287 height 40
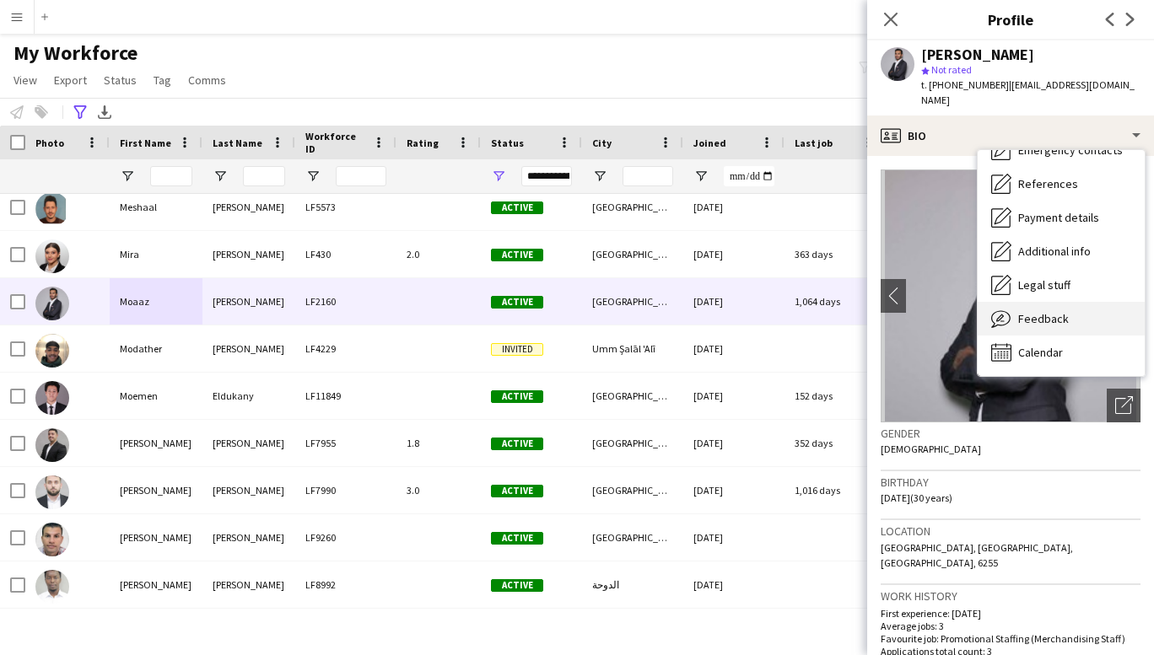
click at [1053, 311] on span "Feedback" at bounding box center [1043, 318] width 51 height 15
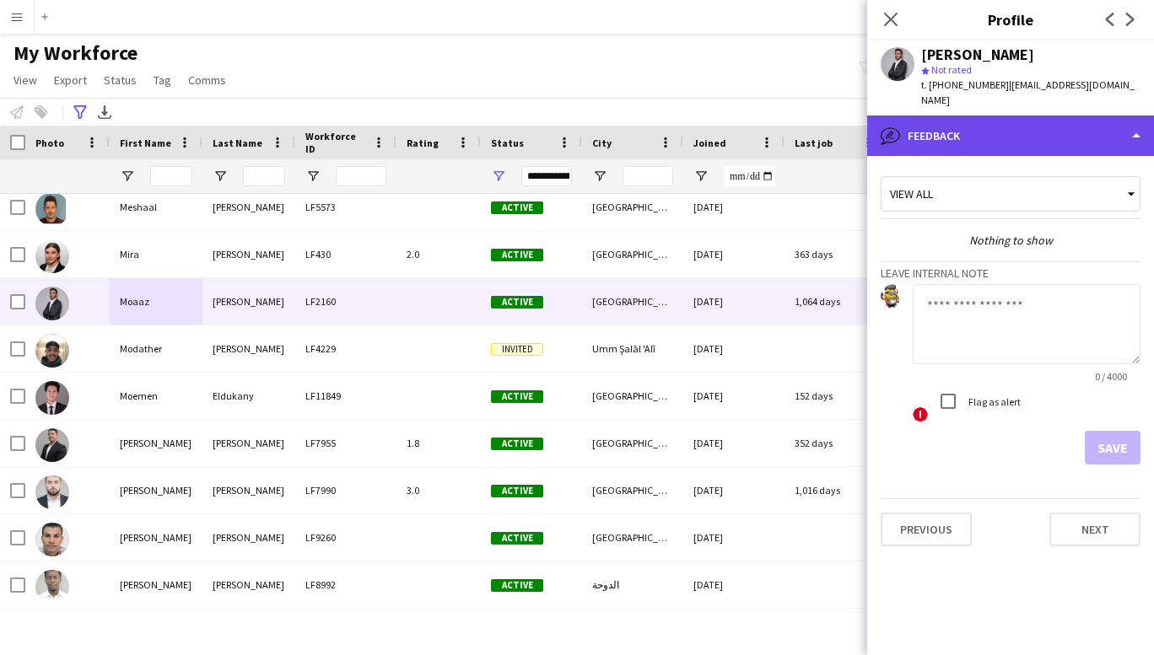
click at [1097, 116] on div "bubble-pencil Feedback" at bounding box center [1010, 136] width 287 height 40
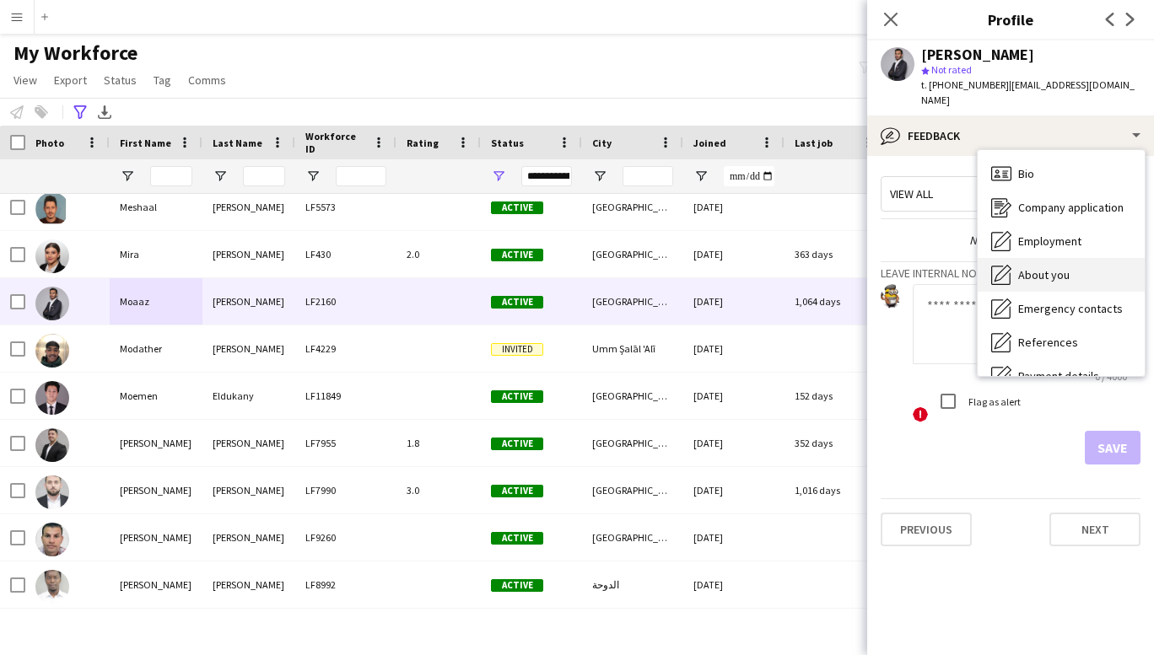
click at [1040, 267] on span "About you" at bounding box center [1043, 274] width 51 height 15
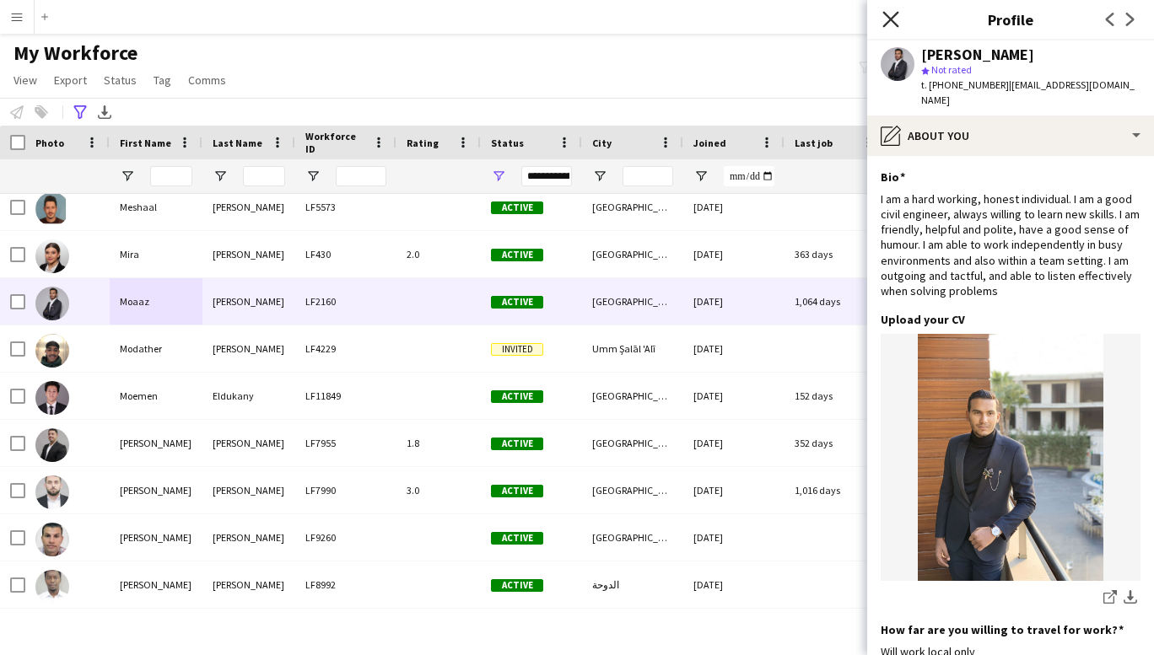
click at [893, 20] on icon "Close pop-in" at bounding box center [890, 19] width 16 height 16
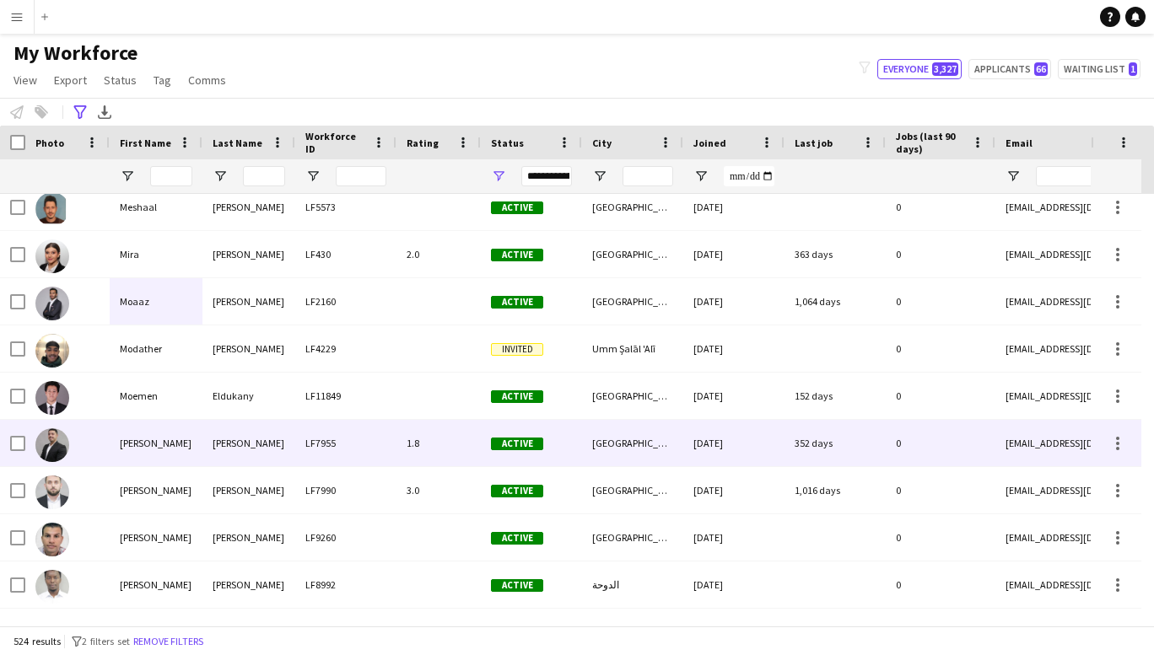
click at [137, 434] on div "[PERSON_NAME]" at bounding box center [156, 443] width 93 height 46
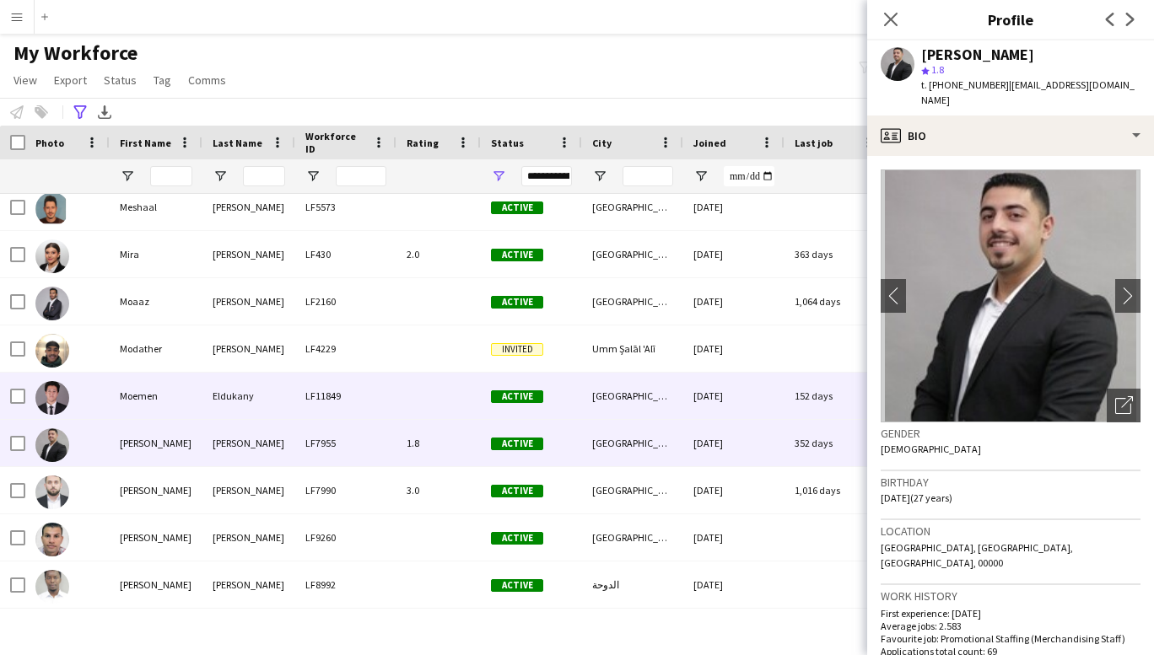
click at [122, 393] on div "Moemen" at bounding box center [156, 396] width 93 height 46
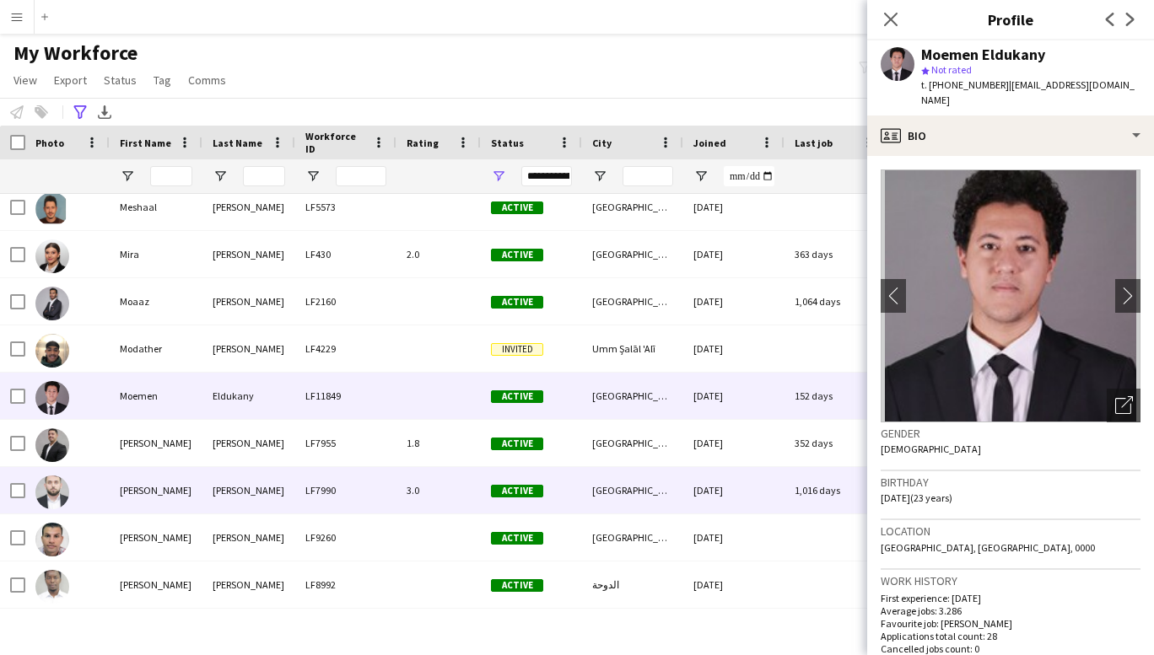
click at [158, 493] on div "[PERSON_NAME]" at bounding box center [156, 490] width 93 height 46
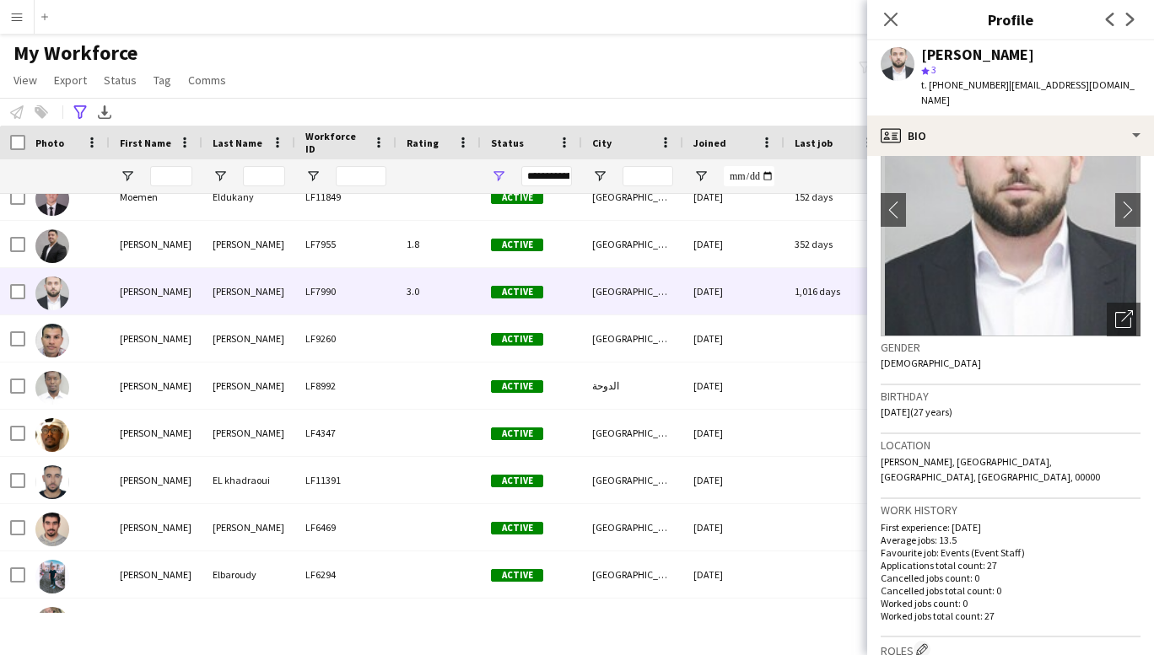
scroll to position [0, 0]
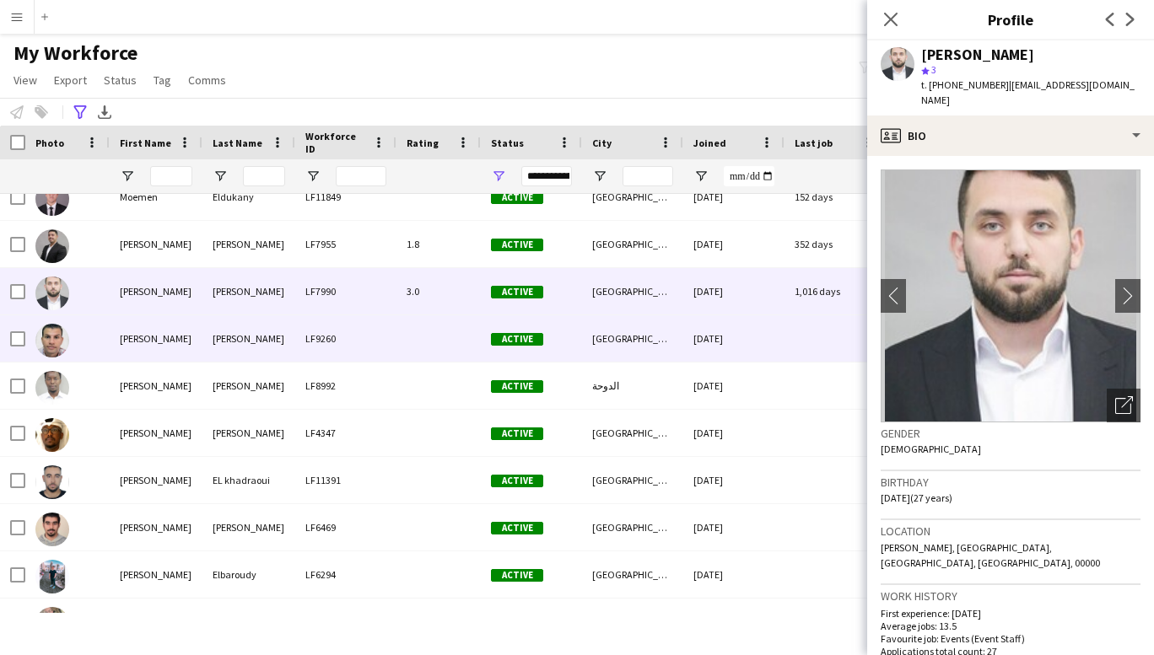
click at [148, 345] on div "[PERSON_NAME]" at bounding box center [156, 338] width 93 height 46
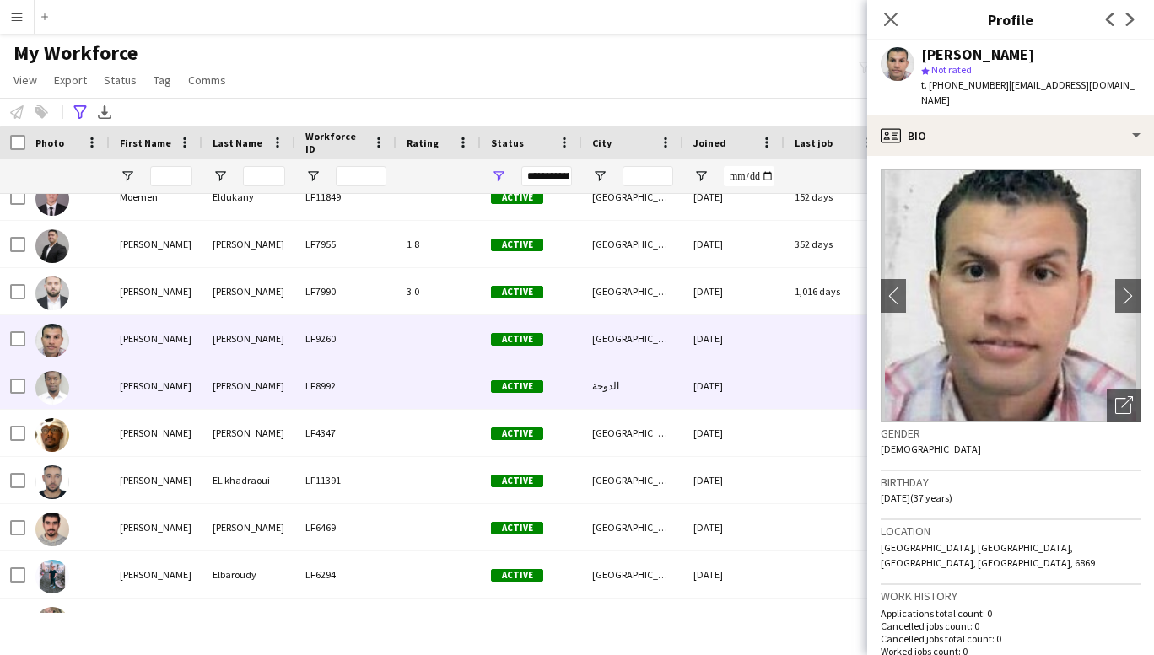
click at [145, 377] on div "[PERSON_NAME]" at bounding box center [156, 386] width 93 height 46
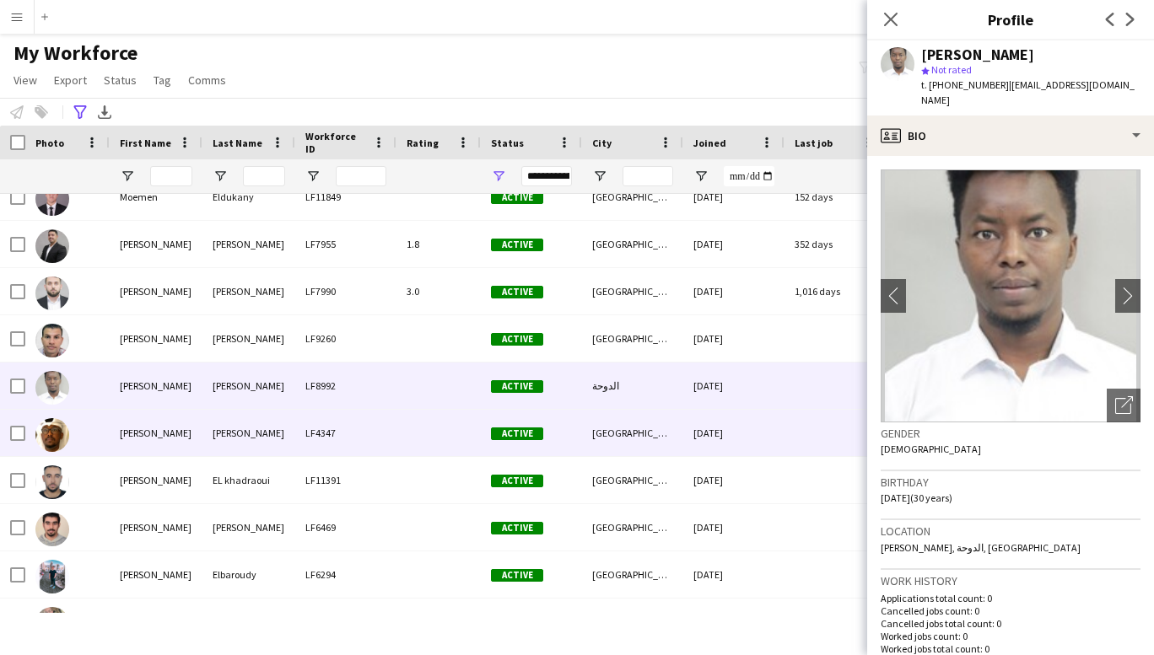
click at [146, 432] on div "[PERSON_NAME]" at bounding box center [156, 433] width 93 height 46
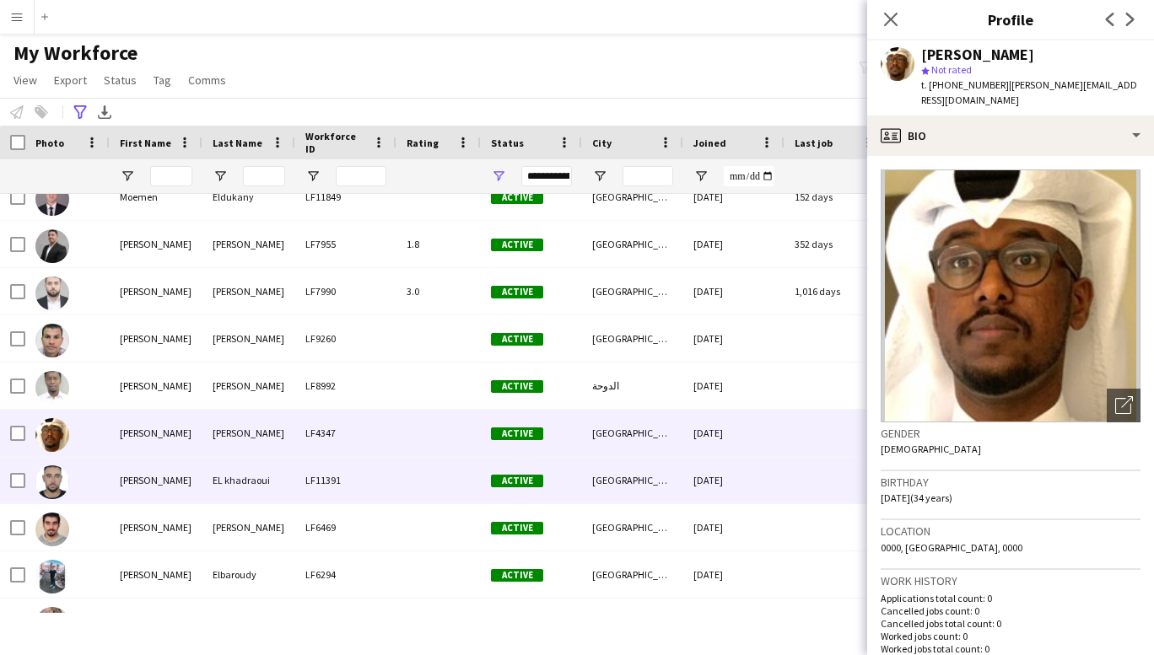
click at [142, 479] on div "[PERSON_NAME]" at bounding box center [156, 480] width 93 height 46
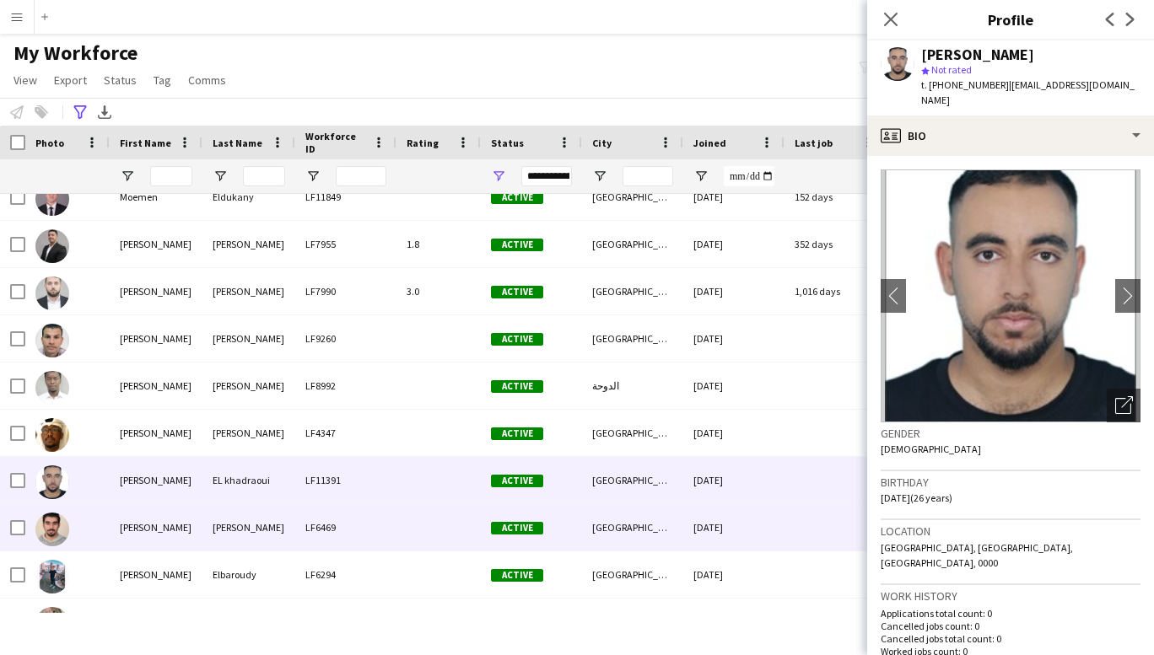
click at [143, 533] on div "[PERSON_NAME]" at bounding box center [156, 527] width 93 height 46
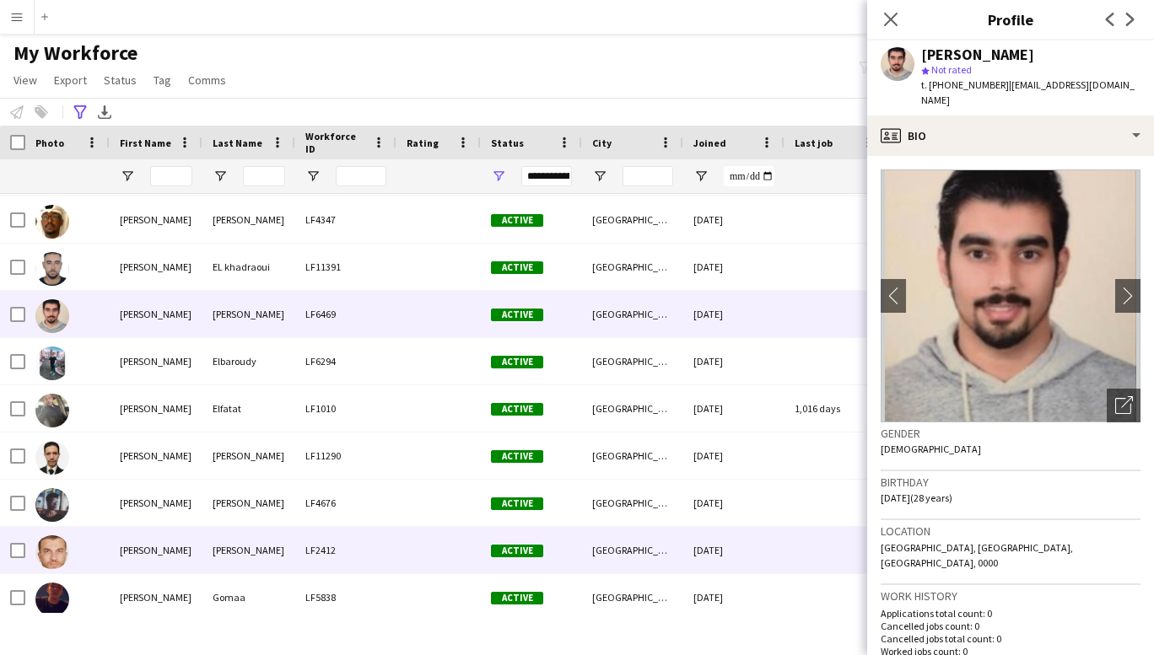
scroll to position [11658, 0]
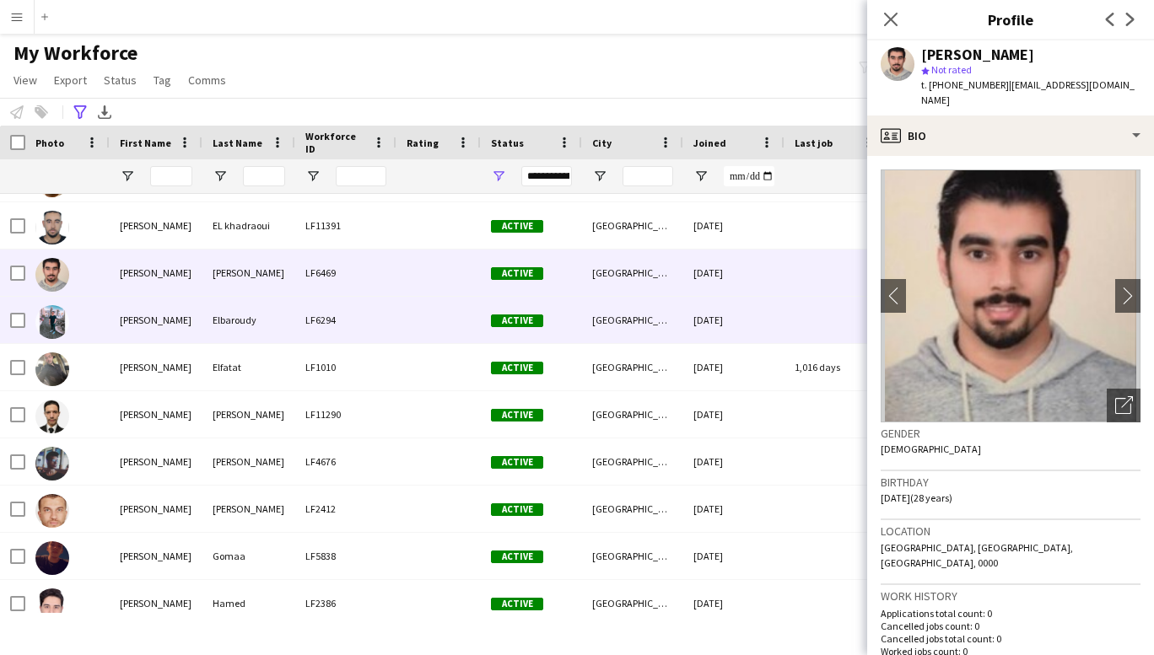
click at [139, 319] on div "[PERSON_NAME]" at bounding box center [156, 320] width 93 height 46
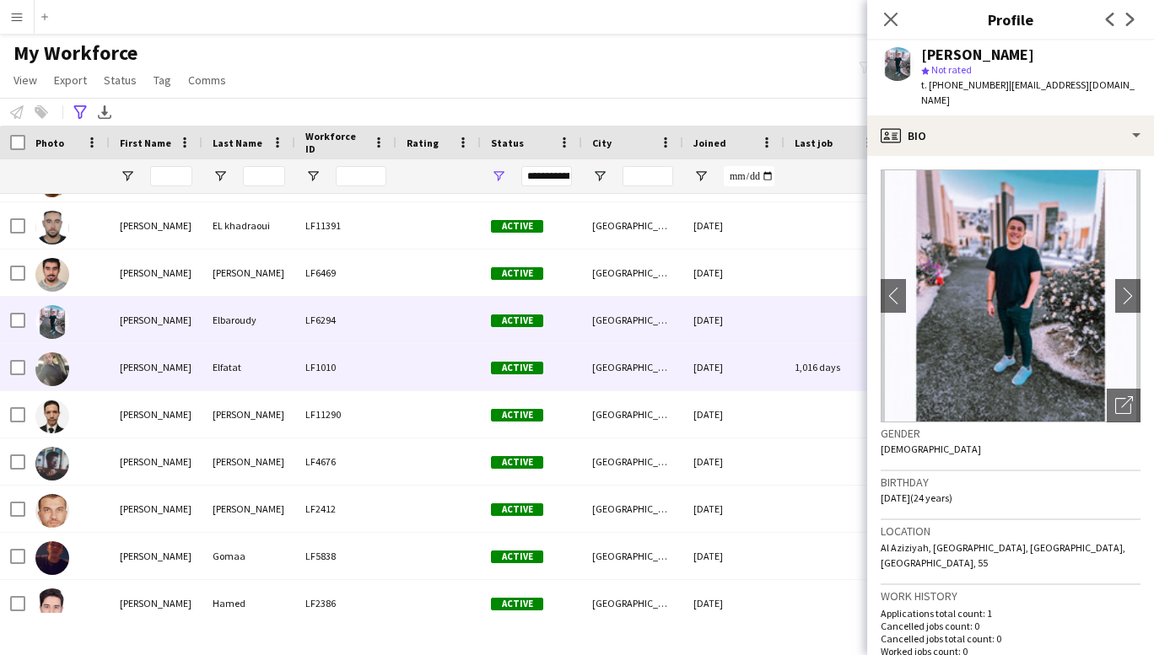
click at [143, 365] on div "[PERSON_NAME]" at bounding box center [156, 367] width 93 height 46
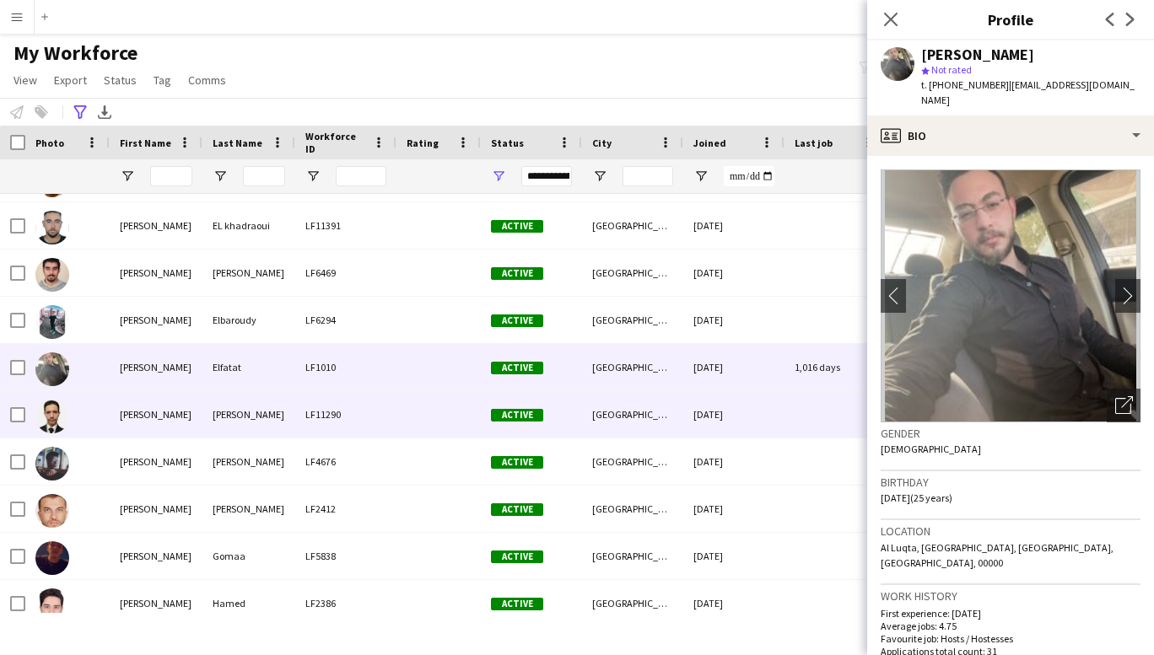
click at [139, 417] on div "[PERSON_NAME]" at bounding box center [156, 414] width 93 height 46
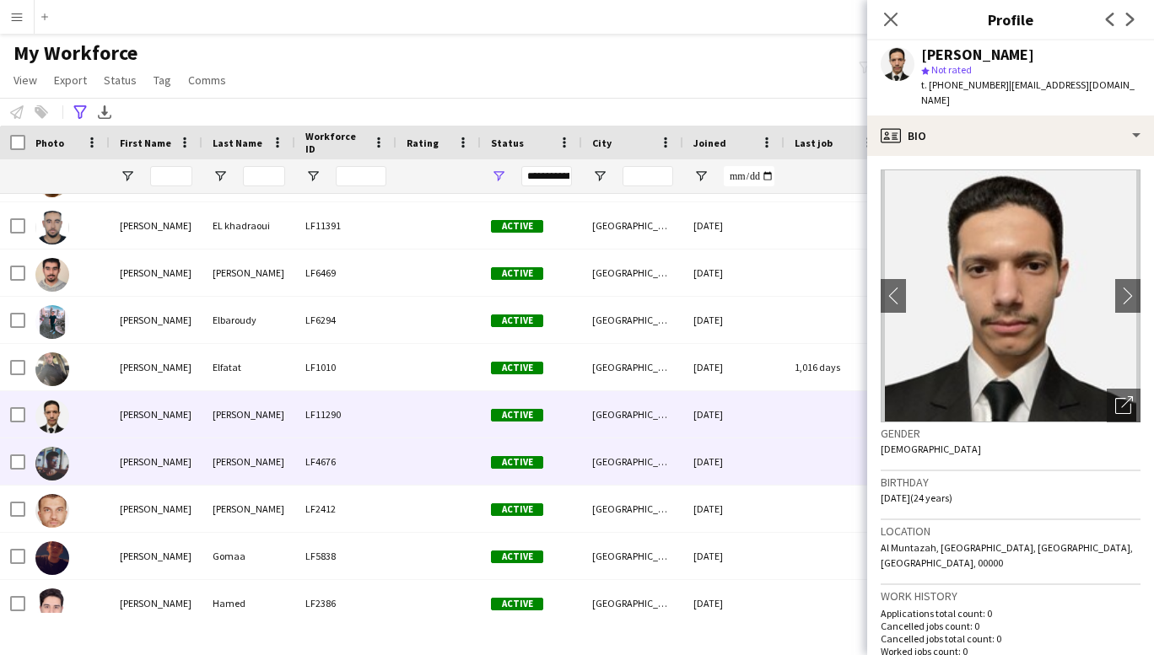
click at [145, 476] on div "[PERSON_NAME]" at bounding box center [156, 462] width 93 height 46
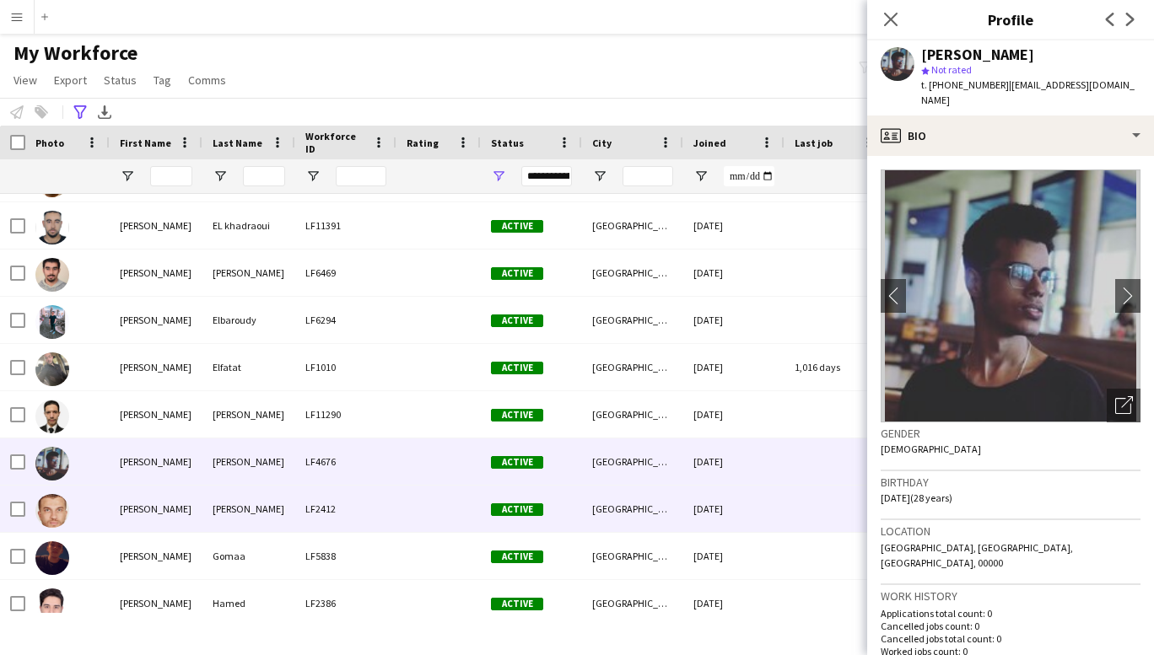
click at [144, 508] on div "[PERSON_NAME]" at bounding box center [156, 509] width 93 height 46
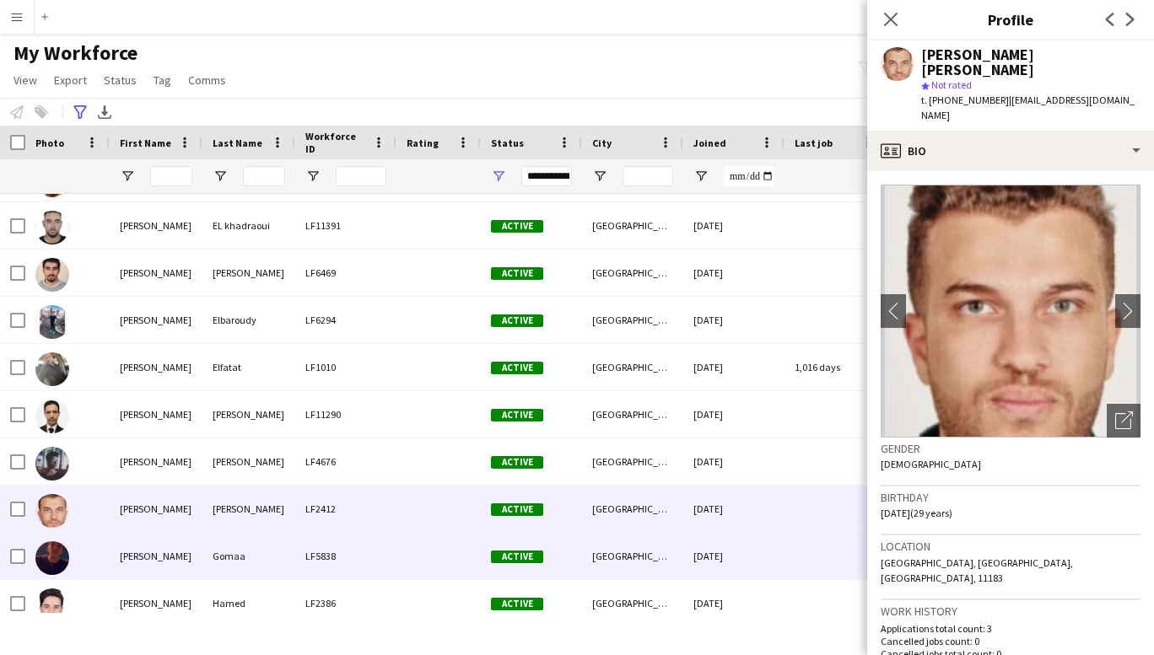
click at [141, 560] on div "[PERSON_NAME]" at bounding box center [156, 556] width 93 height 46
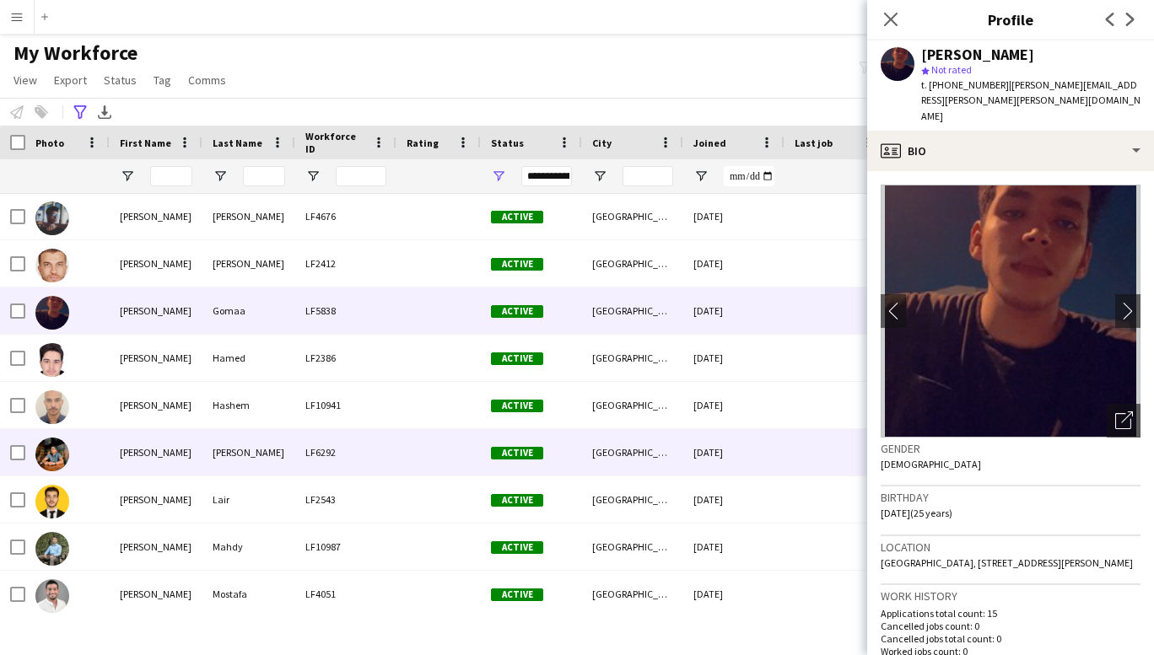
scroll to position [11903, 0]
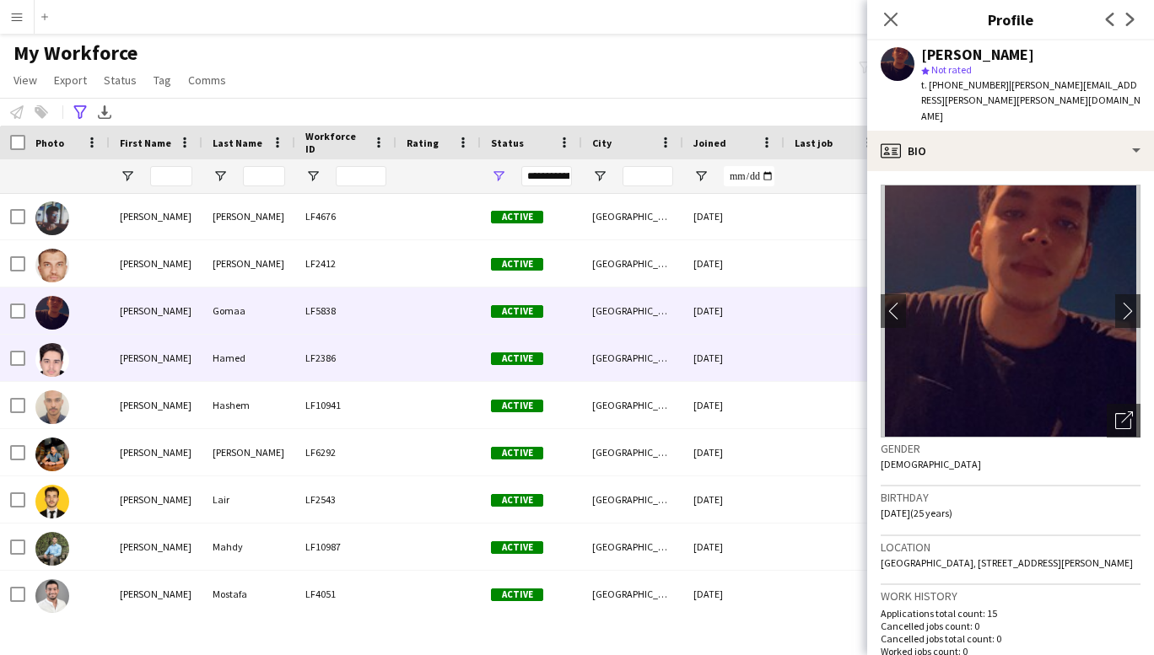
click at [148, 360] on div "[PERSON_NAME]" at bounding box center [156, 358] width 93 height 46
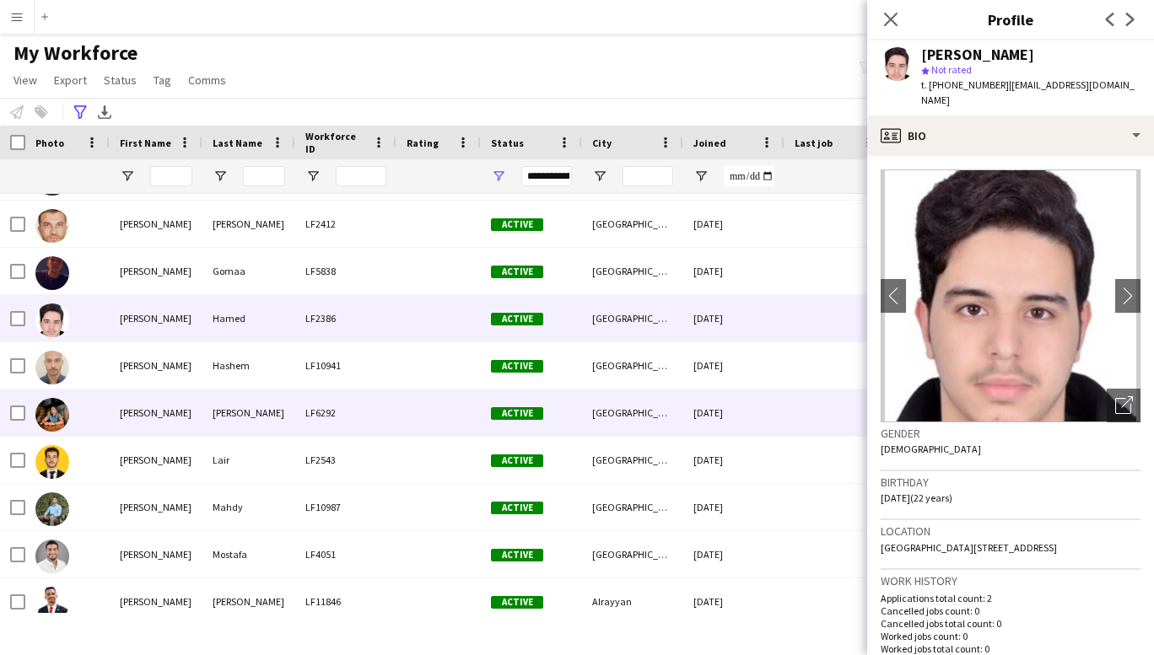
scroll to position [11932, 0]
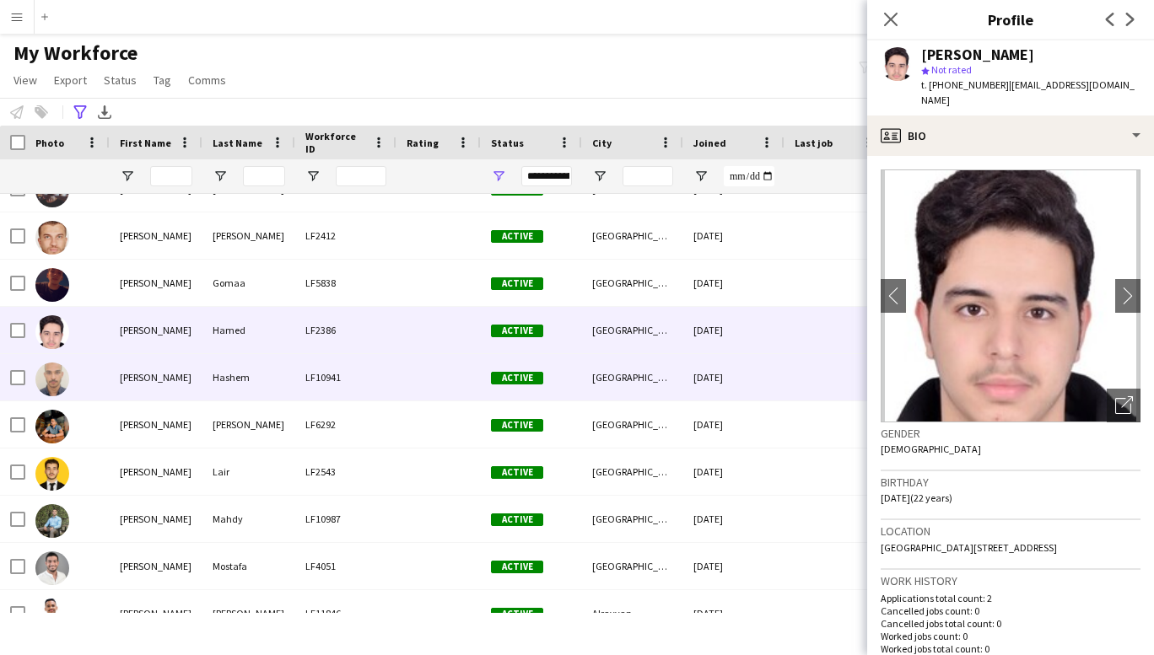
click at [152, 379] on div "[PERSON_NAME]" at bounding box center [156, 377] width 93 height 46
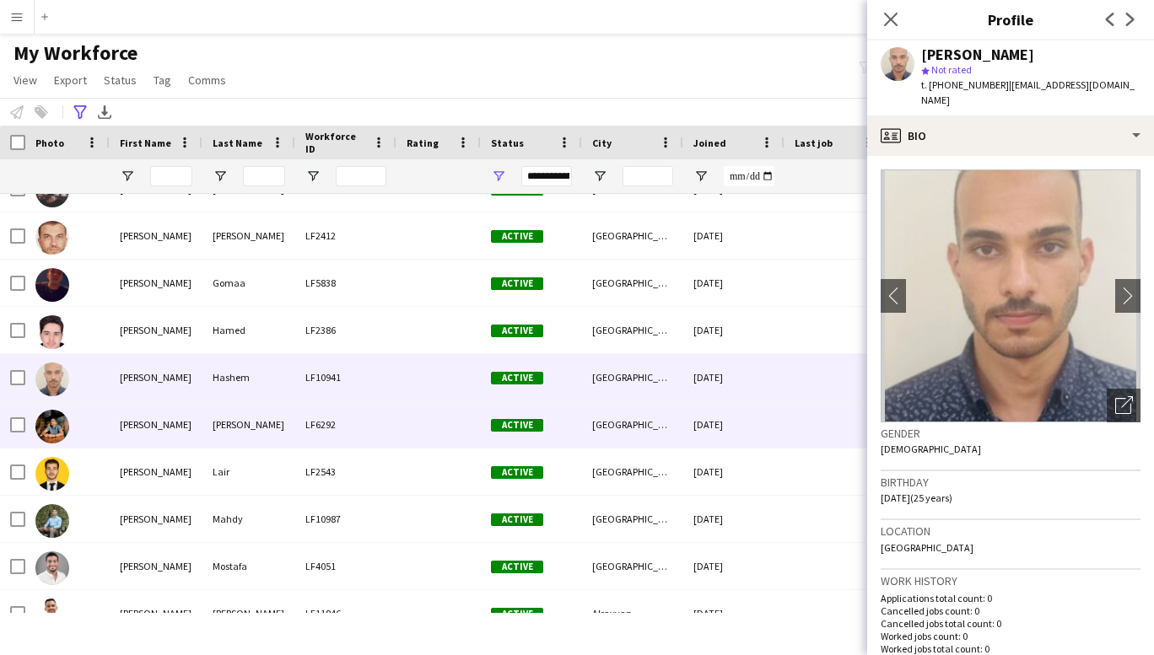
click at [148, 428] on div "[PERSON_NAME]" at bounding box center [156, 424] width 93 height 46
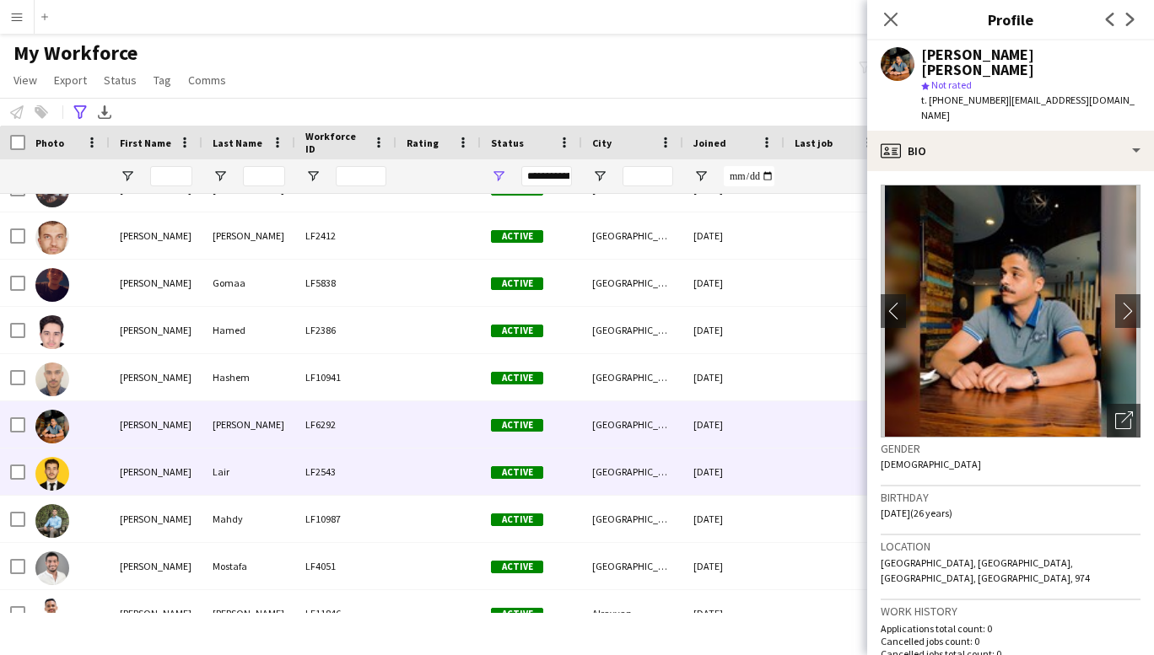
click at [147, 466] on div "[PERSON_NAME]" at bounding box center [156, 472] width 93 height 46
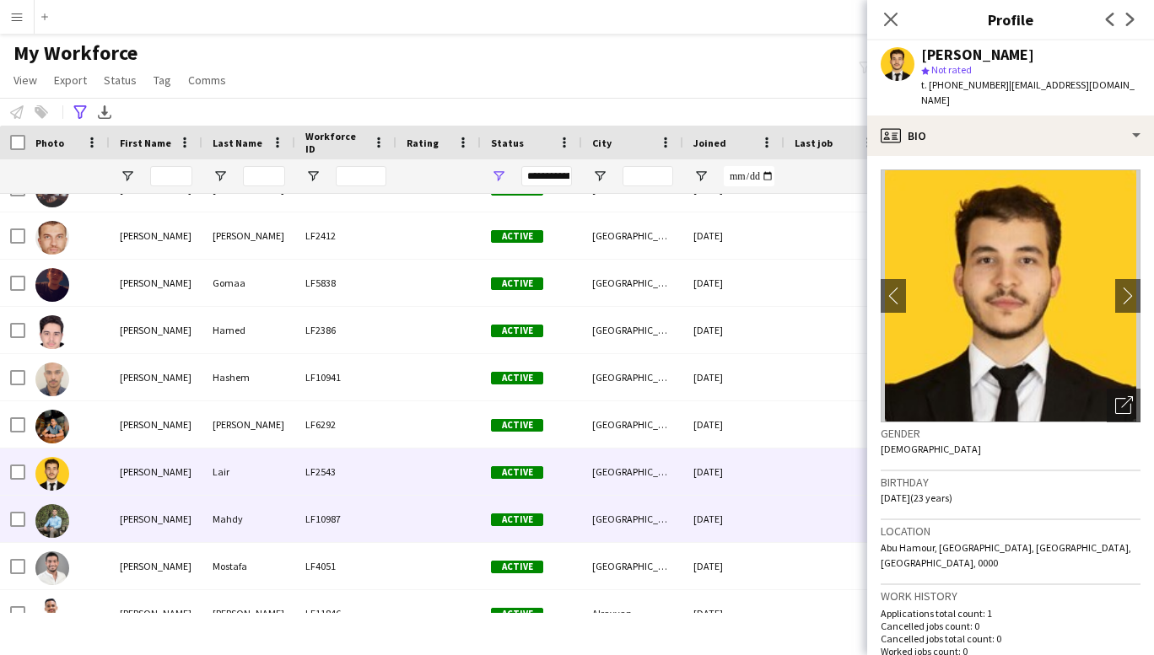
click at [148, 520] on div "[PERSON_NAME]" at bounding box center [156, 519] width 93 height 46
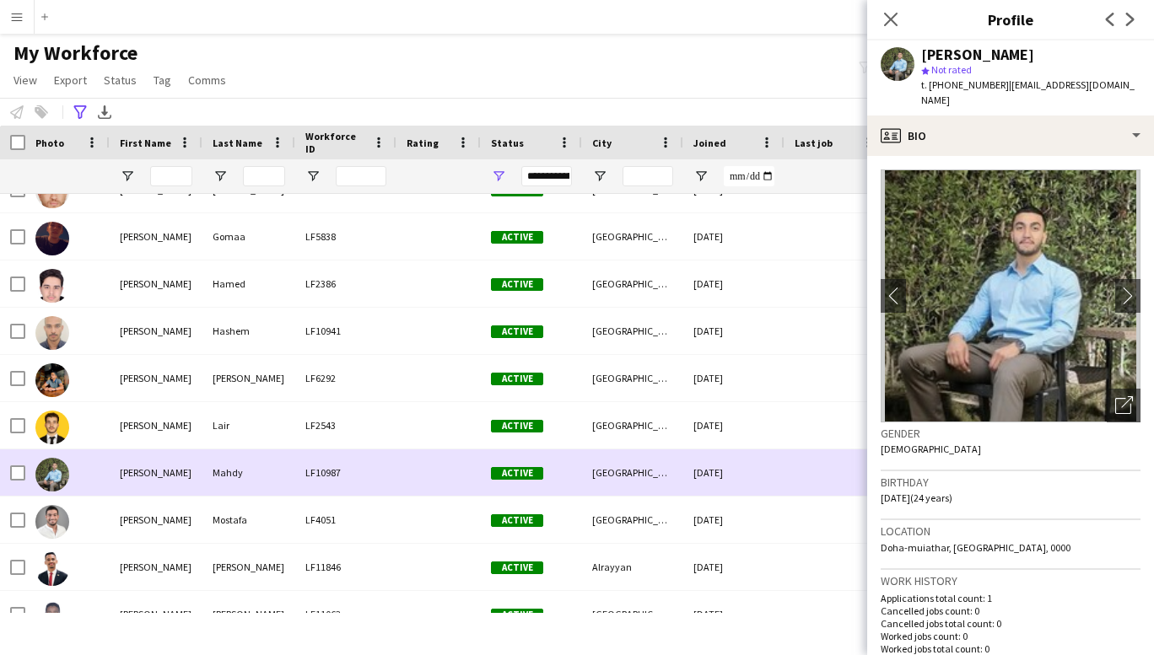
scroll to position [11978, 0]
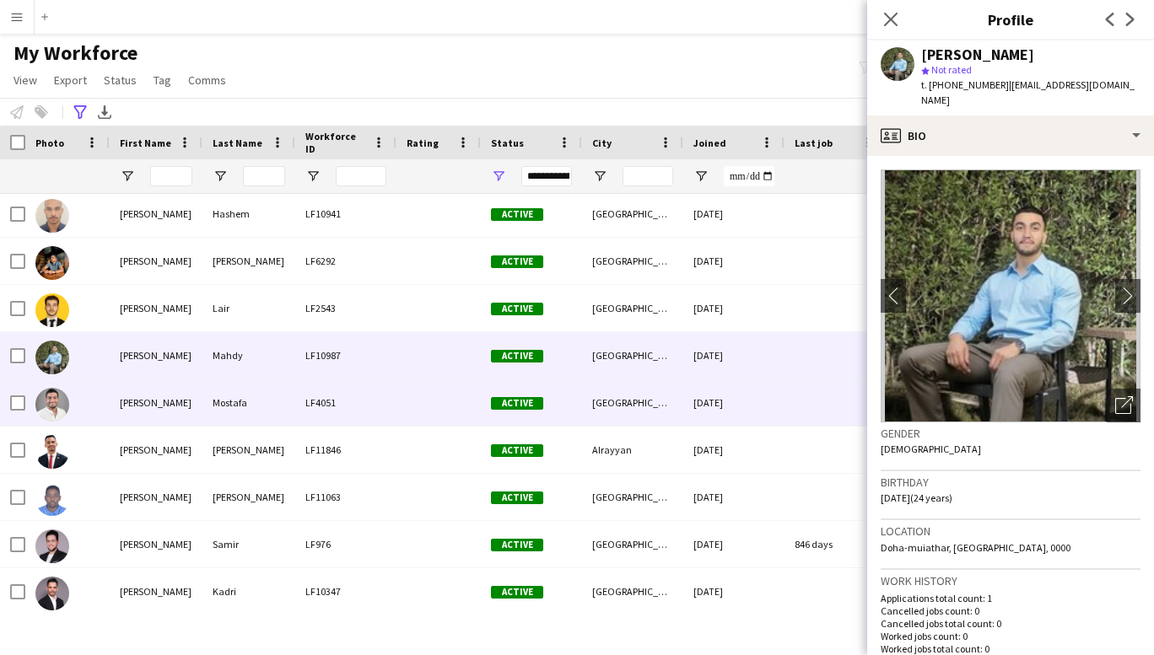
click at [143, 403] on div "[PERSON_NAME]" at bounding box center [156, 403] width 93 height 46
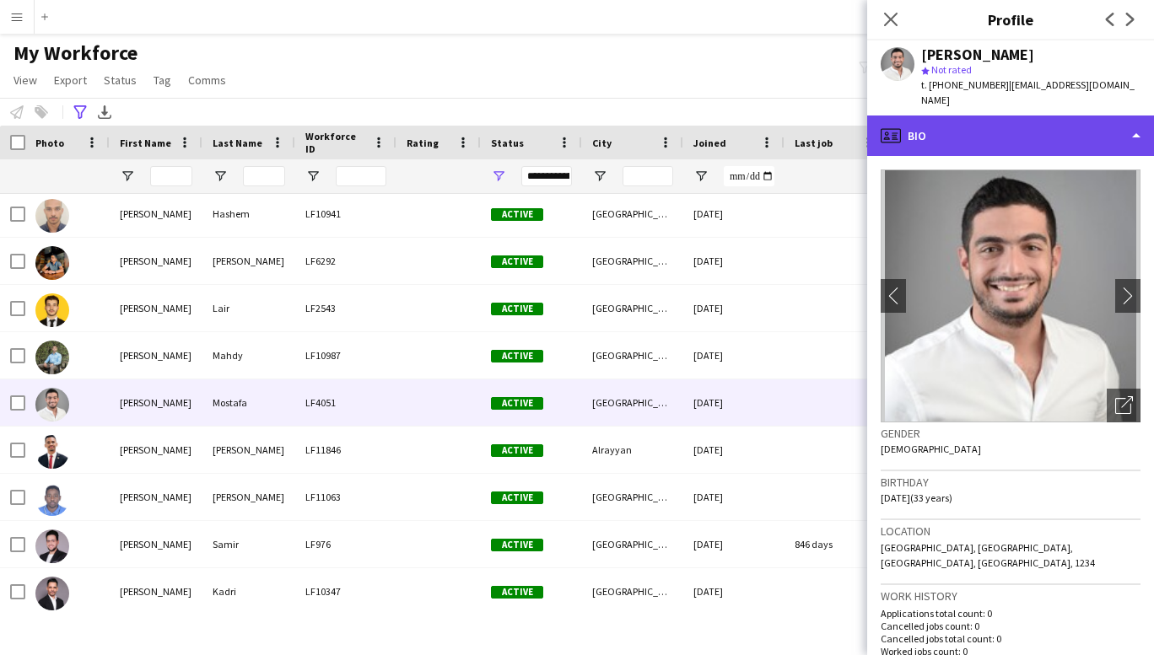
click at [1083, 119] on div "profile Bio" at bounding box center [1010, 136] width 287 height 40
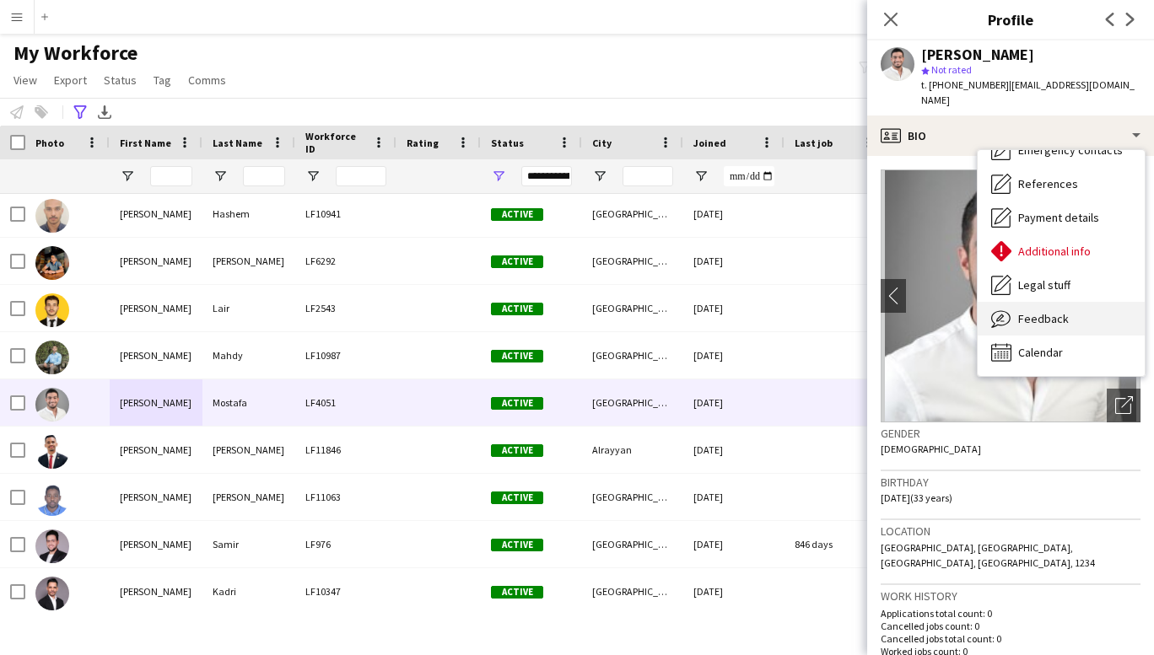
click at [1041, 311] on span "Feedback" at bounding box center [1043, 318] width 51 height 15
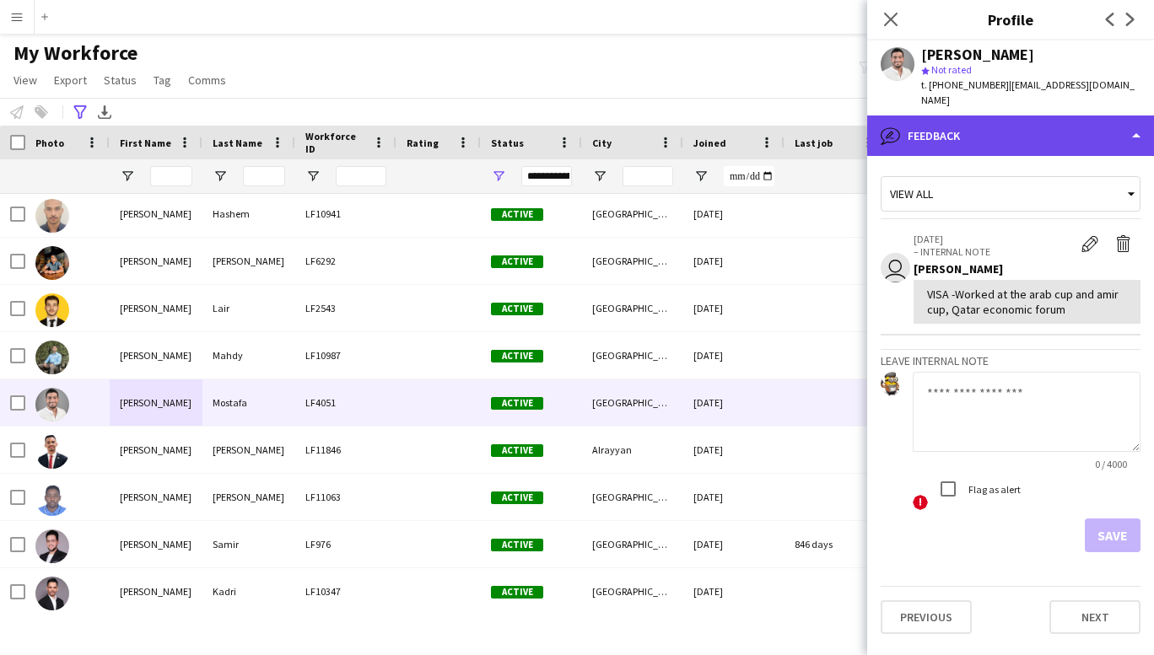
click at [1104, 116] on div "bubble-pencil Feedback" at bounding box center [1010, 136] width 287 height 40
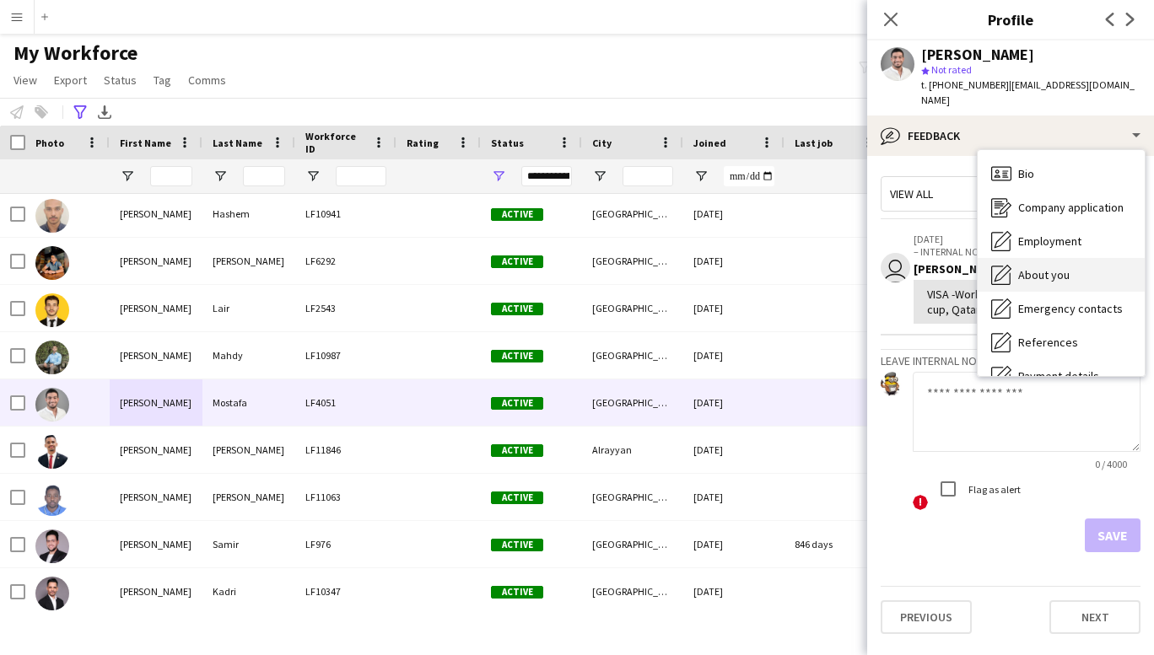
click at [1048, 267] on span "About you" at bounding box center [1043, 274] width 51 height 15
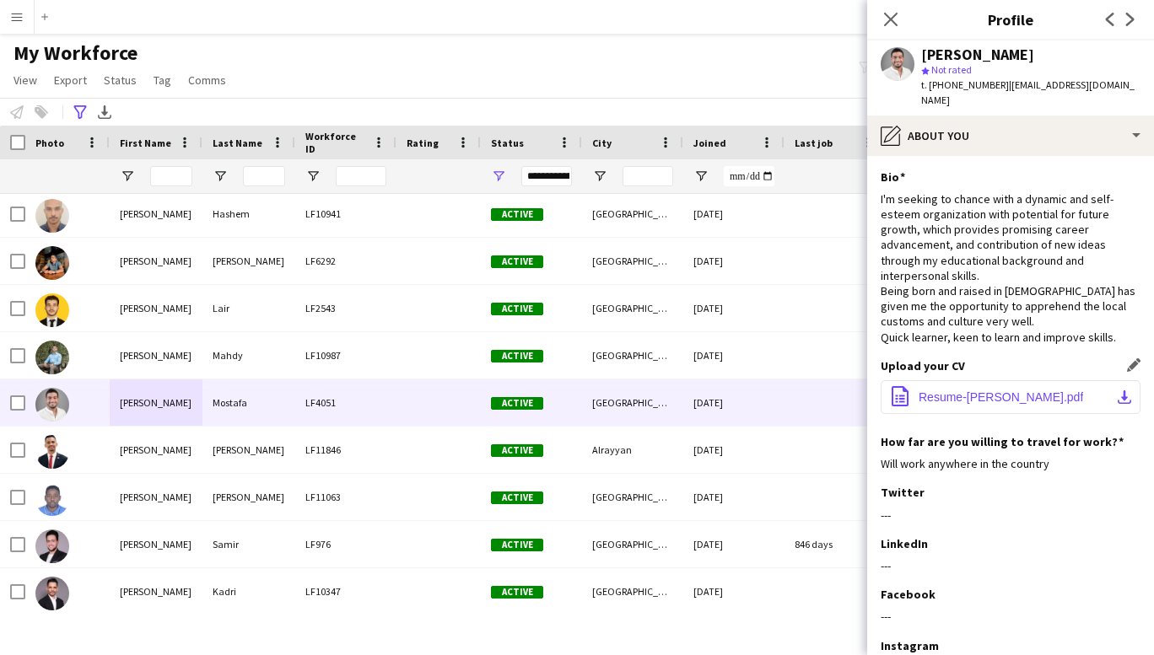
click at [997, 391] on span "Resume-[PERSON_NAME].pdf" at bounding box center [1000, 397] width 164 height 13
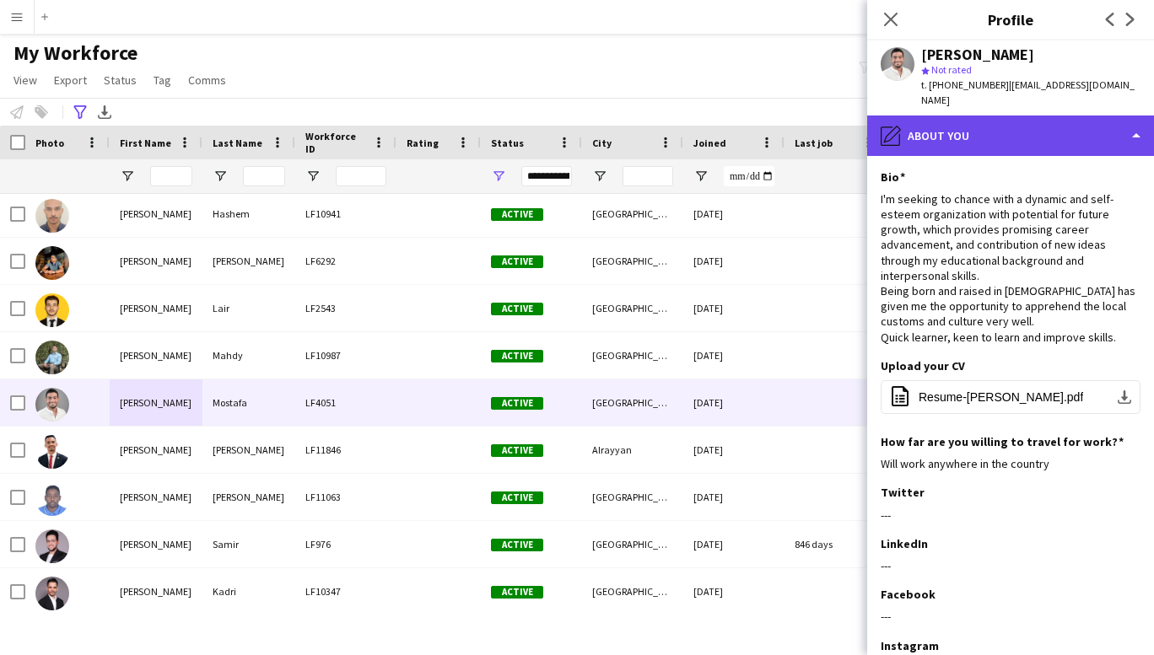
click at [1051, 121] on div "pencil4 About you" at bounding box center [1010, 136] width 287 height 40
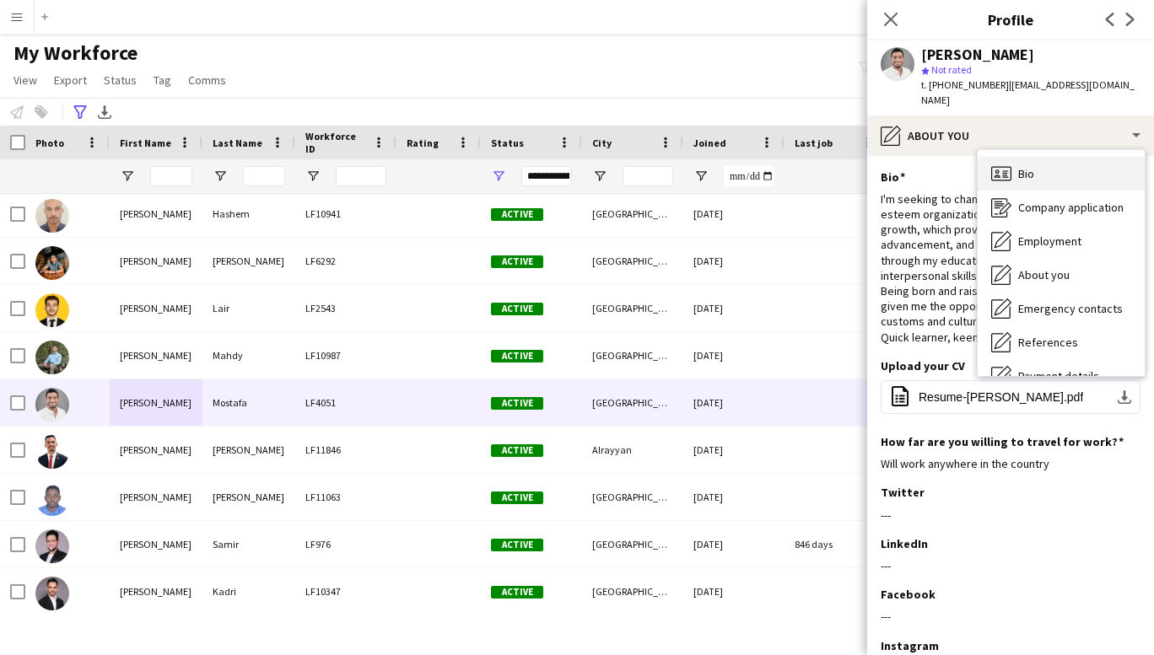
click at [1029, 166] on span "Bio" at bounding box center [1026, 173] width 16 height 15
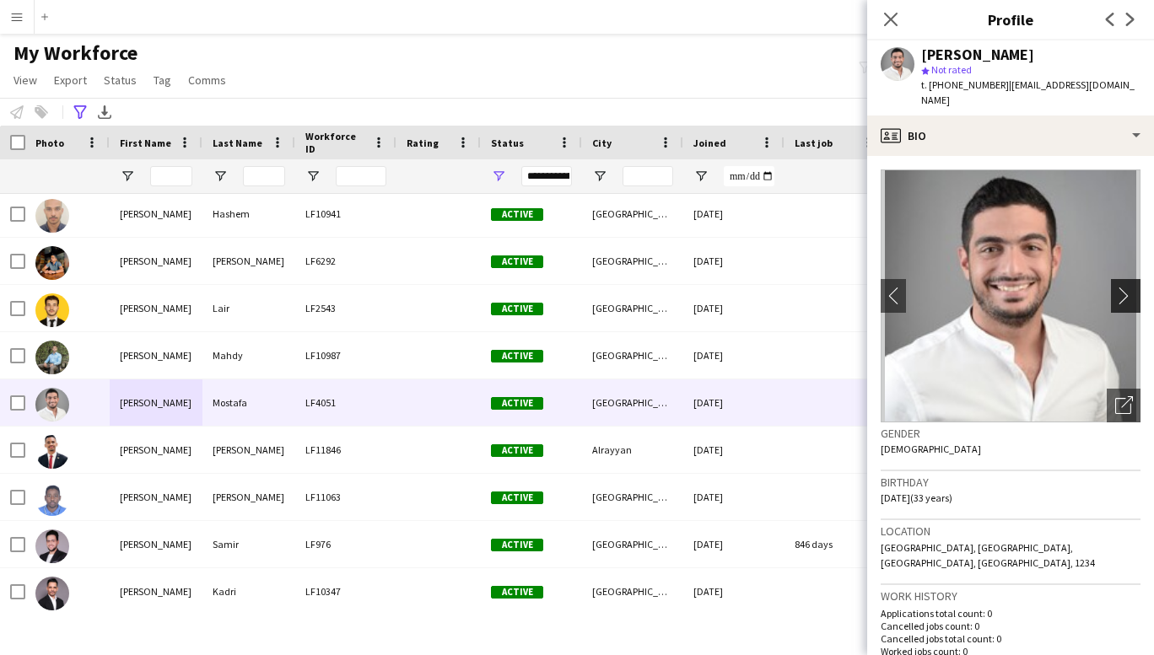
click at [1114, 279] on button "chevron-right" at bounding box center [1128, 296] width 34 height 34
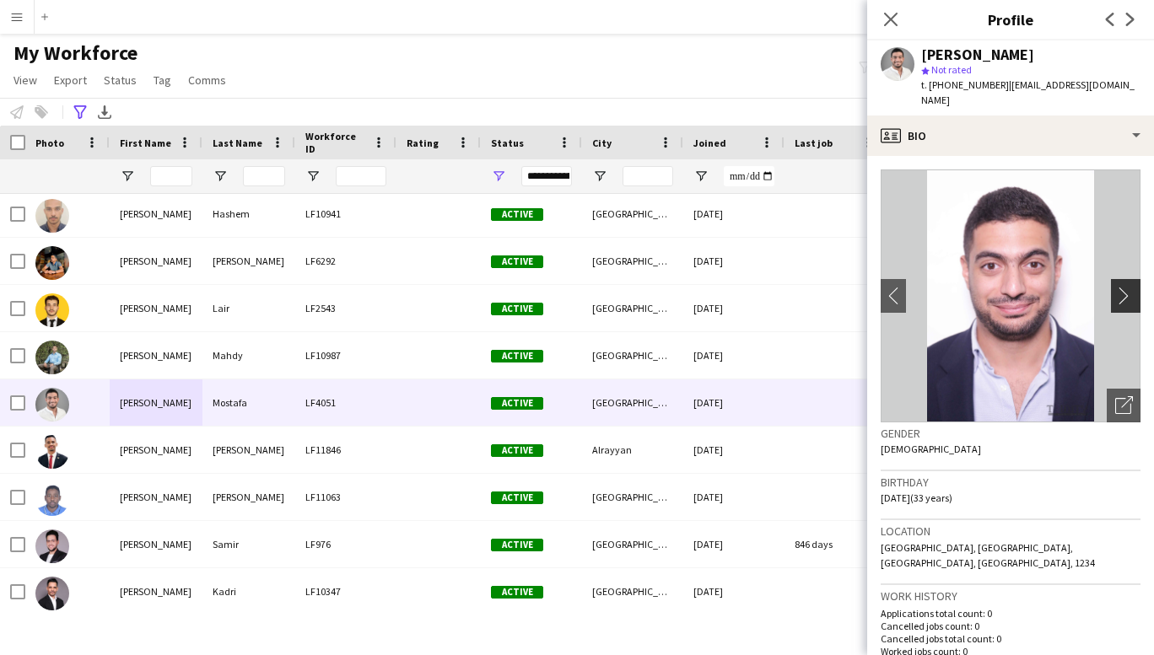
click at [1114, 279] on button "chevron-right" at bounding box center [1128, 296] width 34 height 34
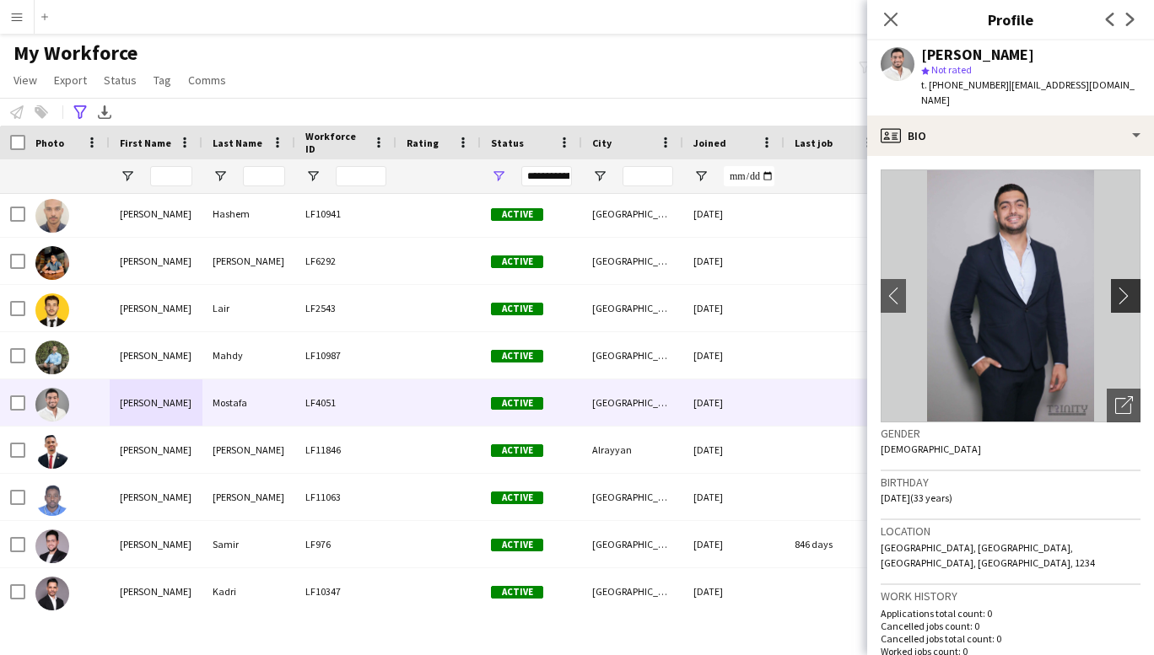
click at [1114, 279] on button "chevron-right" at bounding box center [1128, 296] width 34 height 34
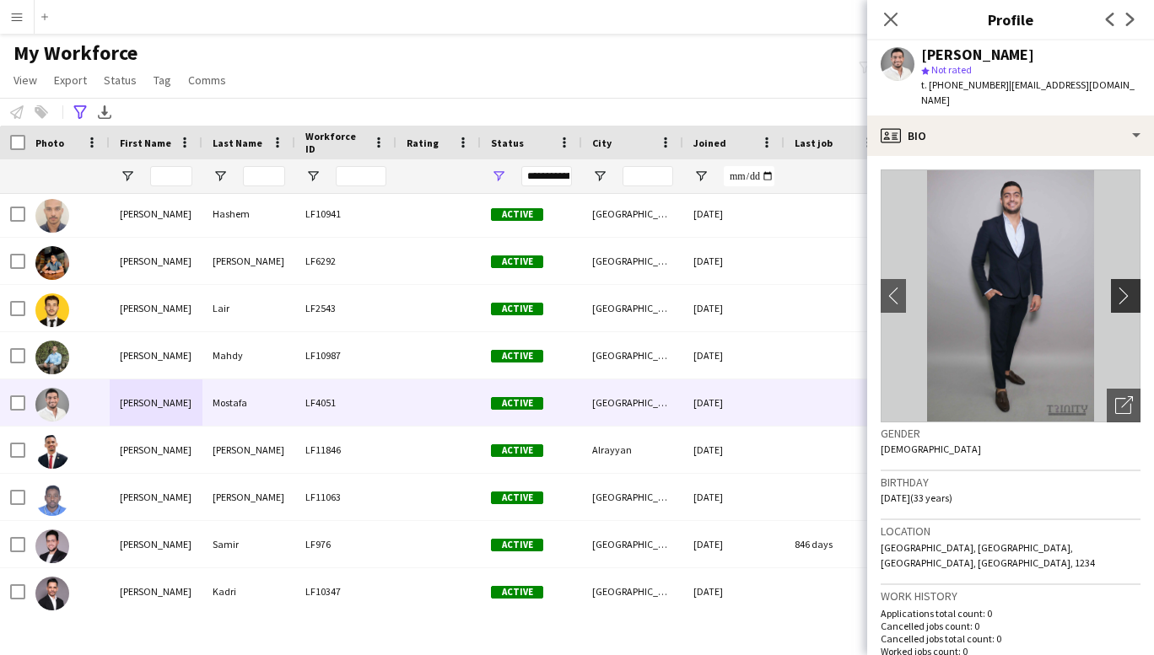
click at [1114, 279] on button "chevron-right" at bounding box center [1128, 296] width 34 height 34
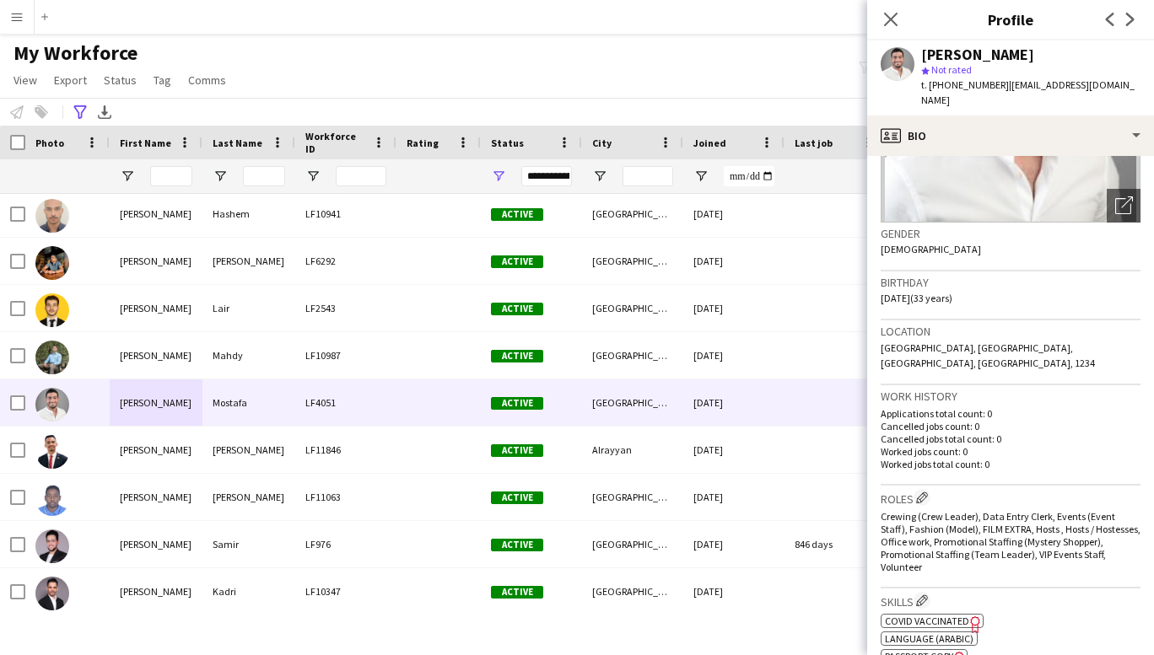
scroll to position [0, 0]
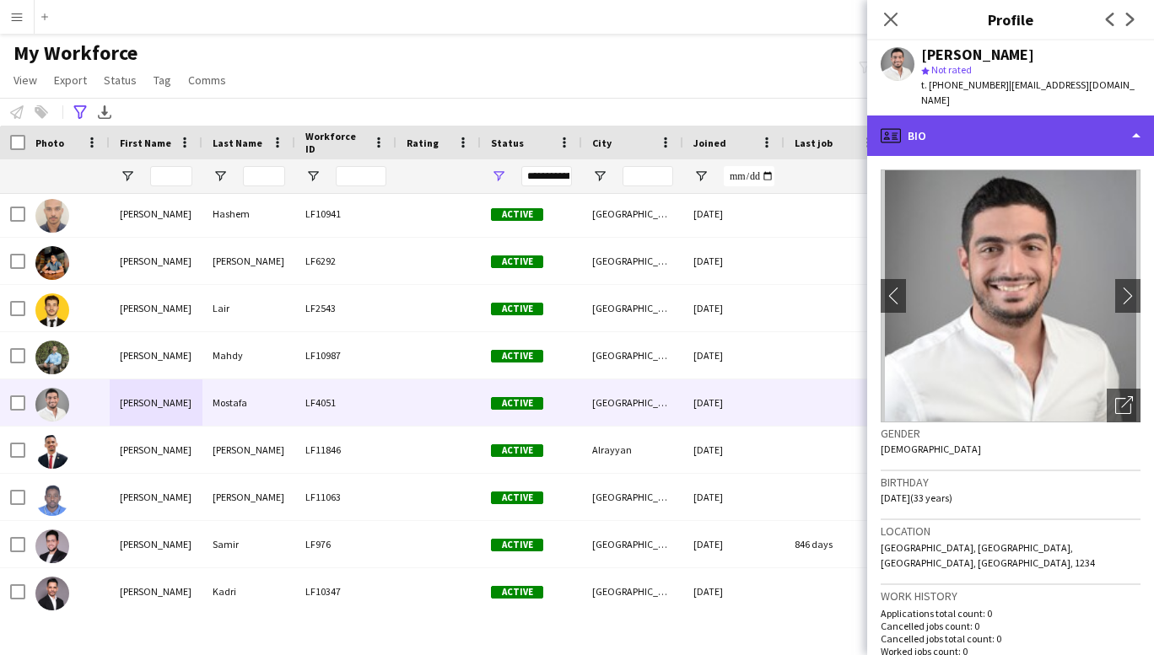
click at [1117, 123] on div "profile Bio" at bounding box center [1010, 136] width 287 height 40
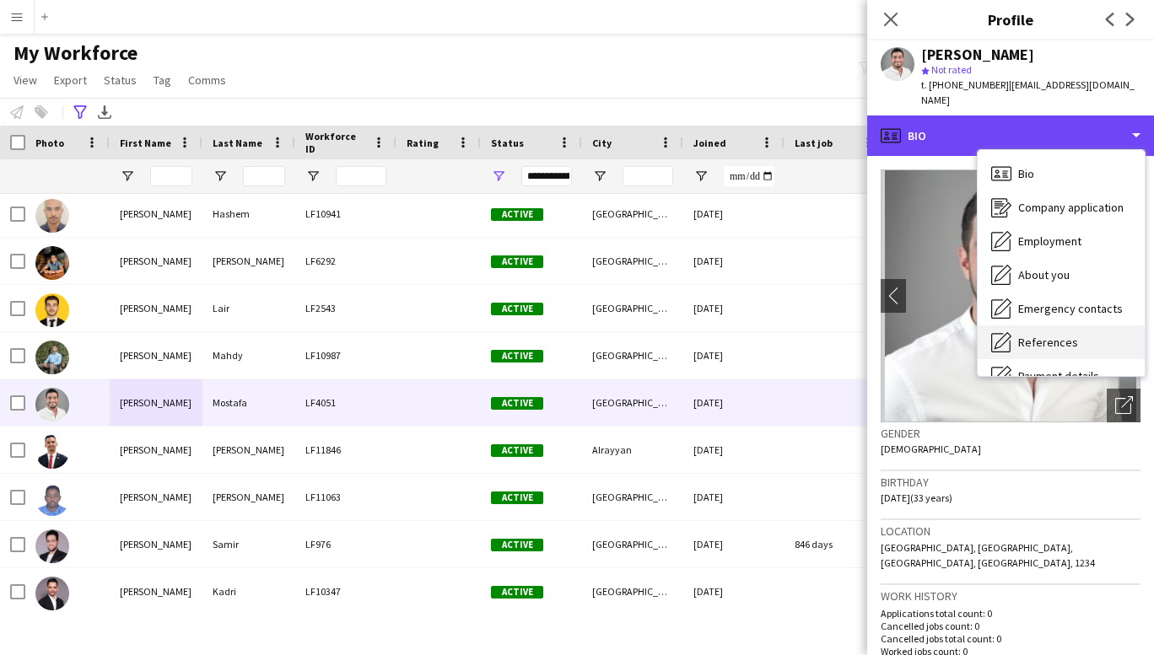
scroll to position [159, 0]
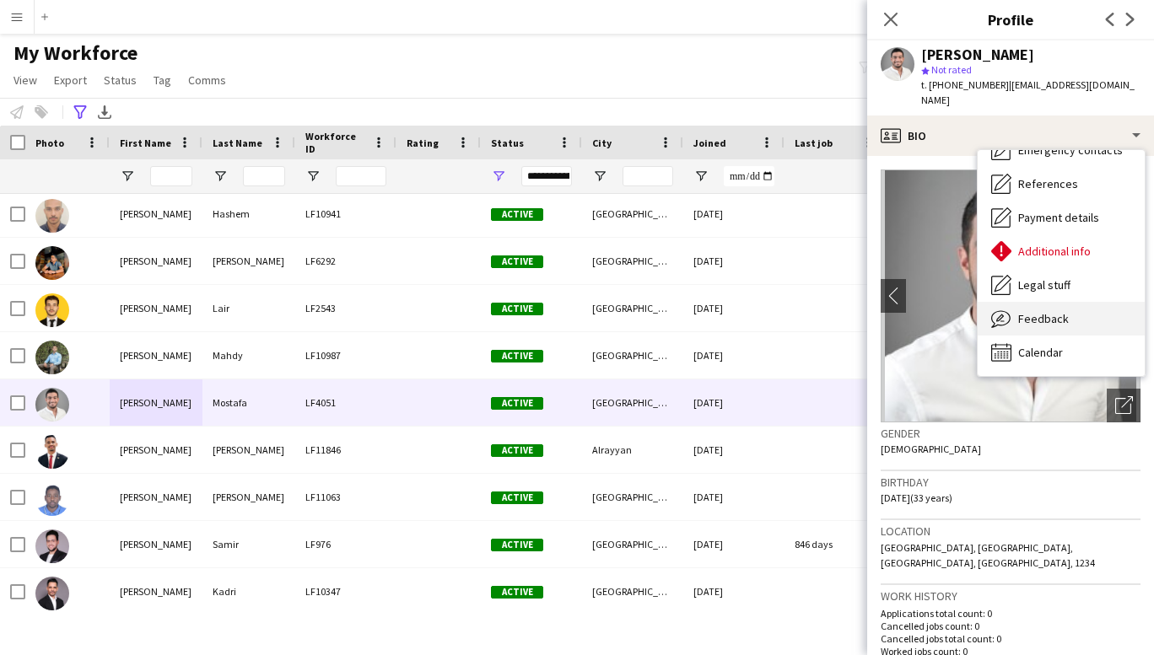
click at [1050, 311] on span "Feedback" at bounding box center [1043, 318] width 51 height 15
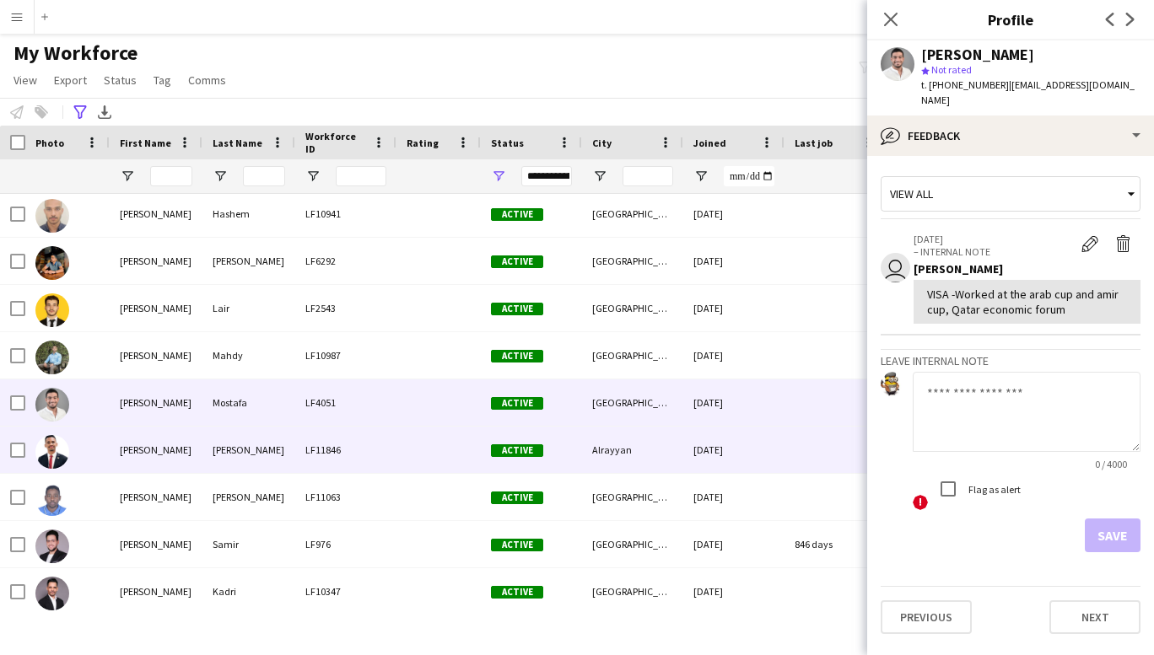
click at [165, 453] on div "[PERSON_NAME]" at bounding box center [156, 450] width 93 height 46
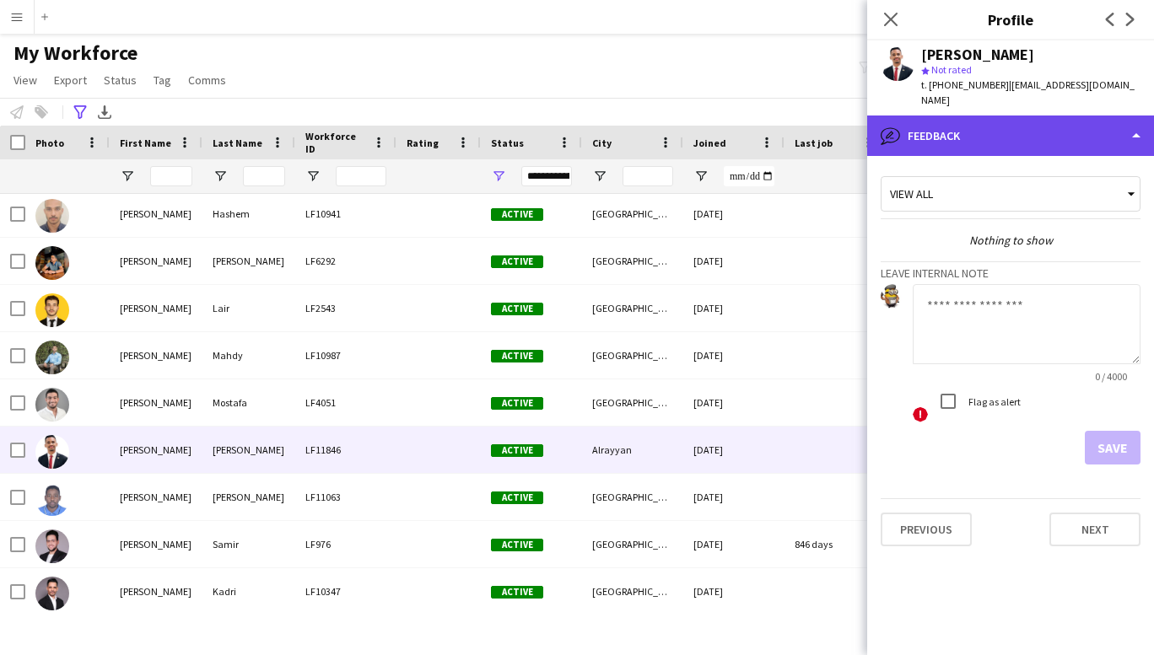
click at [1036, 124] on div "bubble-pencil Feedback" at bounding box center [1010, 136] width 287 height 40
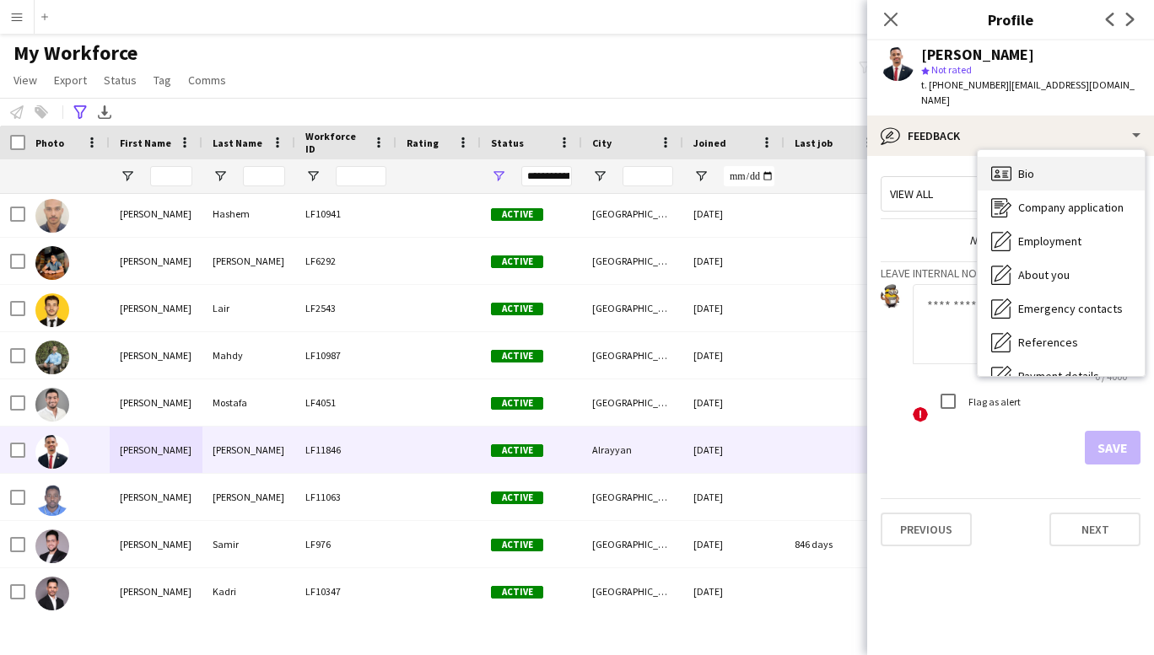
click at [1015, 157] on div "Bio Bio" at bounding box center [1061, 174] width 167 height 34
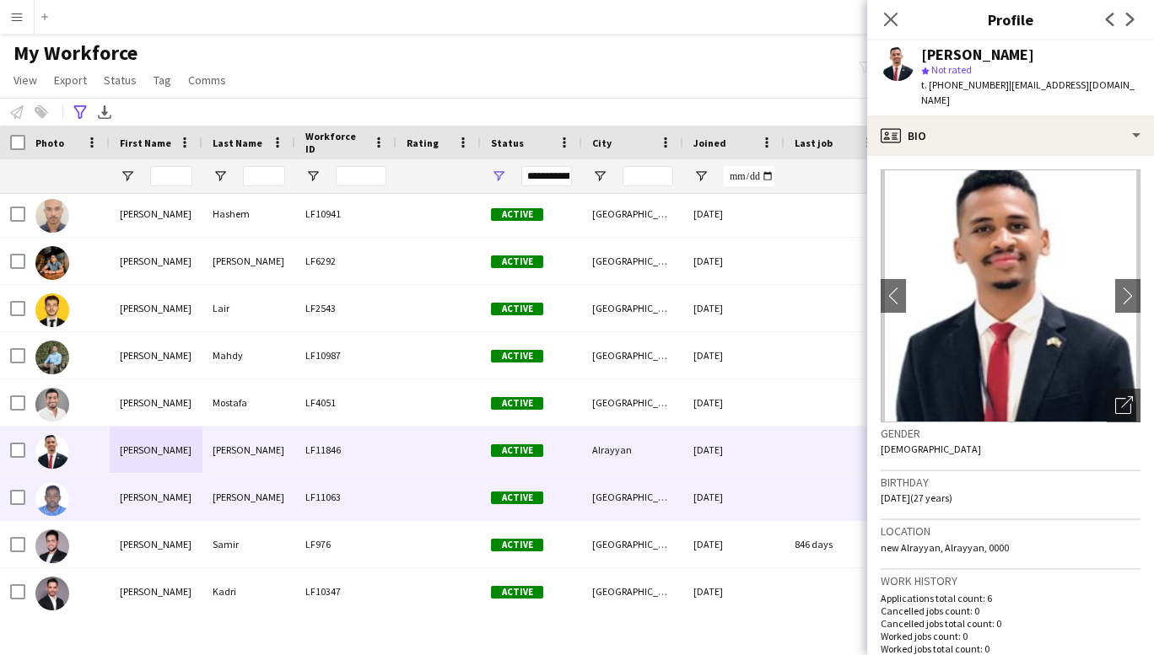
click at [158, 500] on div "[PERSON_NAME]" at bounding box center [156, 497] width 93 height 46
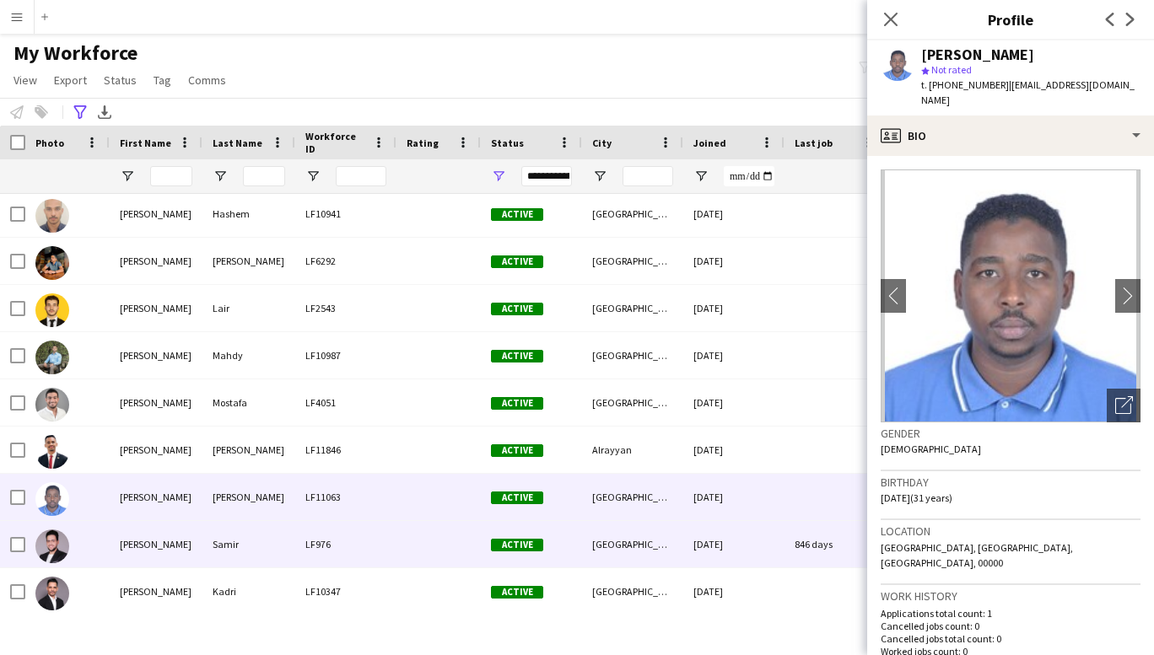
click at [145, 541] on div "[PERSON_NAME]" at bounding box center [156, 544] width 93 height 46
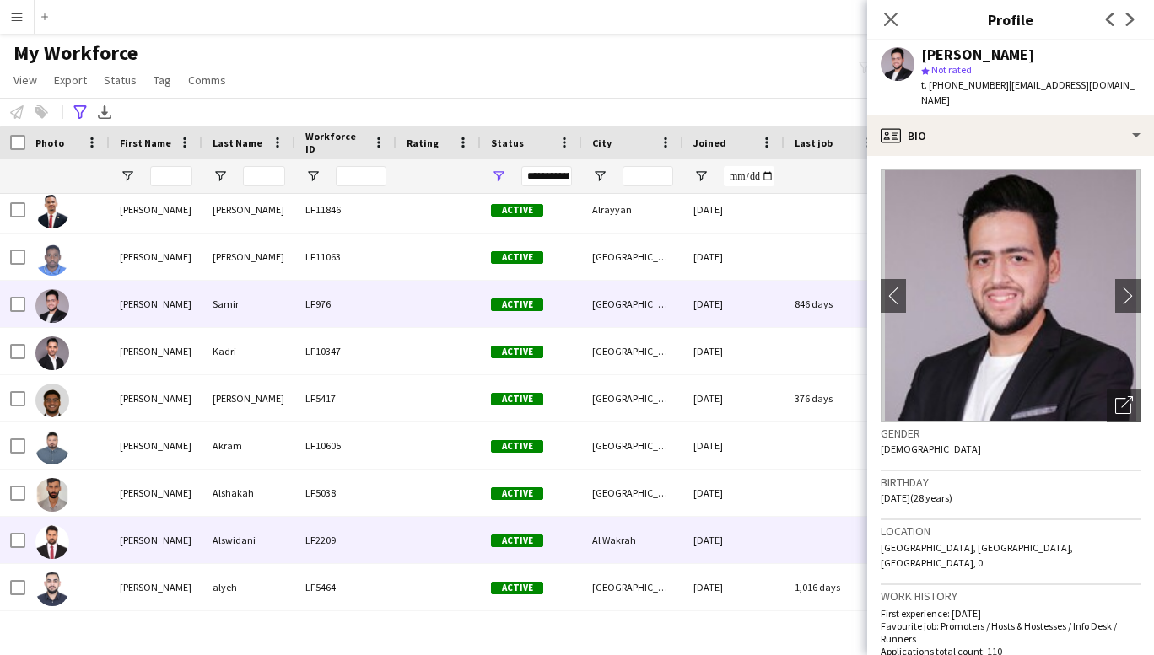
scroll to position [12335, 0]
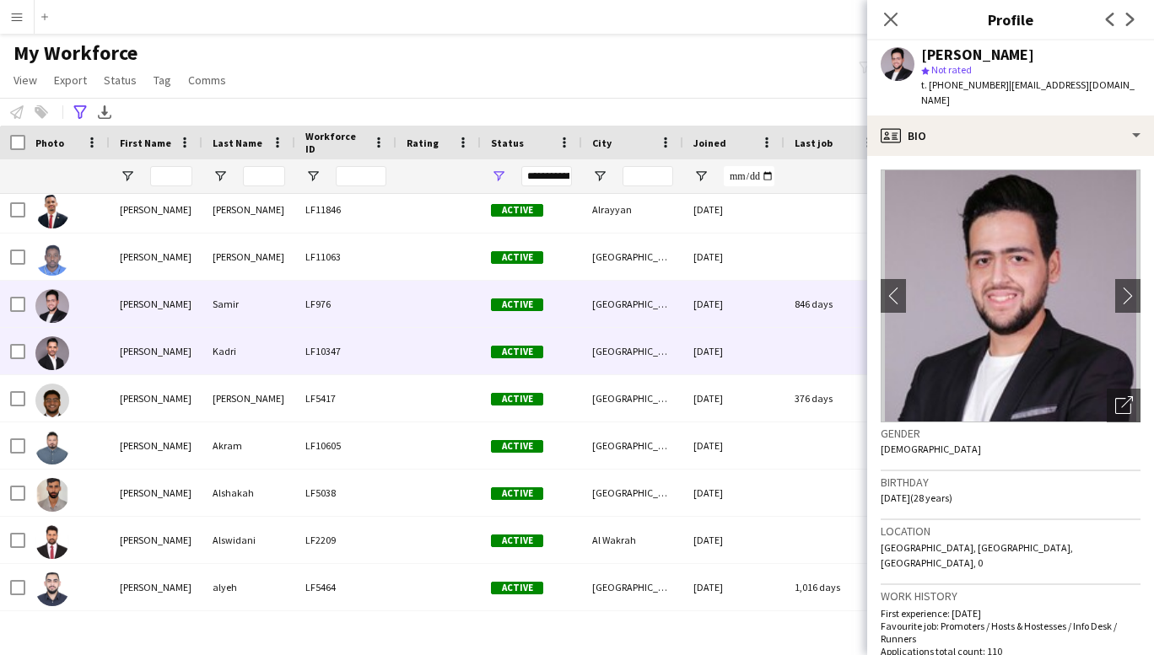
click at [146, 356] on div "[PERSON_NAME]" at bounding box center [156, 351] width 93 height 46
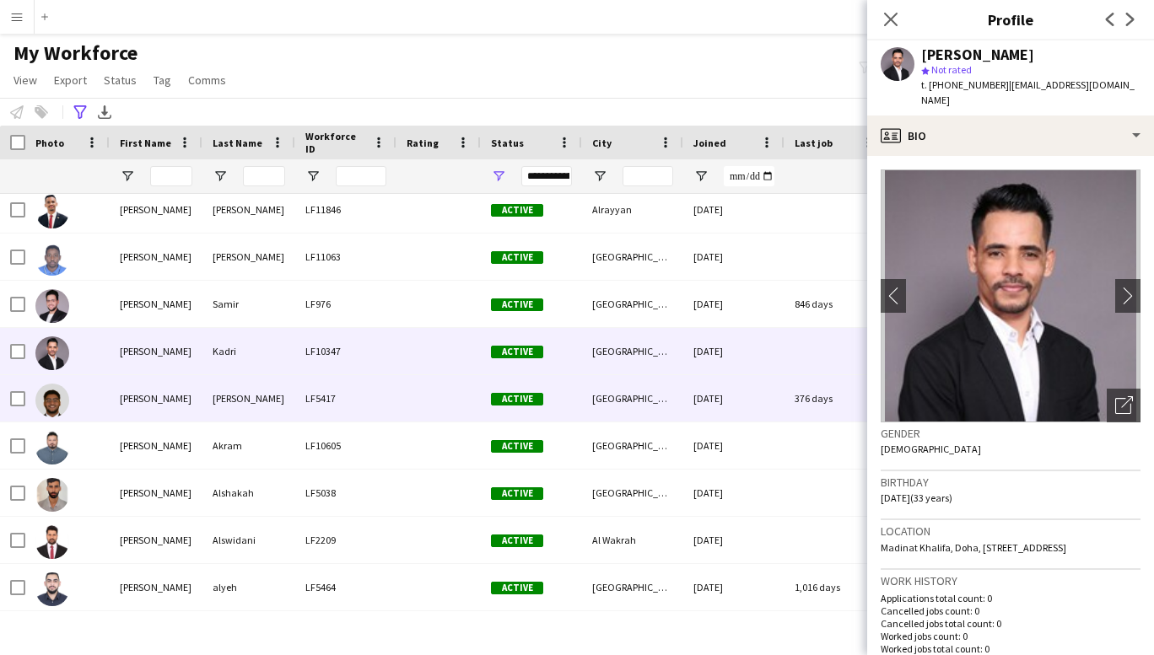
click at [141, 401] on div "[PERSON_NAME]" at bounding box center [156, 398] width 93 height 46
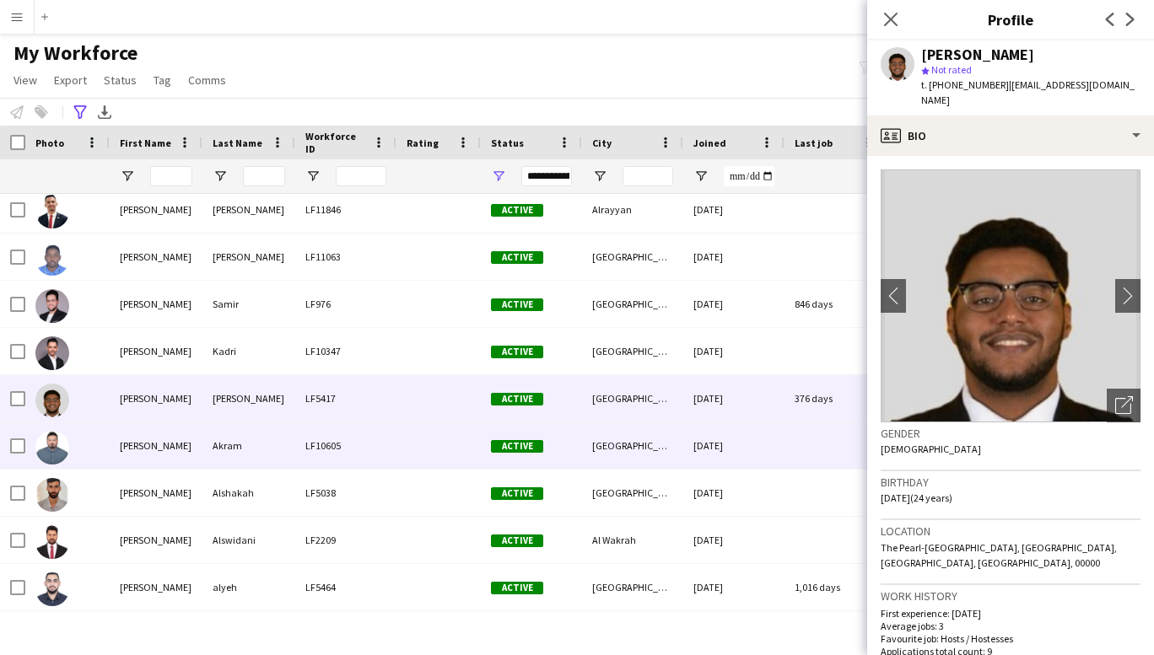
click at [143, 443] on div "[PERSON_NAME]" at bounding box center [156, 446] width 93 height 46
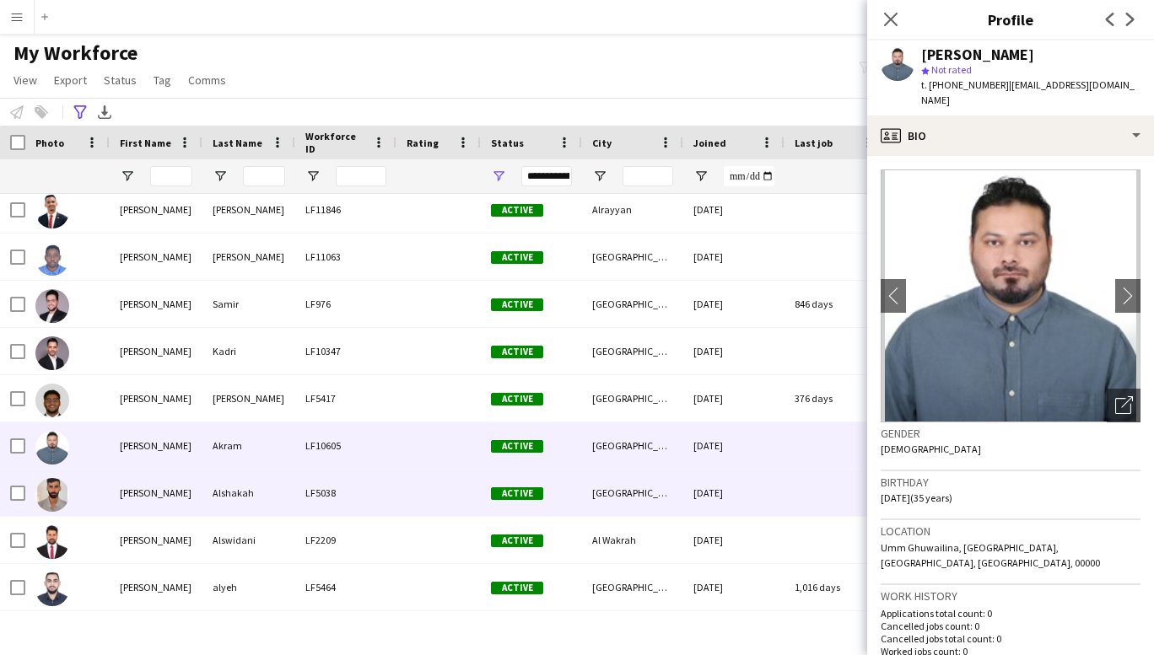
click at [142, 495] on div "[PERSON_NAME]" at bounding box center [156, 493] width 93 height 46
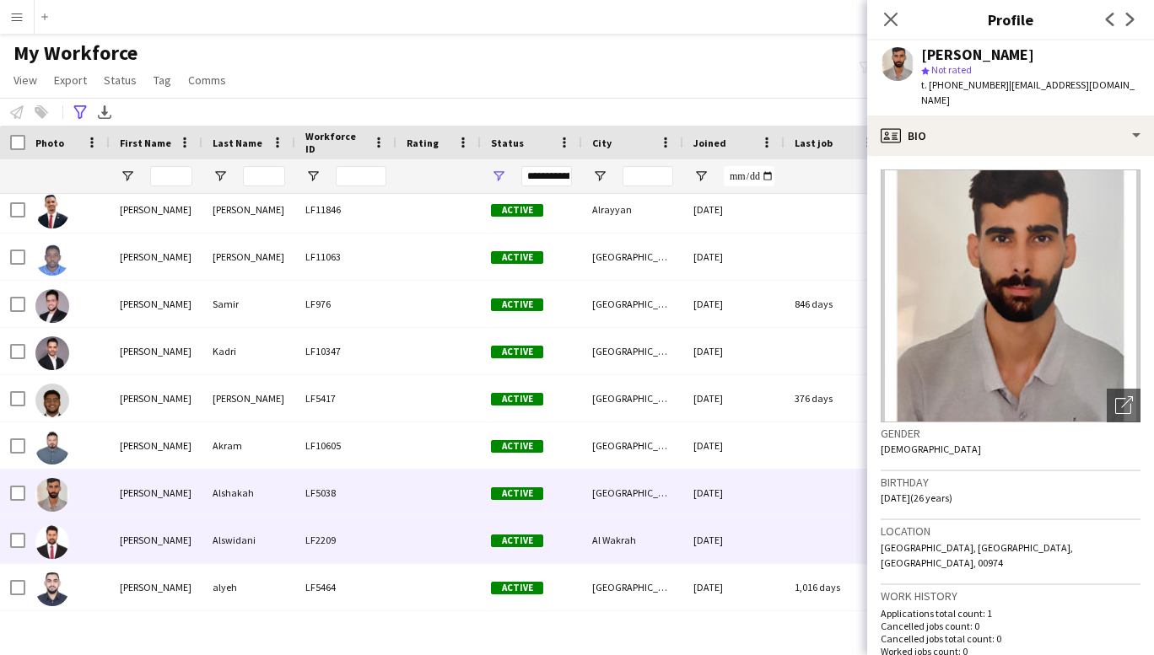
click at [150, 532] on div "[PERSON_NAME]" at bounding box center [156, 540] width 93 height 46
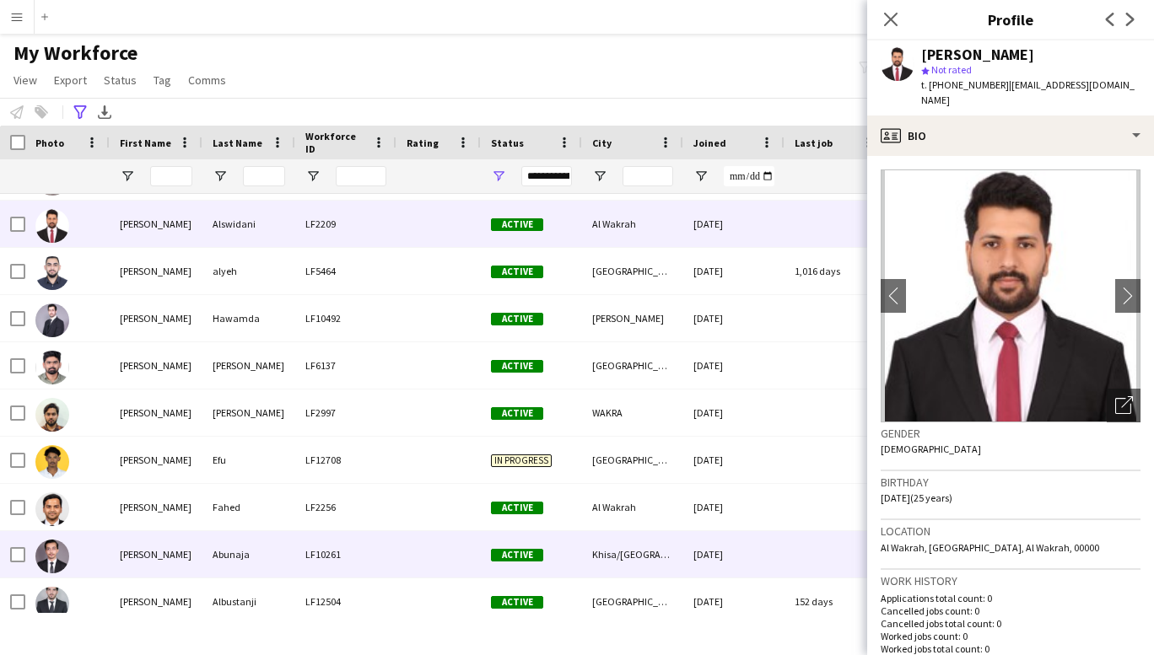
scroll to position [12652, 0]
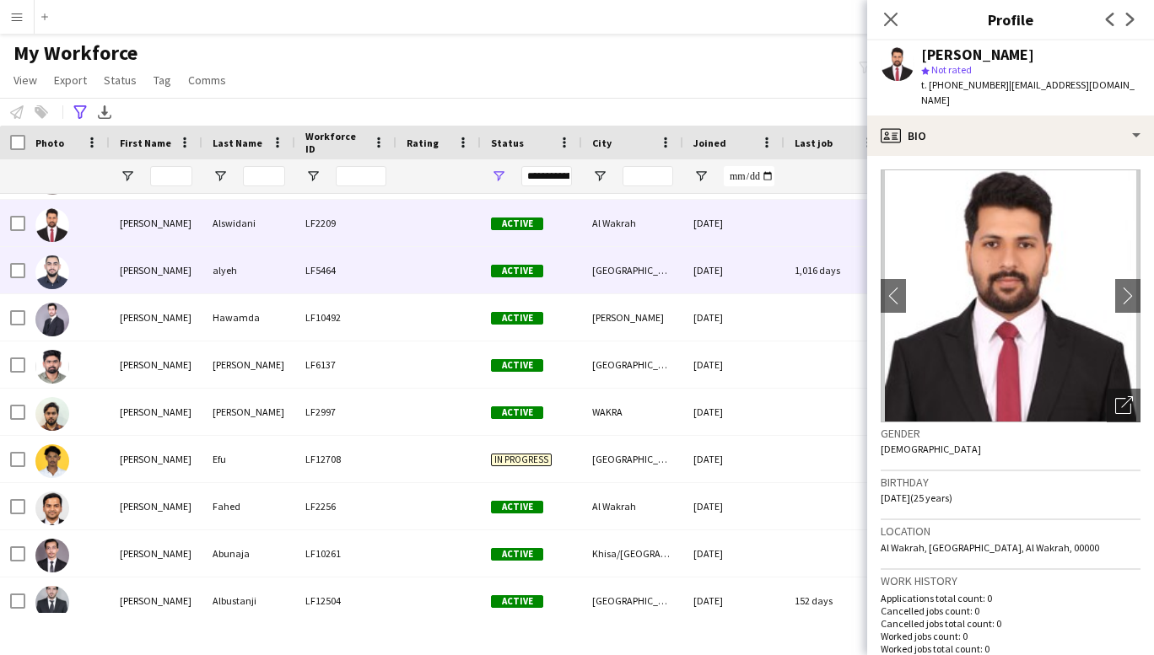
click at [156, 272] on div "[PERSON_NAME]" at bounding box center [156, 270] width 93 height 46
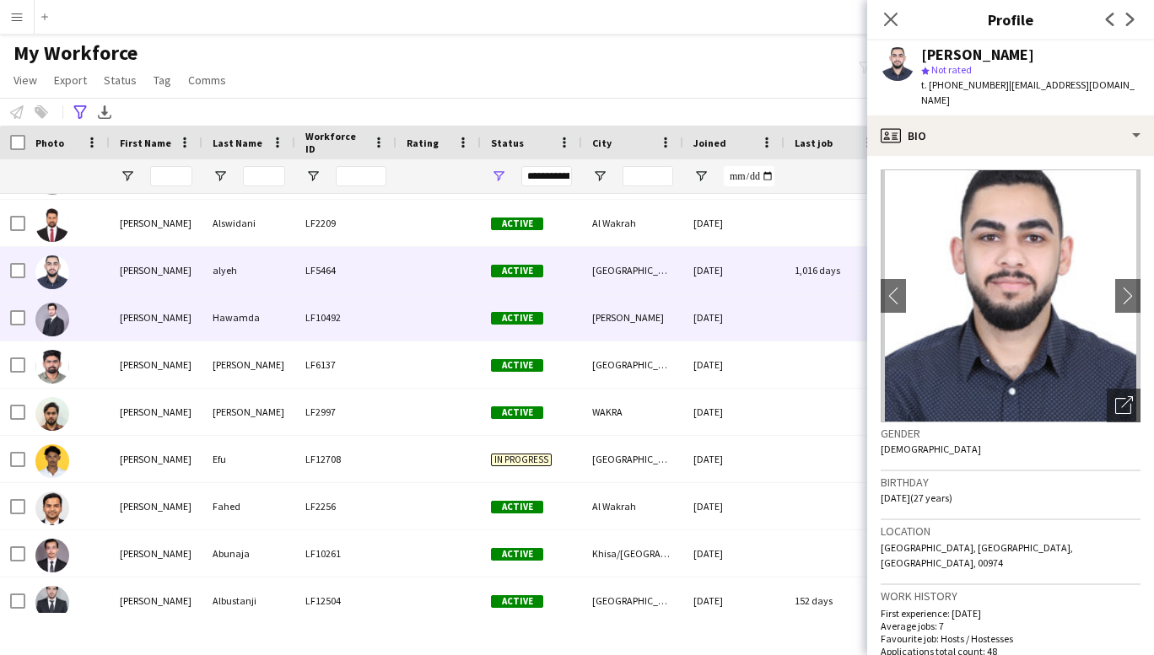
click at [154, 315] on div "[PERSON_NAME]" at bounding box center [156, 317] width 93 height 46
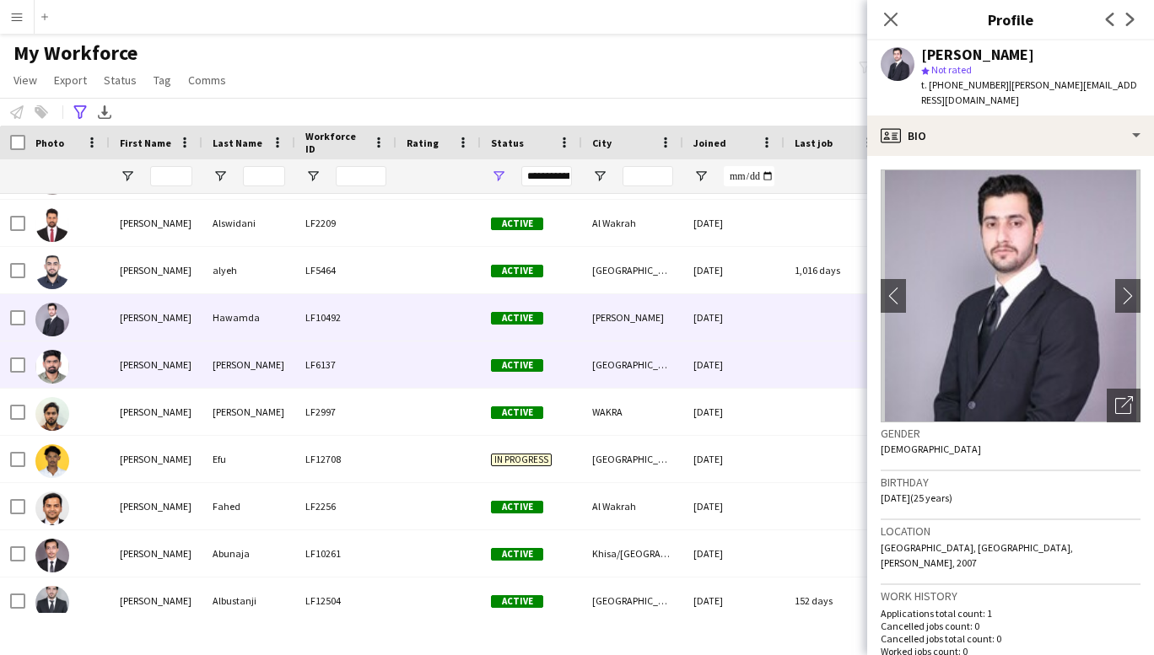
click at [154, 365] on div "[PERSON_NAME]" at bounding box center [156, 365] width 93 height 46
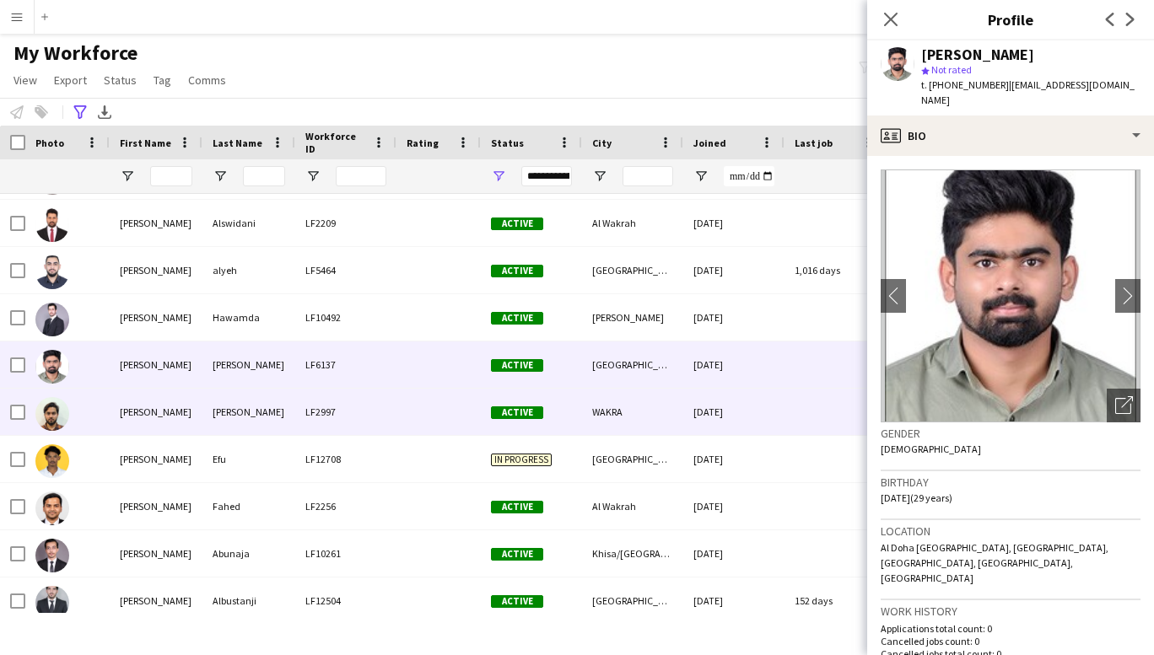
click at [144, 412] on div "[PERSON_NAME]" at bounding box center [156, 412] width 93 height 46
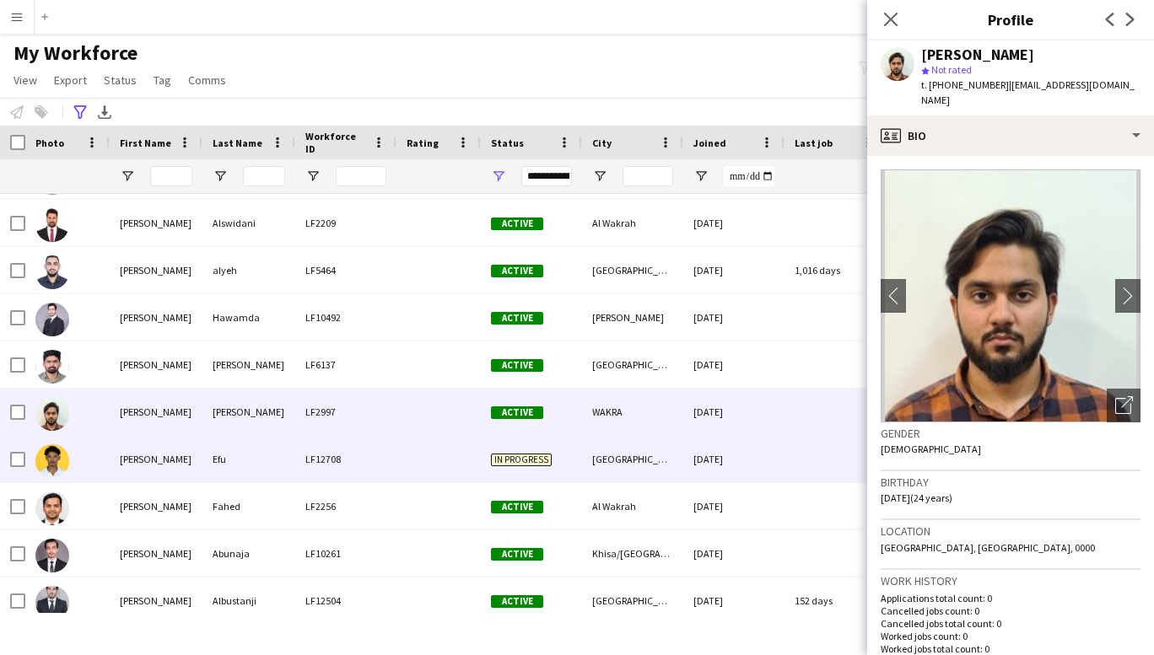
click at [145, 457] on div "[PERSON_NAME]" at bounding box center [156, 459] width 93 height 46
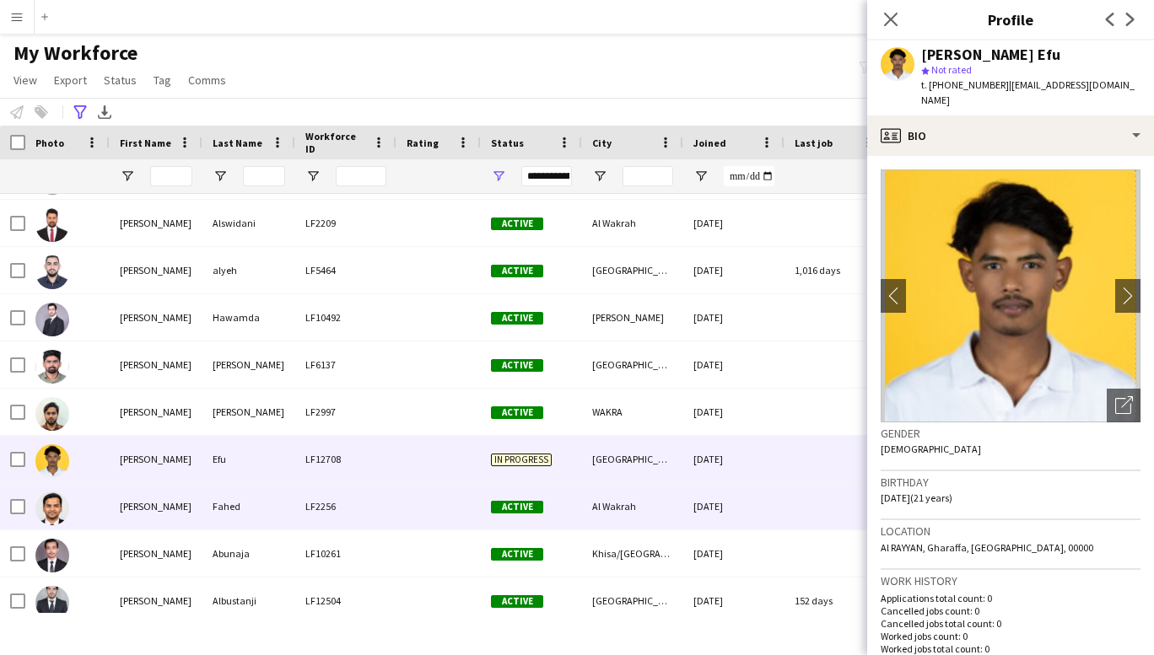
click at [138, 505] on div "[PERSON_NAME]" at bounding box center [156, 506] width 93 height 46
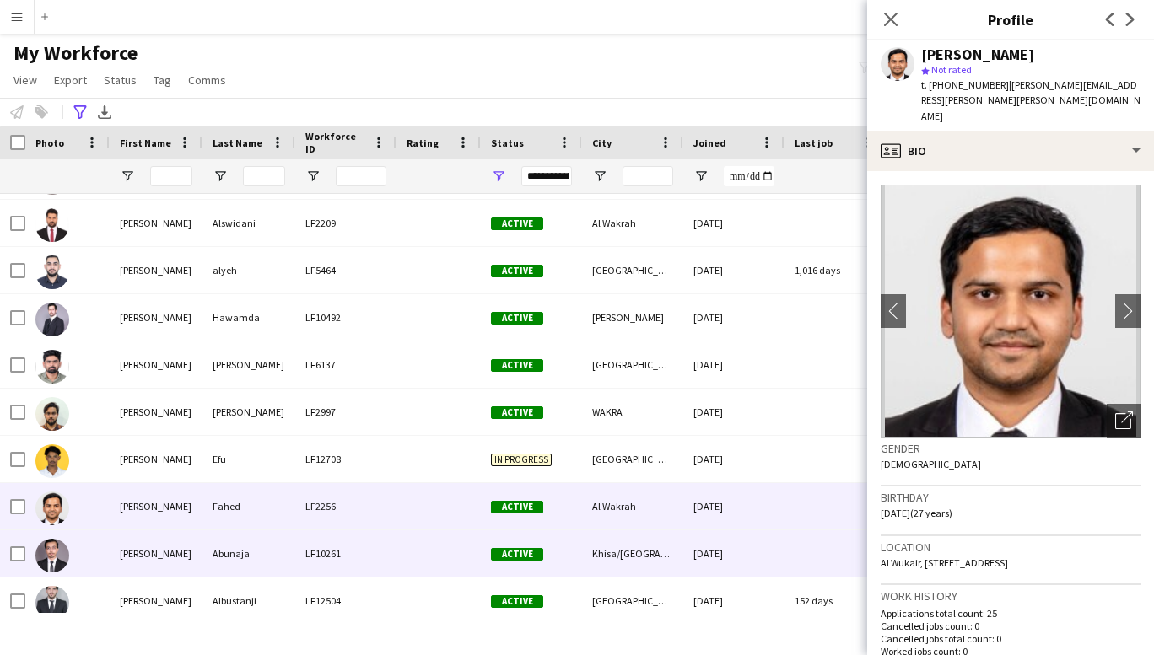
click at [158, 552] on div "[PERSON_NAME]" at bounding box center [156, 554] width 93 height 46
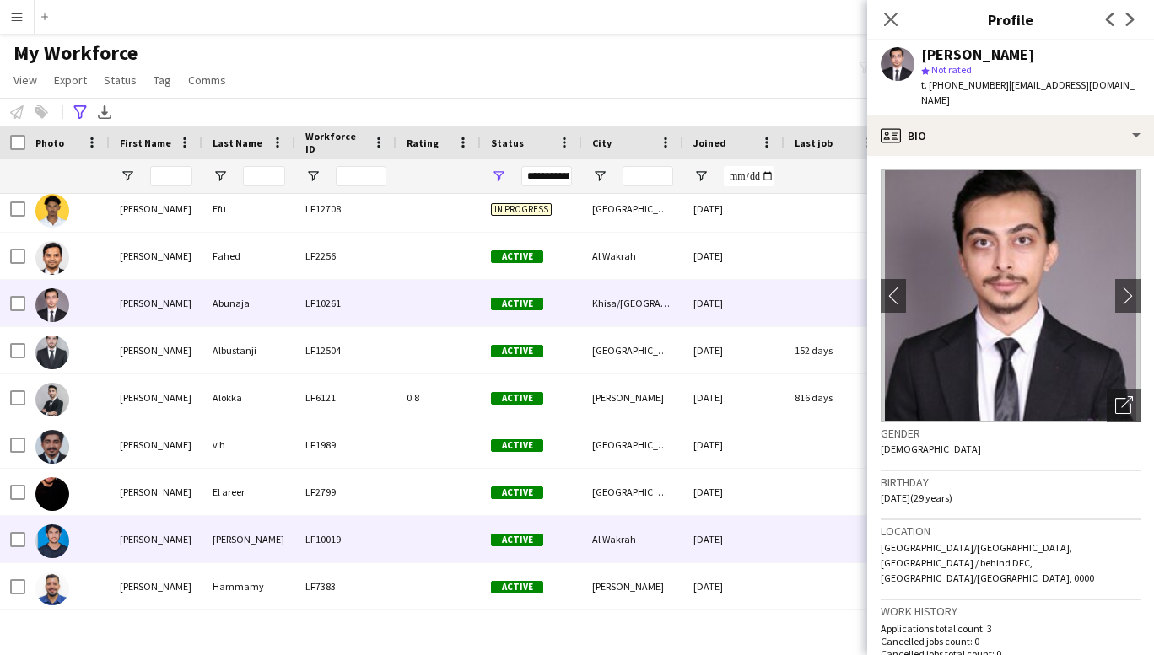
scroll to position [12905, 0]
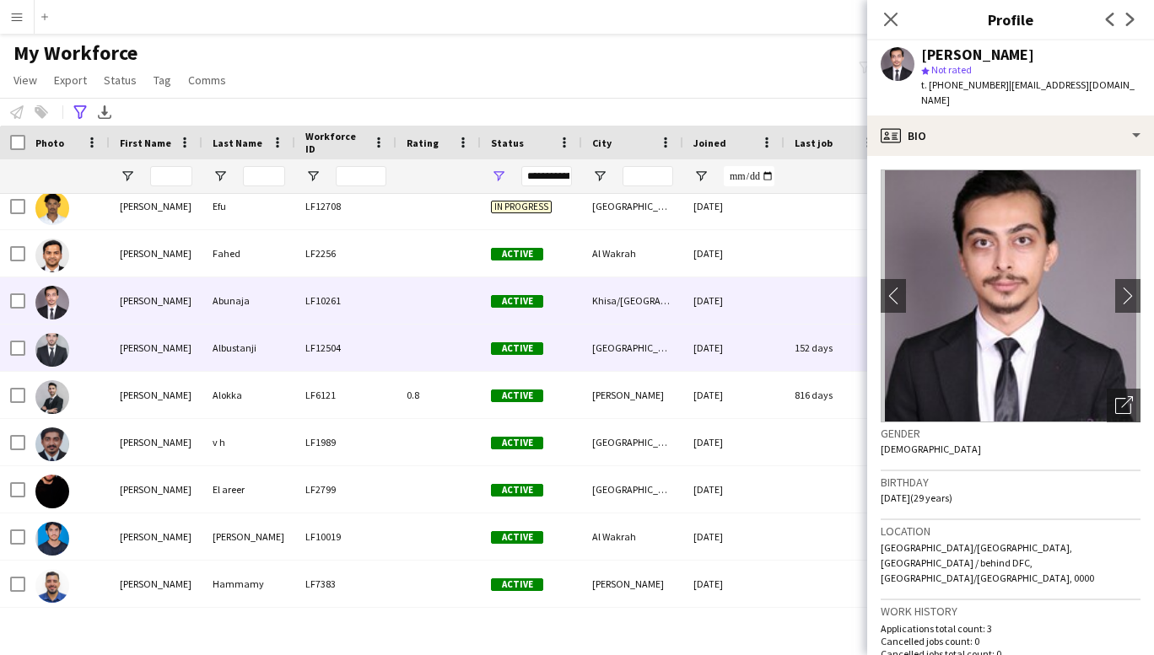
click at [161, 357] on div "[PERSON_NAME]" at bounding box center [156, 348] width 93 height 46
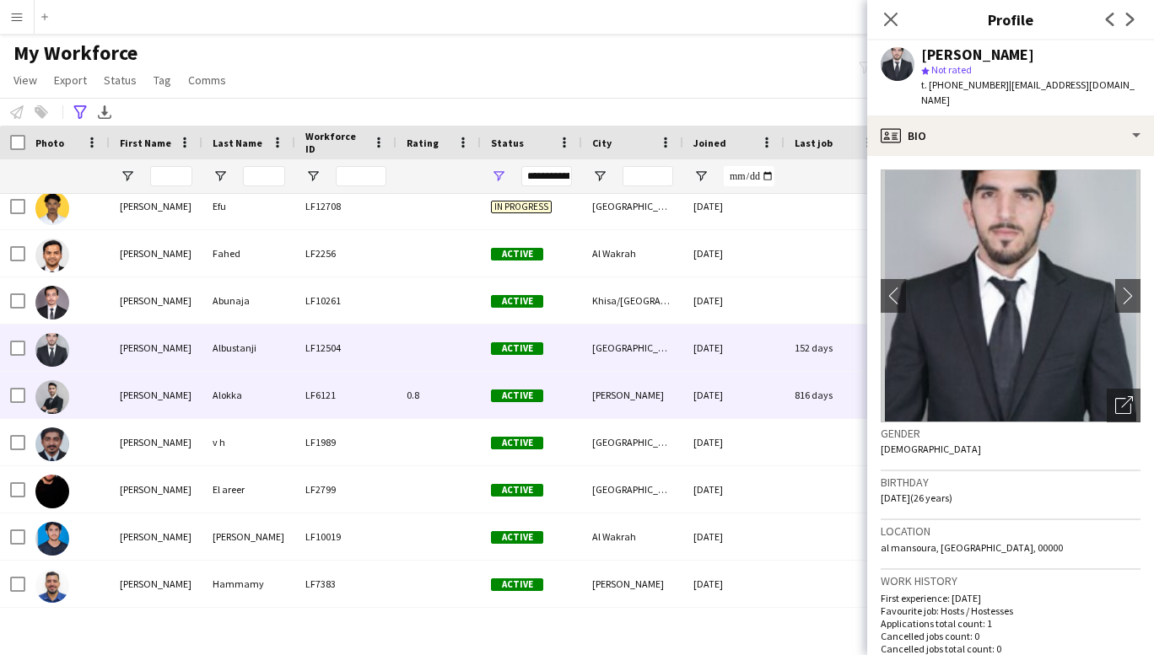
click at [156, 401] on div "[PERSON_NAME]" at bounding box center [156, 395] width 93 height 46
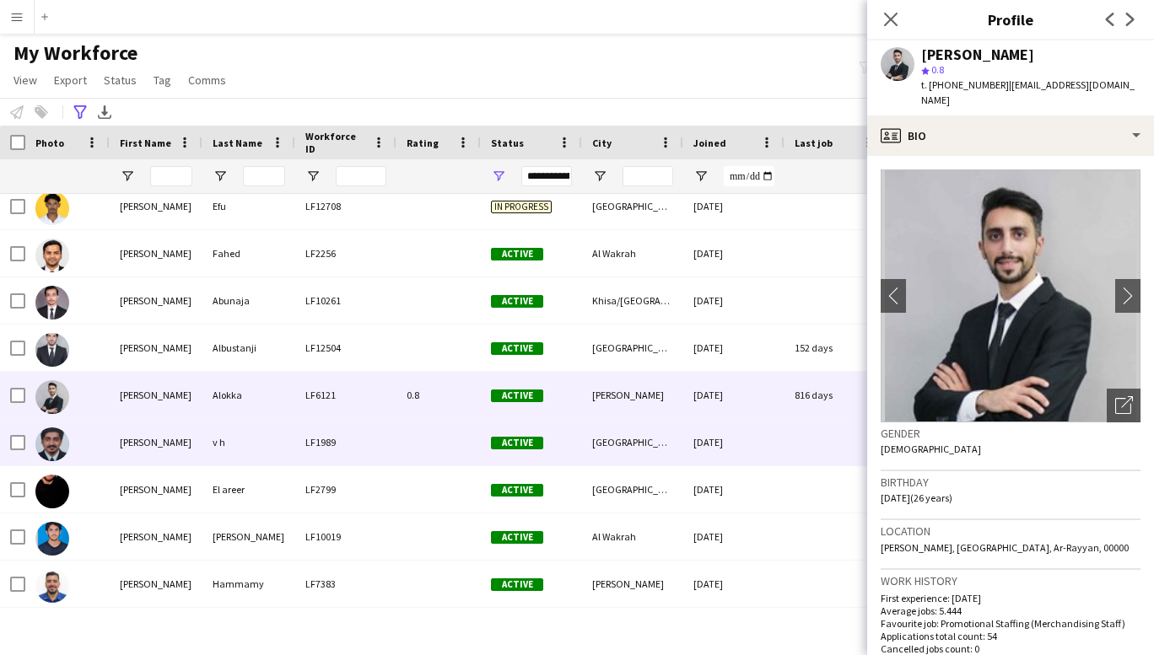
click at [150, 435] on div "[PERSON_NAME]" at bounding box center [156, 442] width 93 height 46
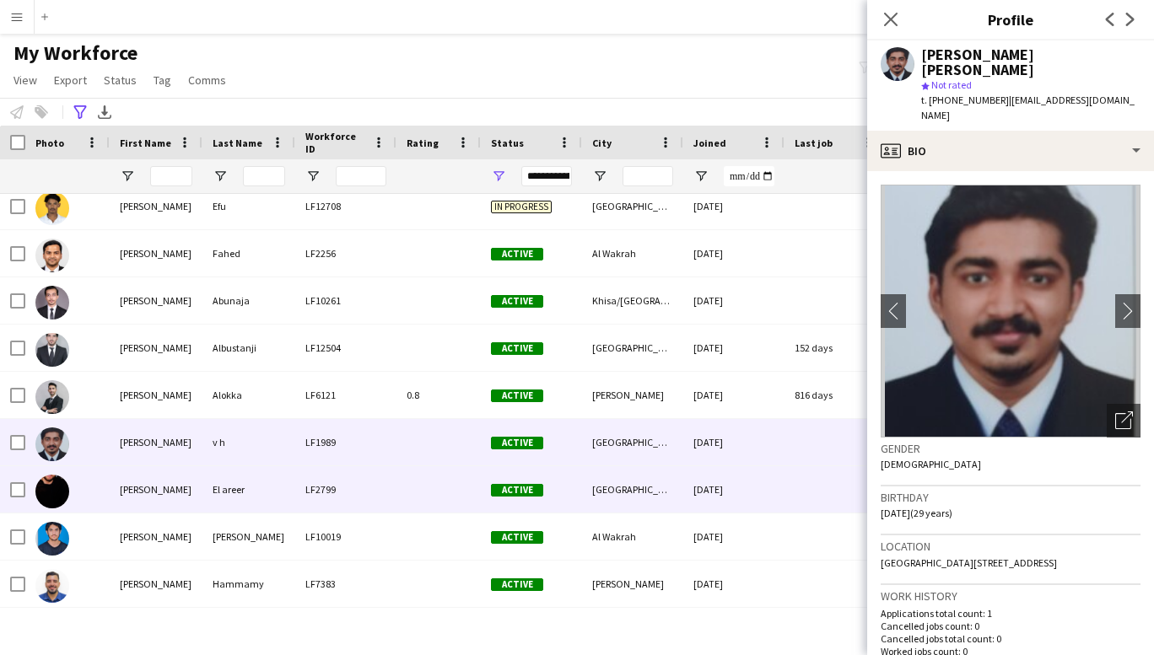
click at [147, 497] on div "[PERSON_NAME]" at bounding box center [156, 489] width 93 height 46
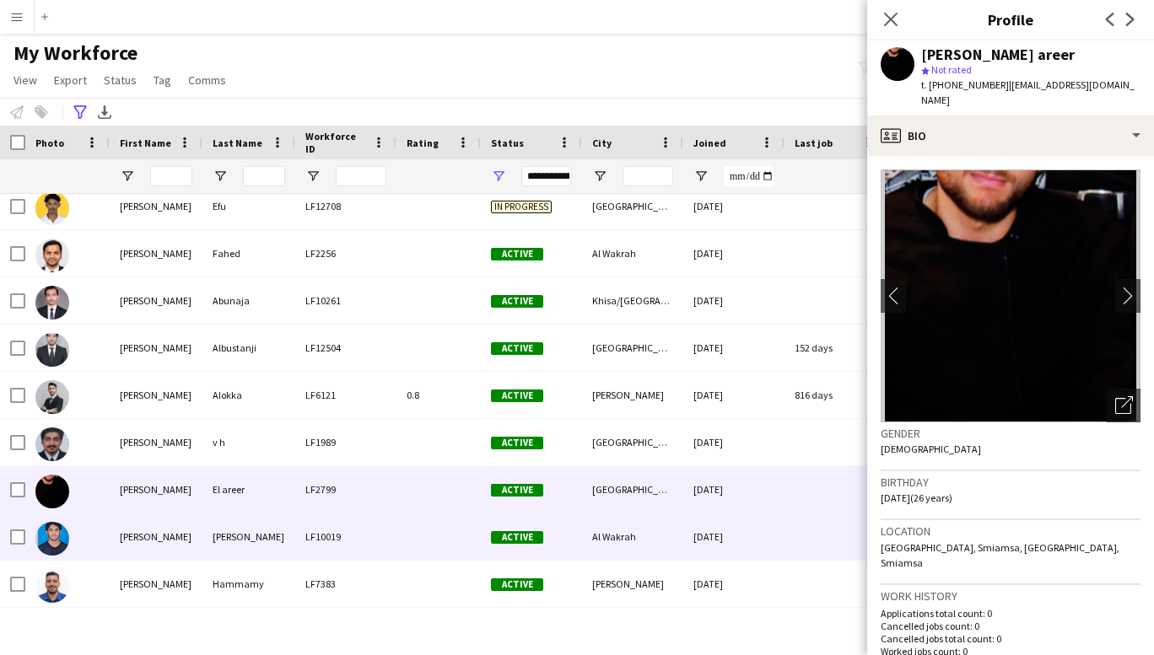
click at [151, 526] on div "[PERSON_NAME]" at bounding box center [156, 537] width 93 height 46
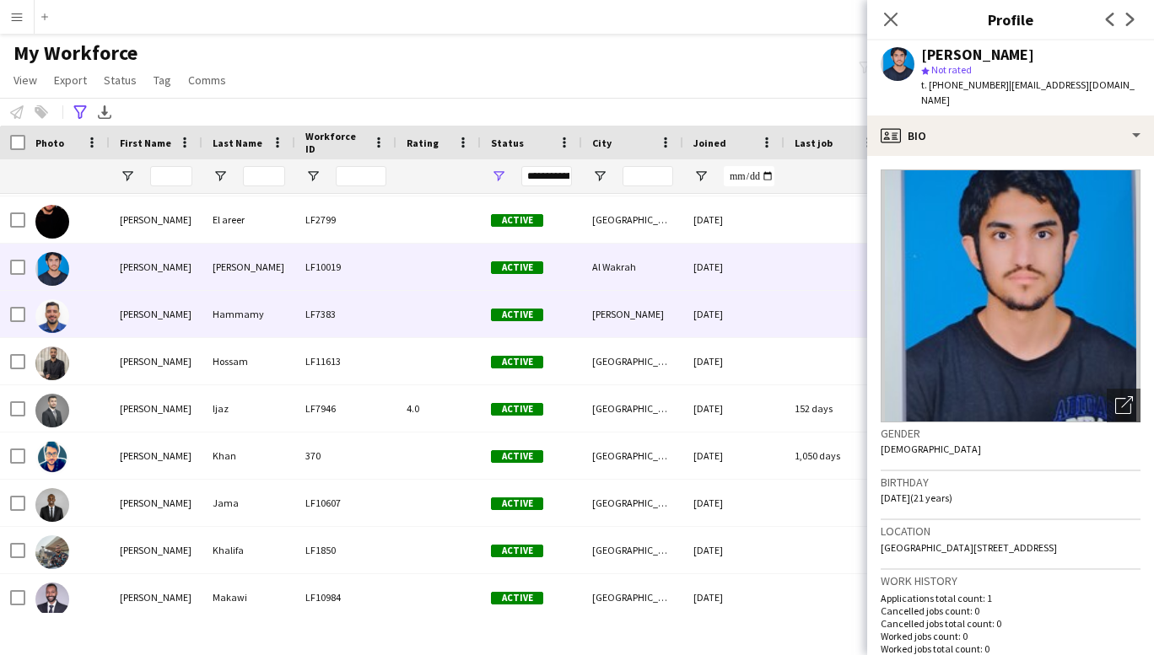
click at [156, 315] on div "[PERSON_NAME]" at bounding box center [156, 314] width 93 height 46
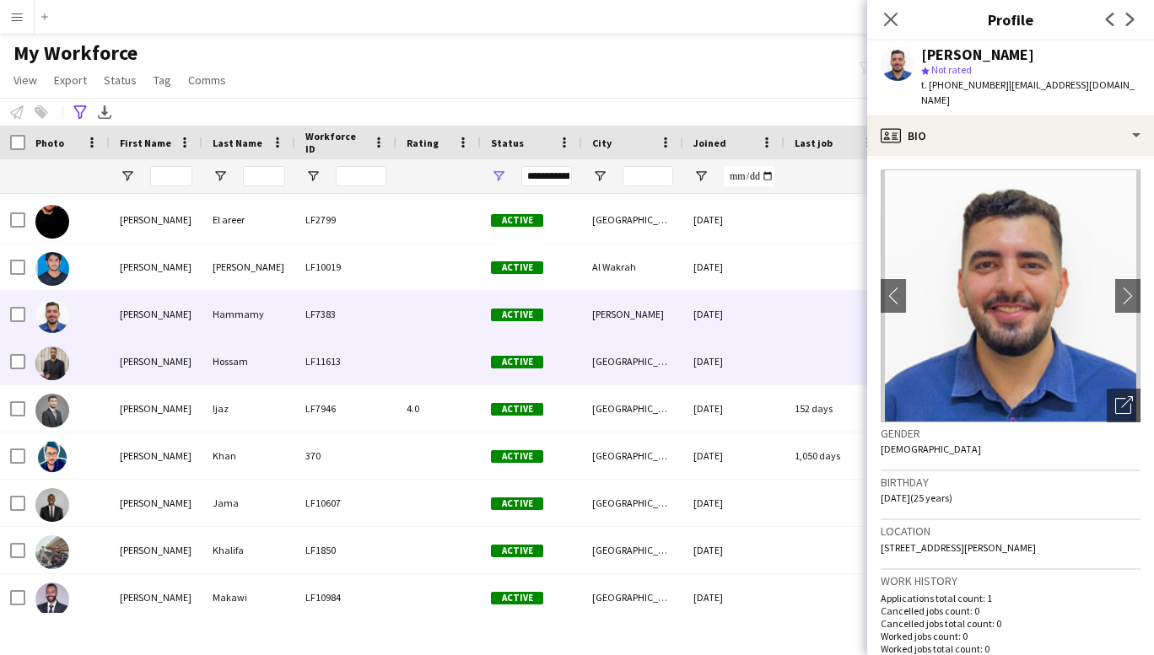
click at [143, 368] on div "[PERSON_NAME]" at bounding box center [156, 361] width 93 height 46
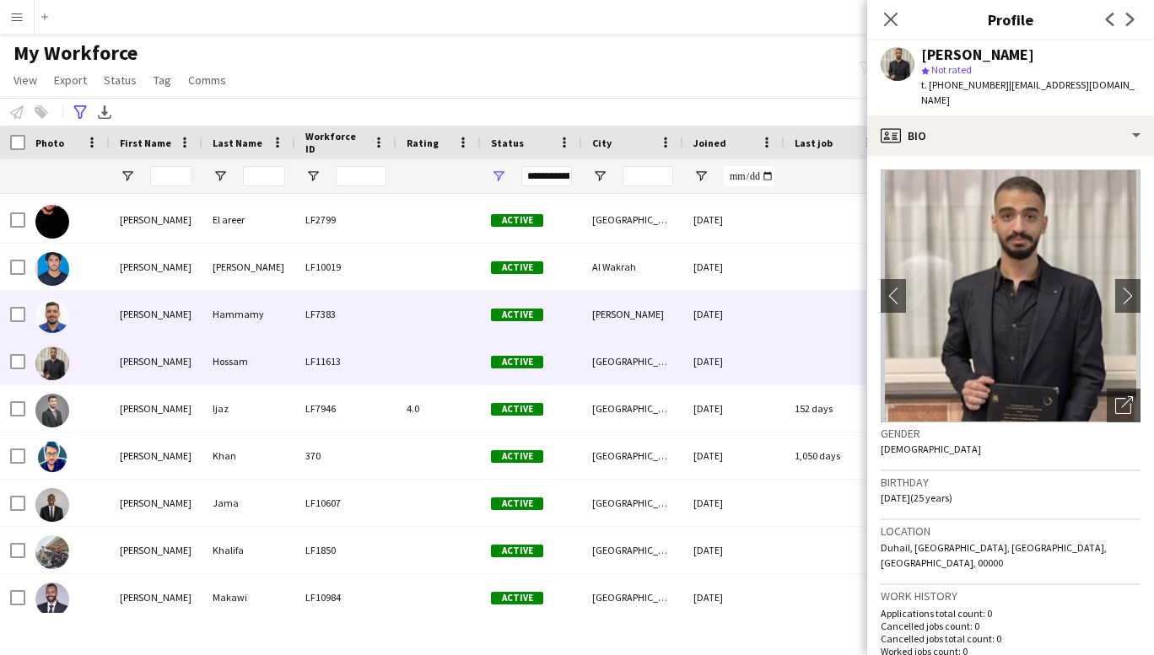
click at [151, 311] on div "[PERSON_NAME]" at bounding box center [156, 314] width 93 height 46
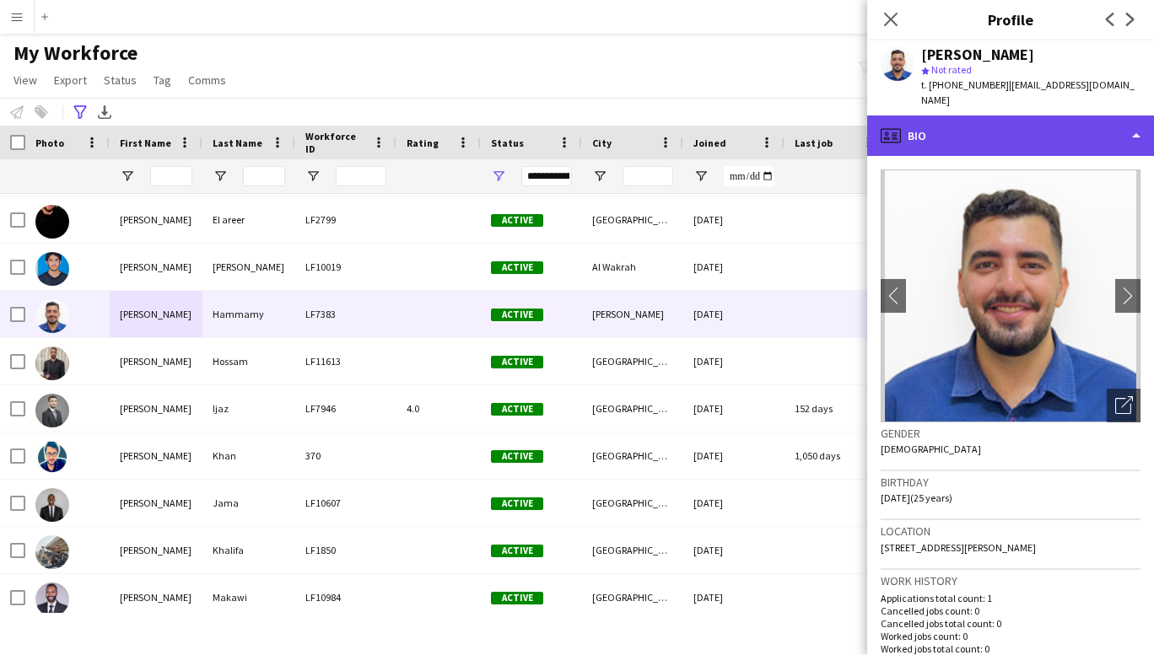
click at [1092, 116] on div "profile Bio" at bounding box center [1010, 136] width 287 height 40
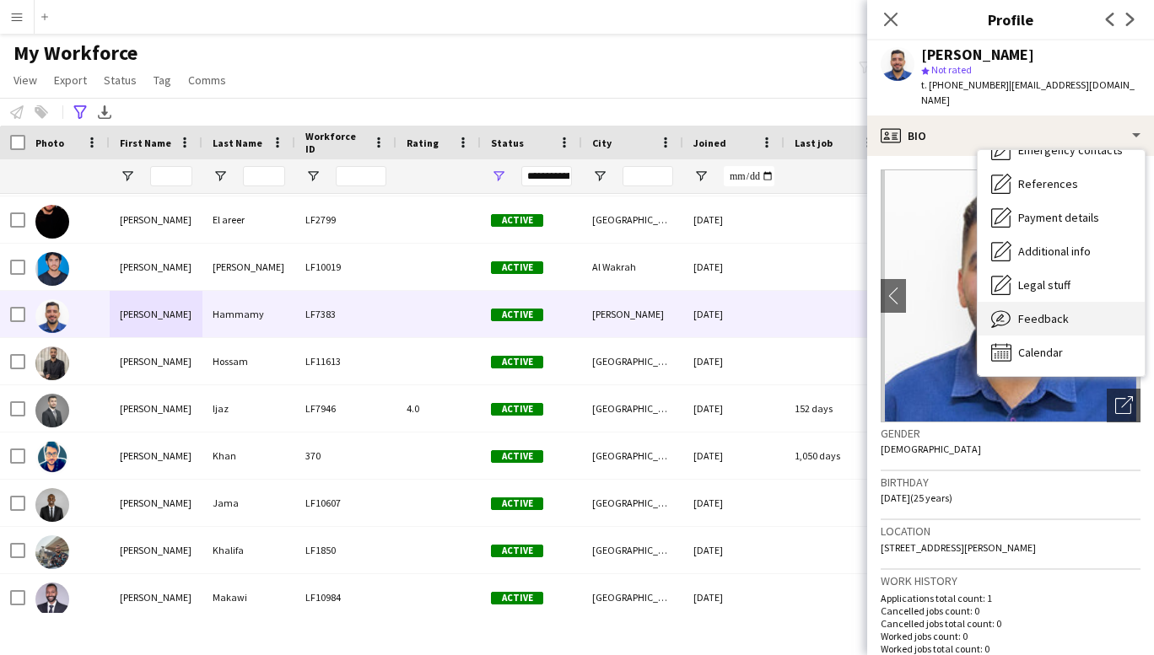
click at [1059, 311] on span "Feedback" at bounding box center [1043, 318] width 51 height 15
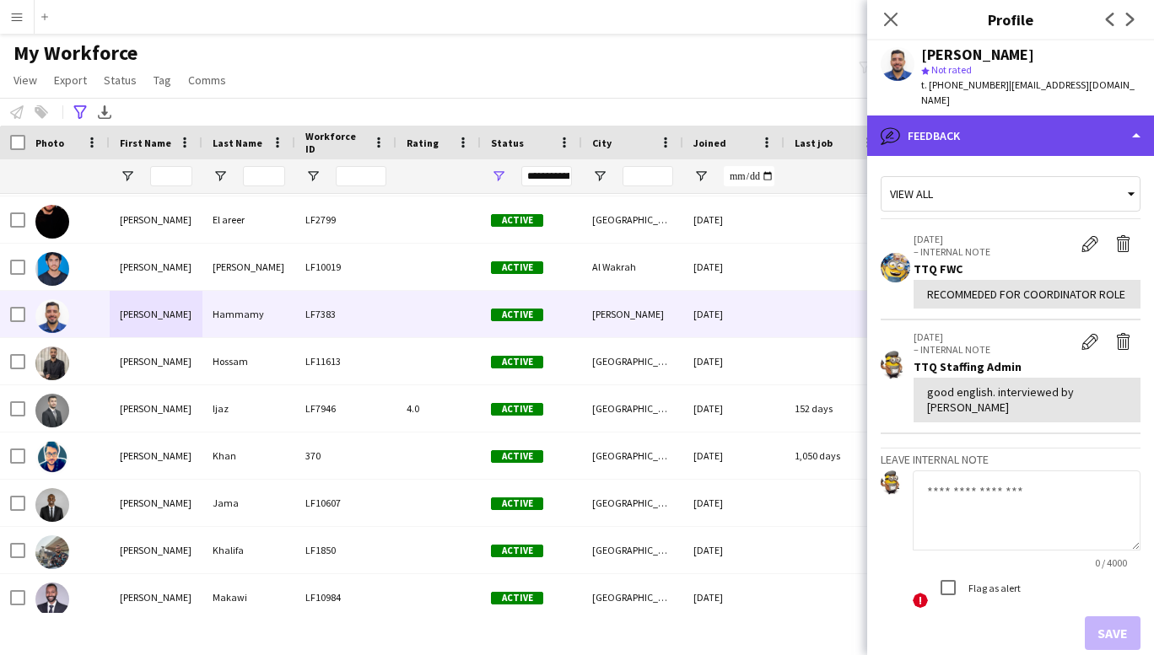
click at [1133, 119] on div "bubble-pencil Feedback" at bounding box center [1010, 136] width 287 height 40
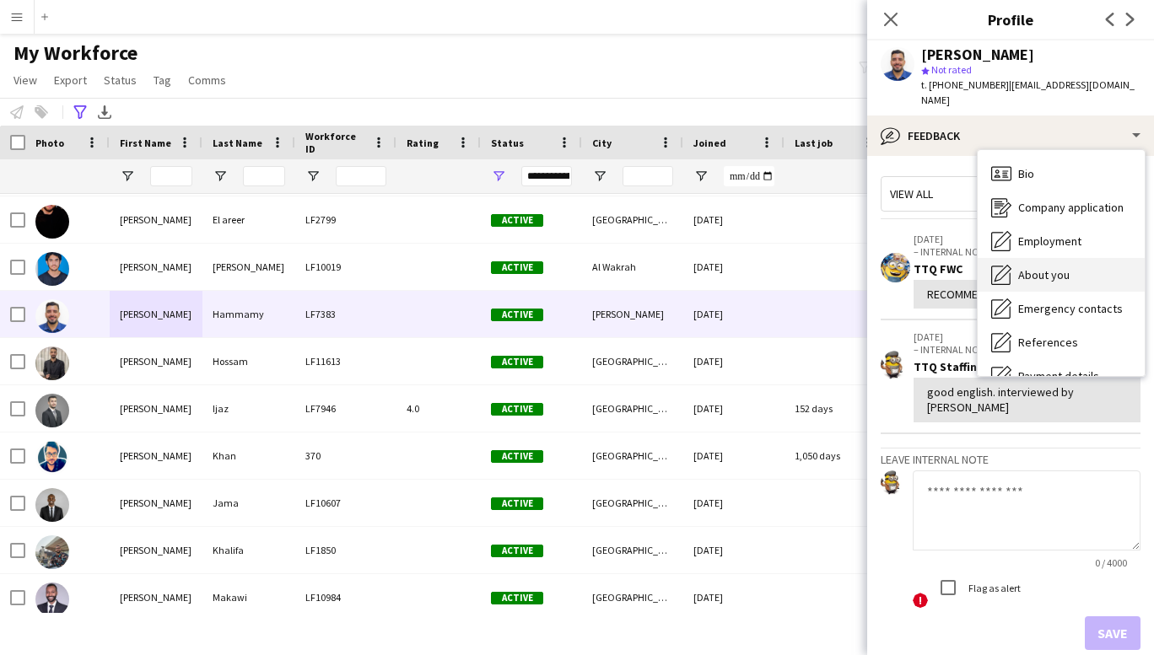
click at [1042, 267] on span "About you" at bounding box center [1043, 274] width 51 height 15
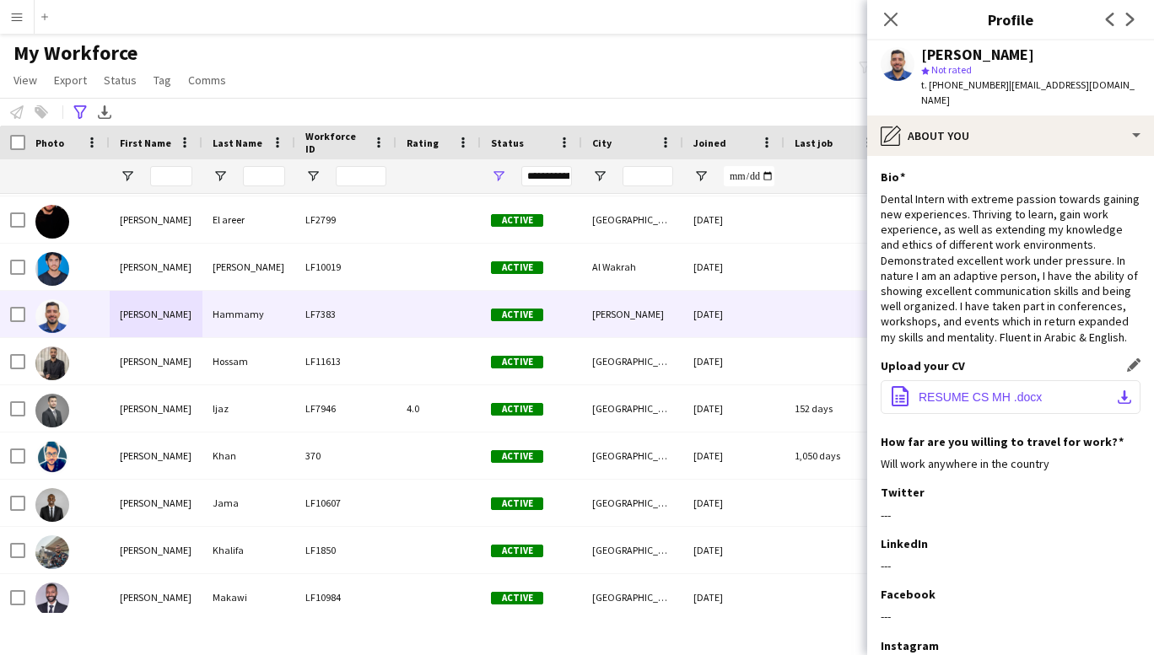
click at [972, 393] on span "RESUME CS MH .docx" at bounding box center [979, 397] width 123 height 13
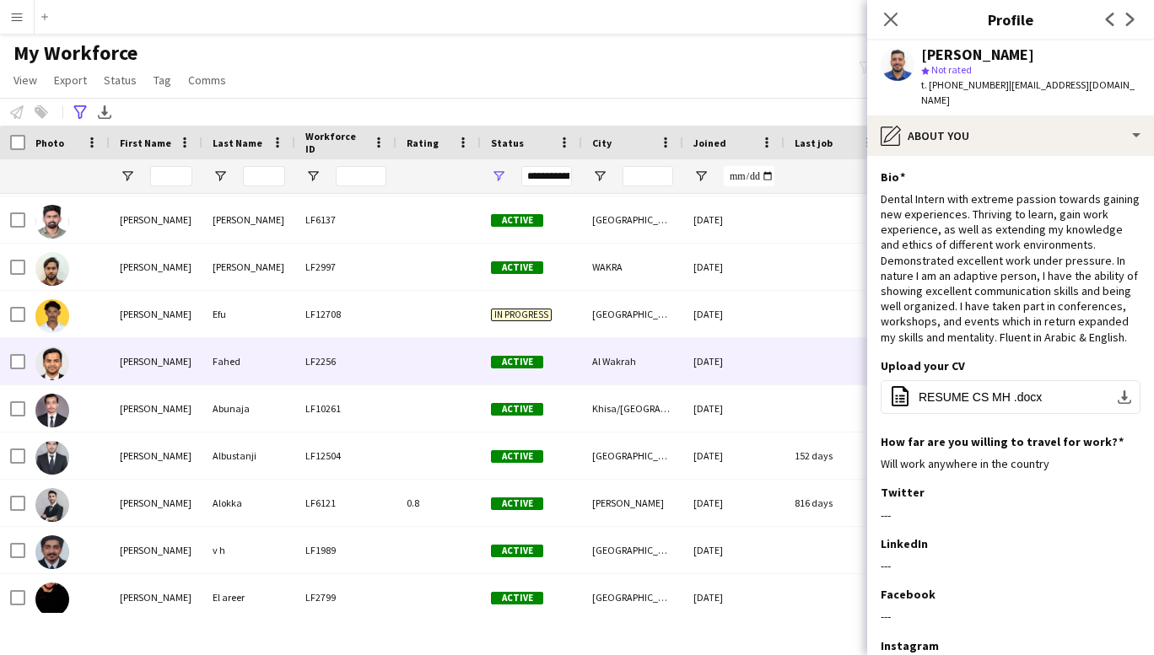
scroll to position [12754, 0]
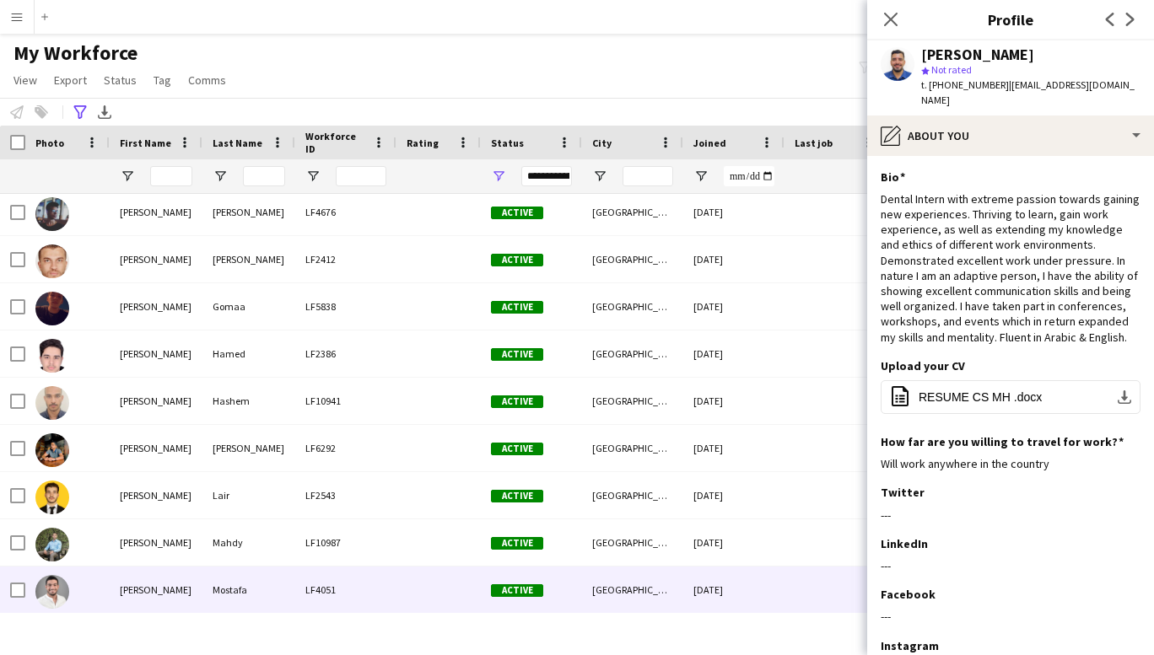
click at [158, 594] on div "[PERSON_NAME]" at bounding box center [156, 590] width 93 height 46
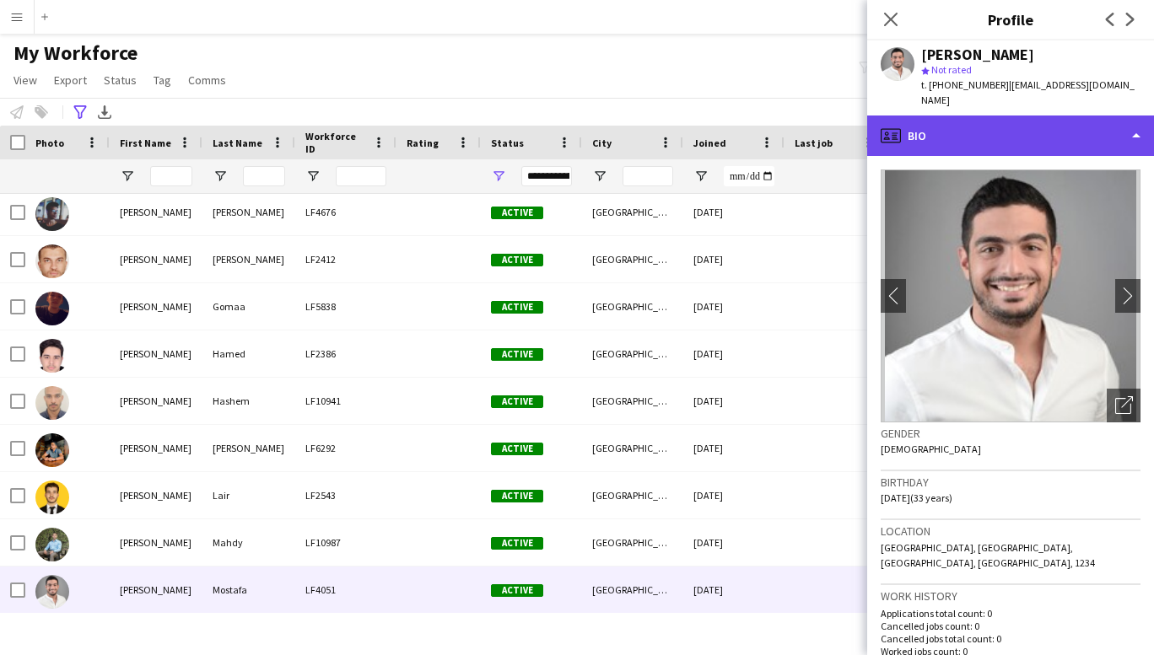
click at [1138, 121] on div "profile Bio" at bounding box center [1010, 136] width 287 height 40
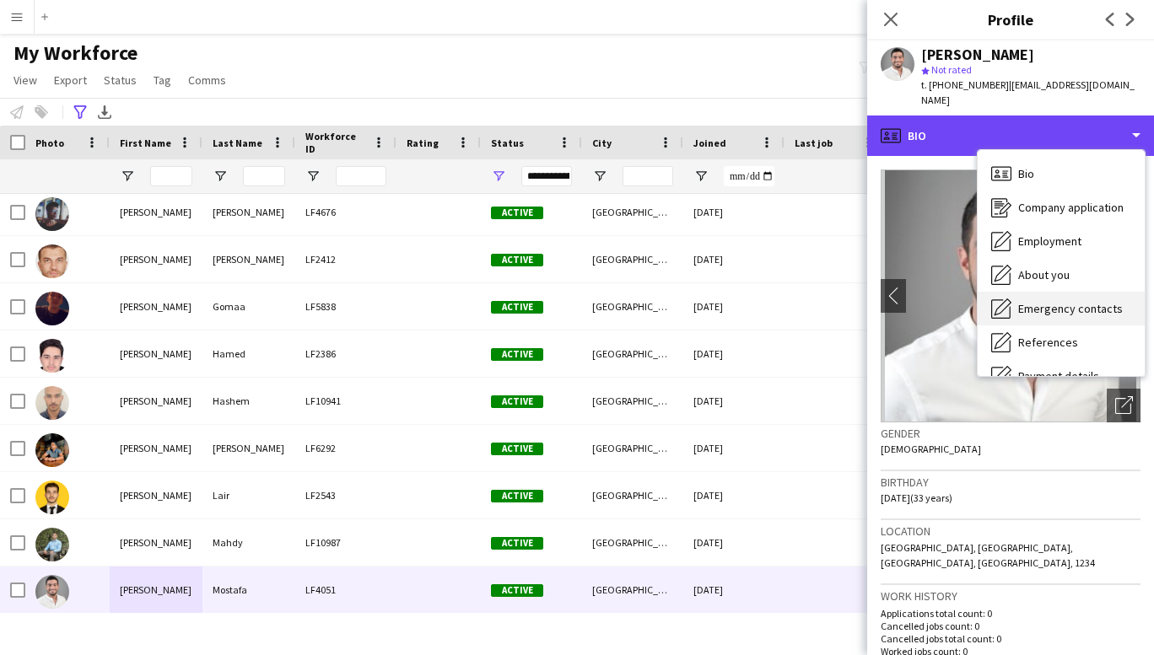
scroll to position [159, 0]
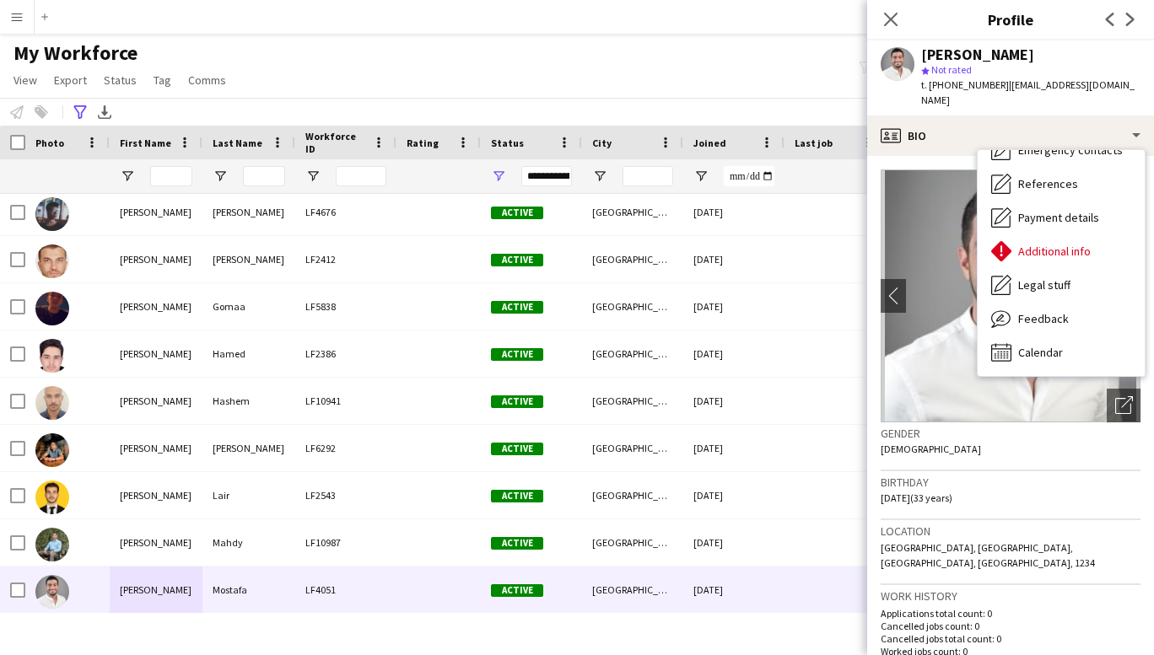
click at [797, 48] on div "My Workforce View Views Default view New view Update view Delete view Edit name…" at bounding box center [577, 68] width 1154 height 57
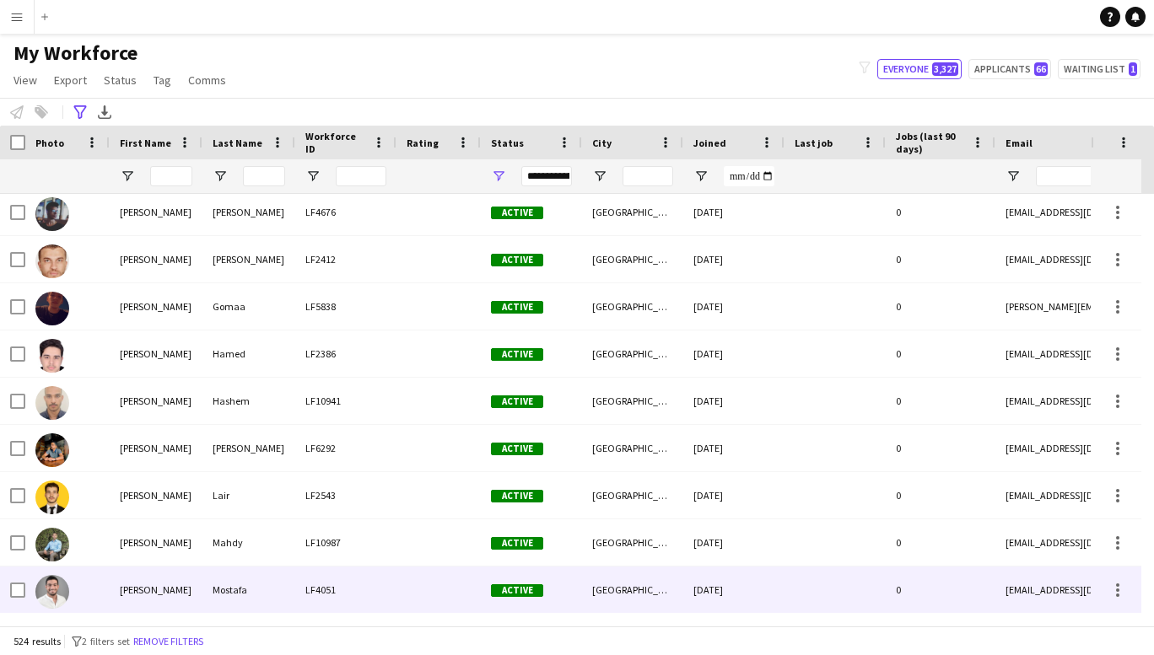
click at [164, 589] on div "[PERSON_NAME]" at bounding box center [156, 590] width 93 height 46
